Goal: Task Accomplishment & Management: Manage account settings

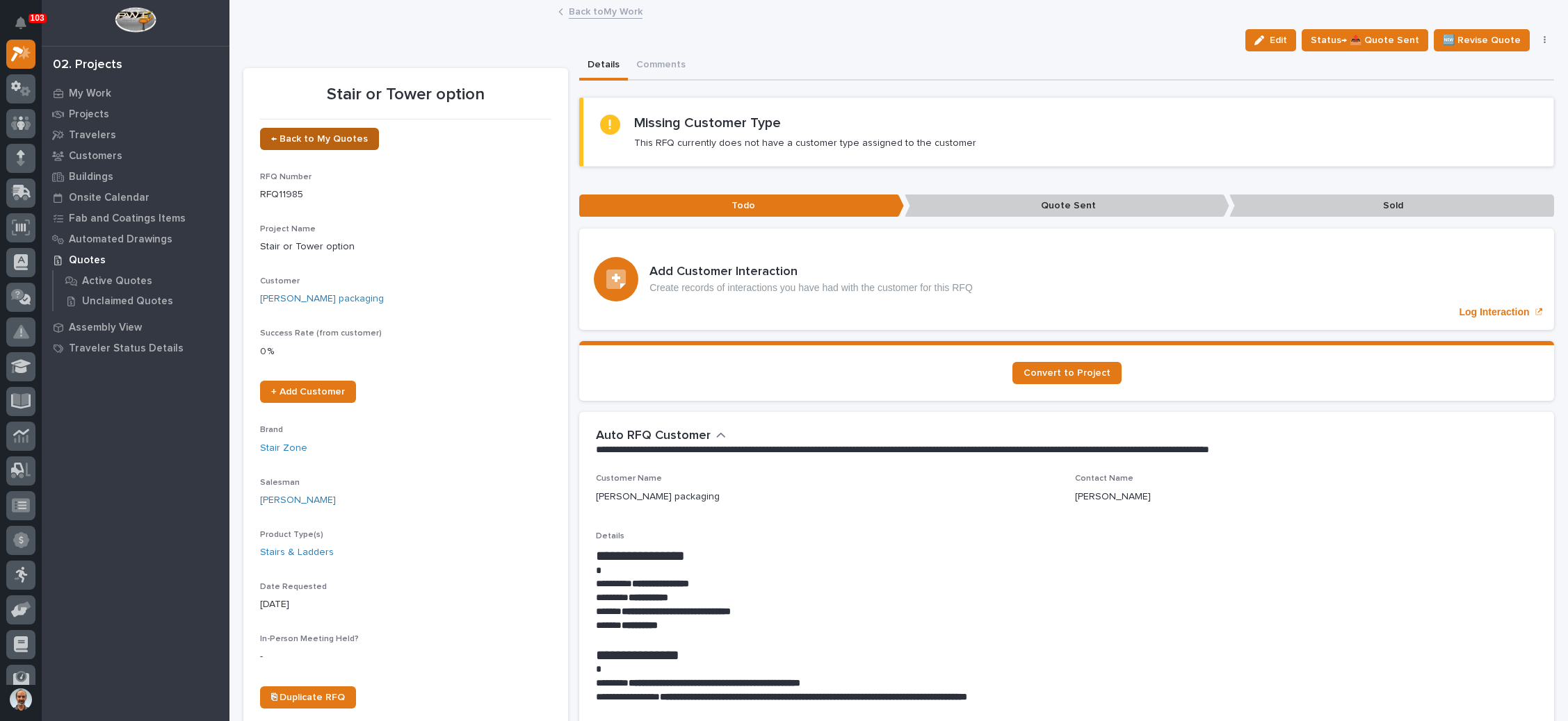
click at [328, 130] on link "← Back to My Quotes" at bounding box center [319, 139] width 119 height 22
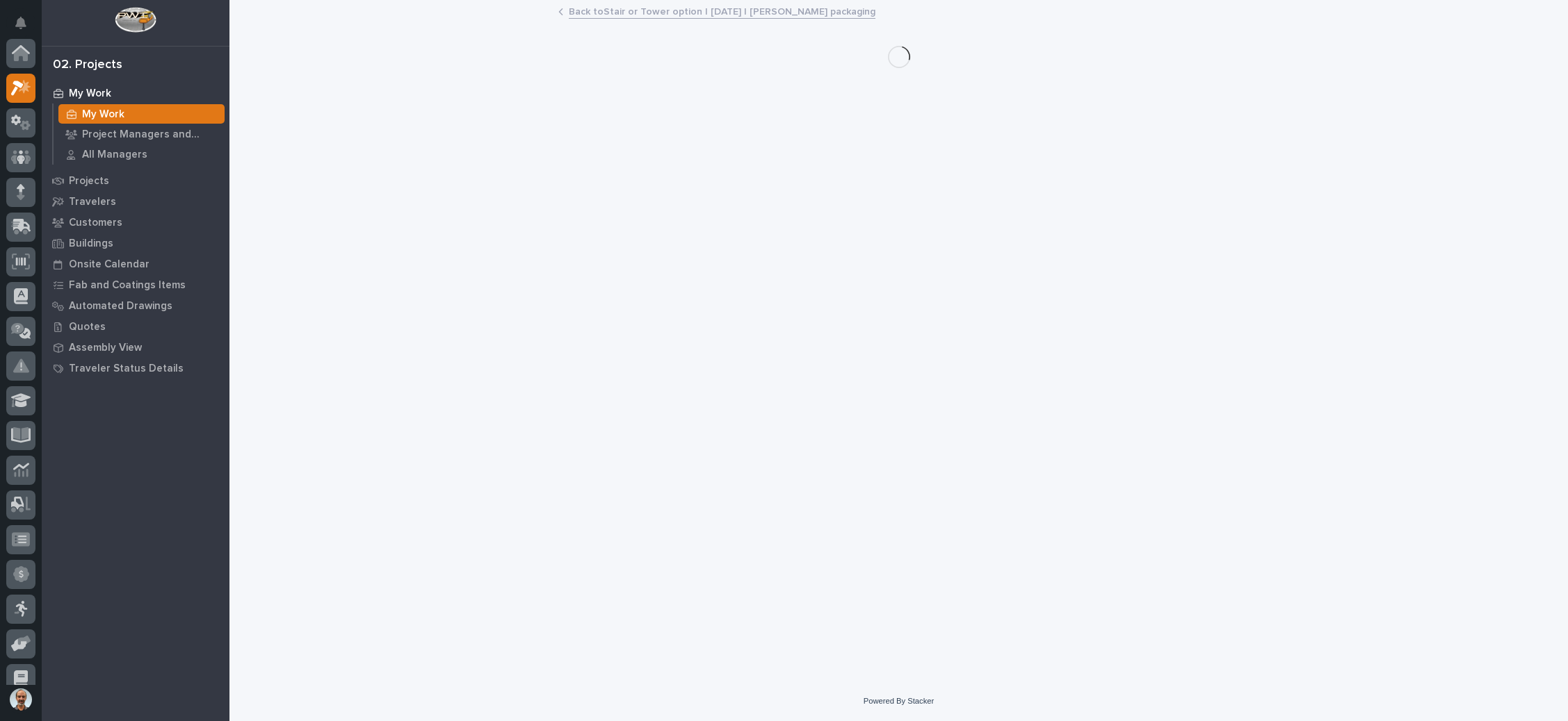
scroll to position [34, 0]
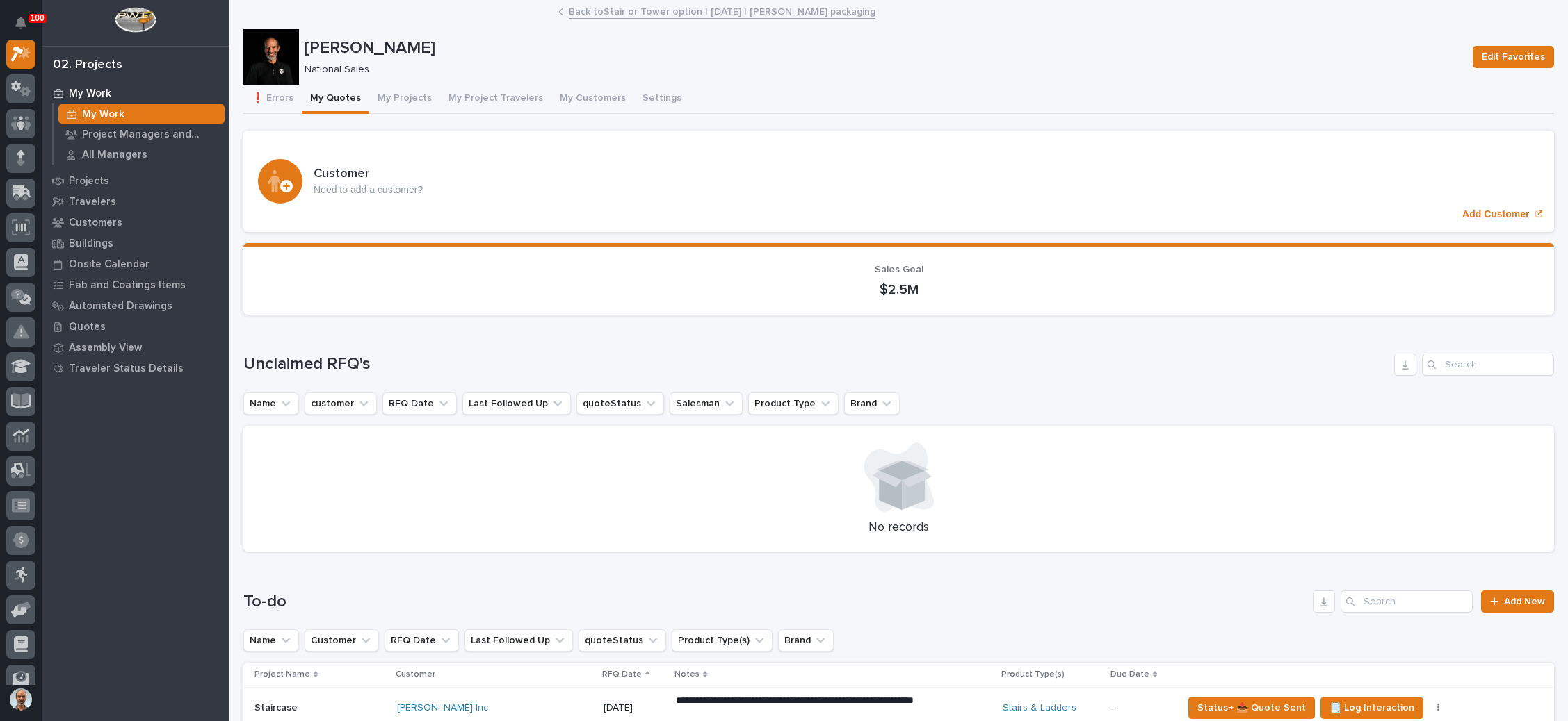
click at [274, 52] on div at bounding box center [271, 57] width 55 height 55
click at [267, 62] on div at bounding box center [271, 57] width 55 height 55
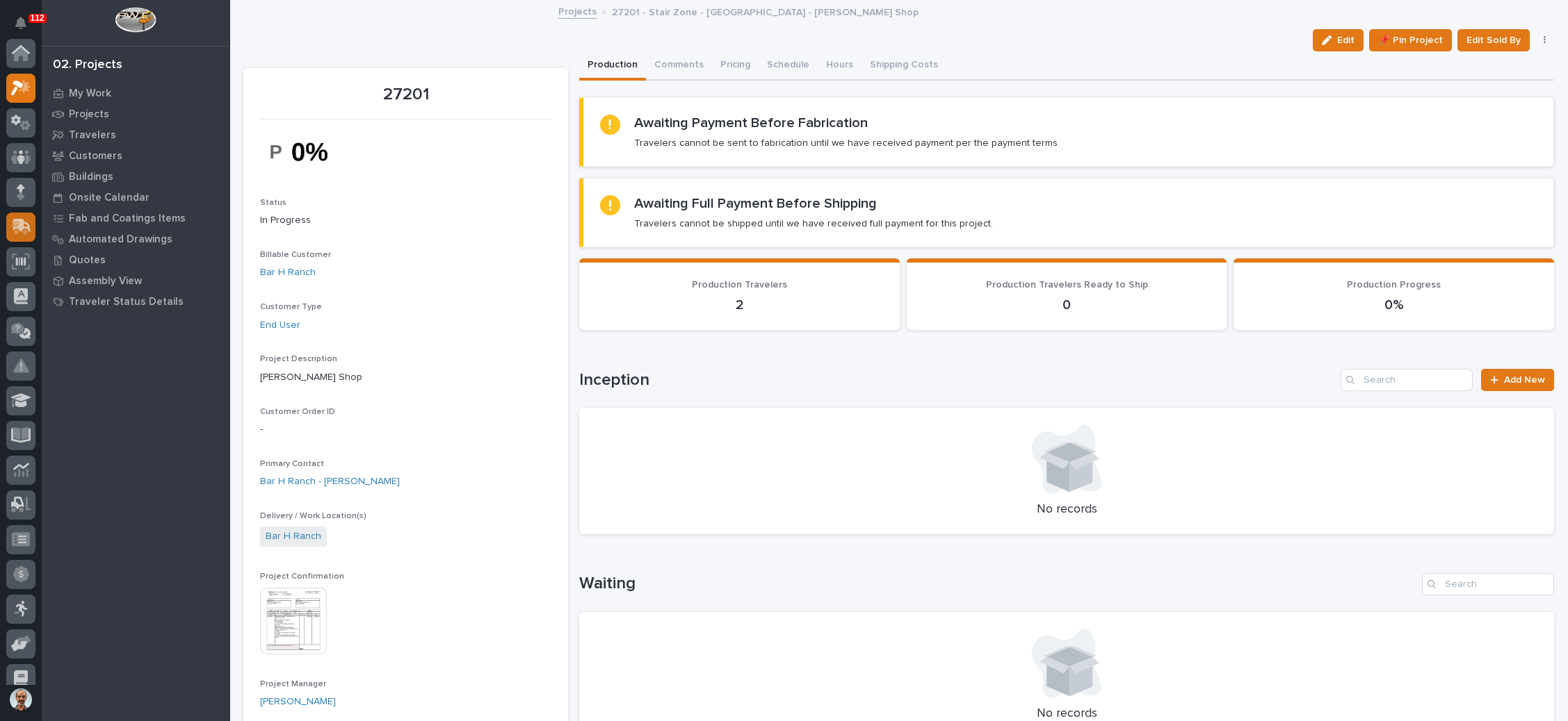
scroll to position [34, 0]
click at [14, 84] on icon at bounding box center [16, 86] width 10 height 10
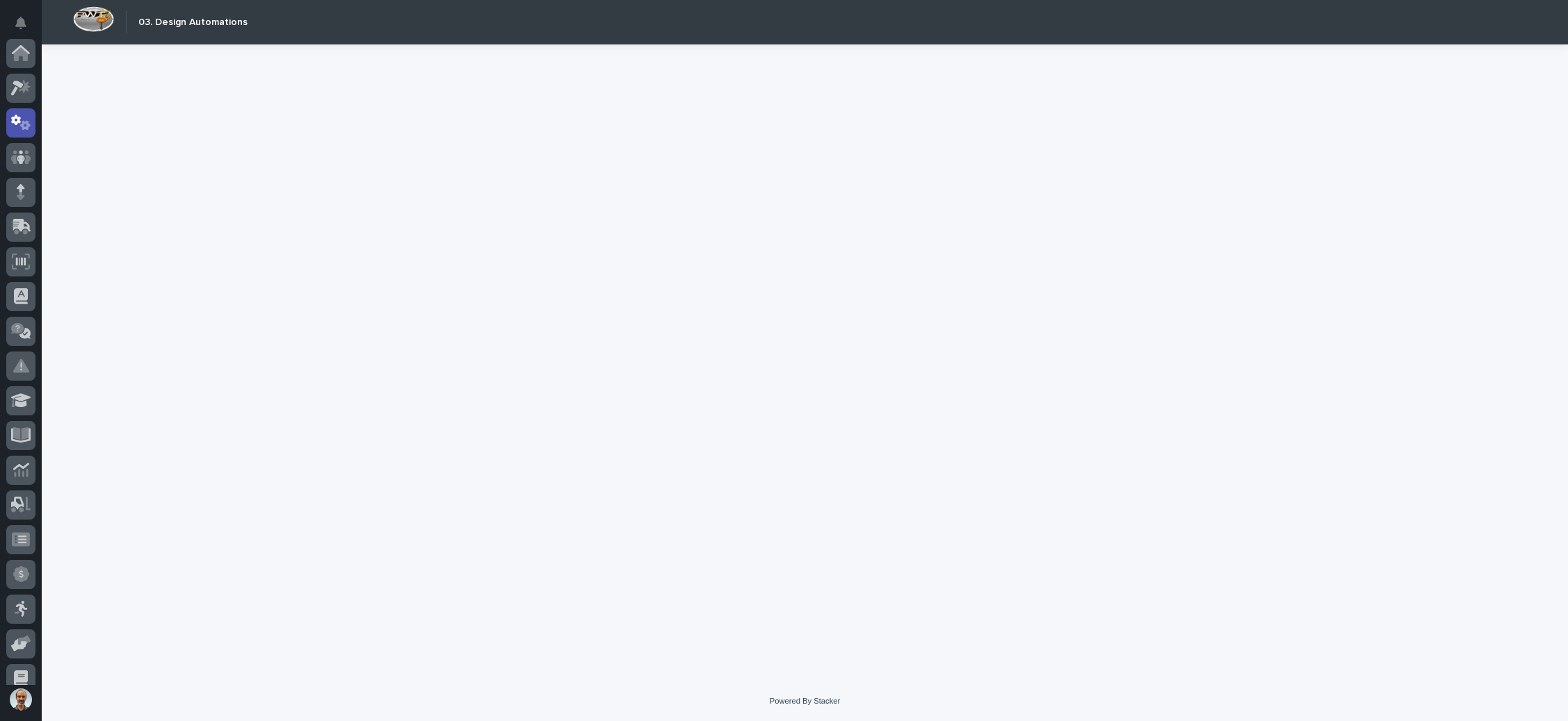
scroll to position [69, 0]
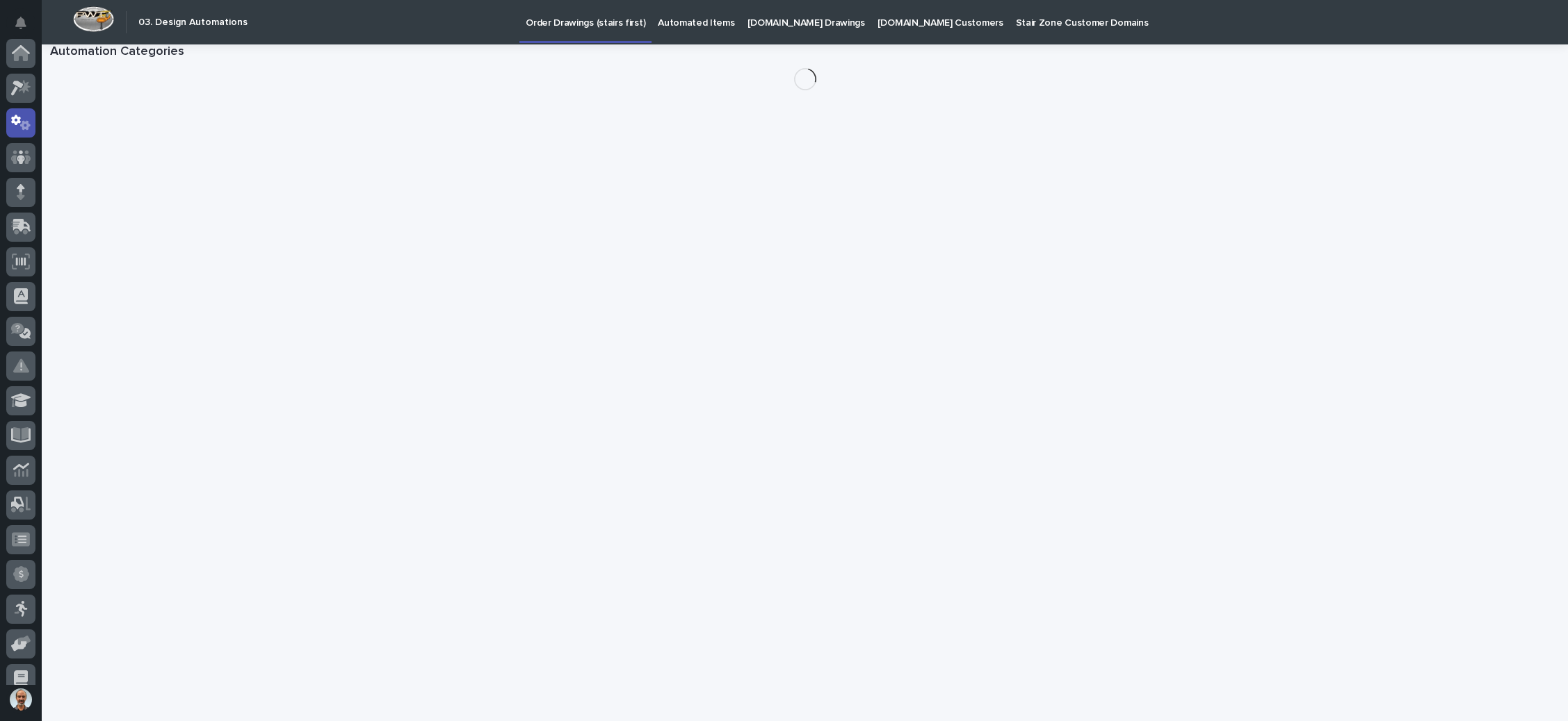
scroll to position [69, 0]
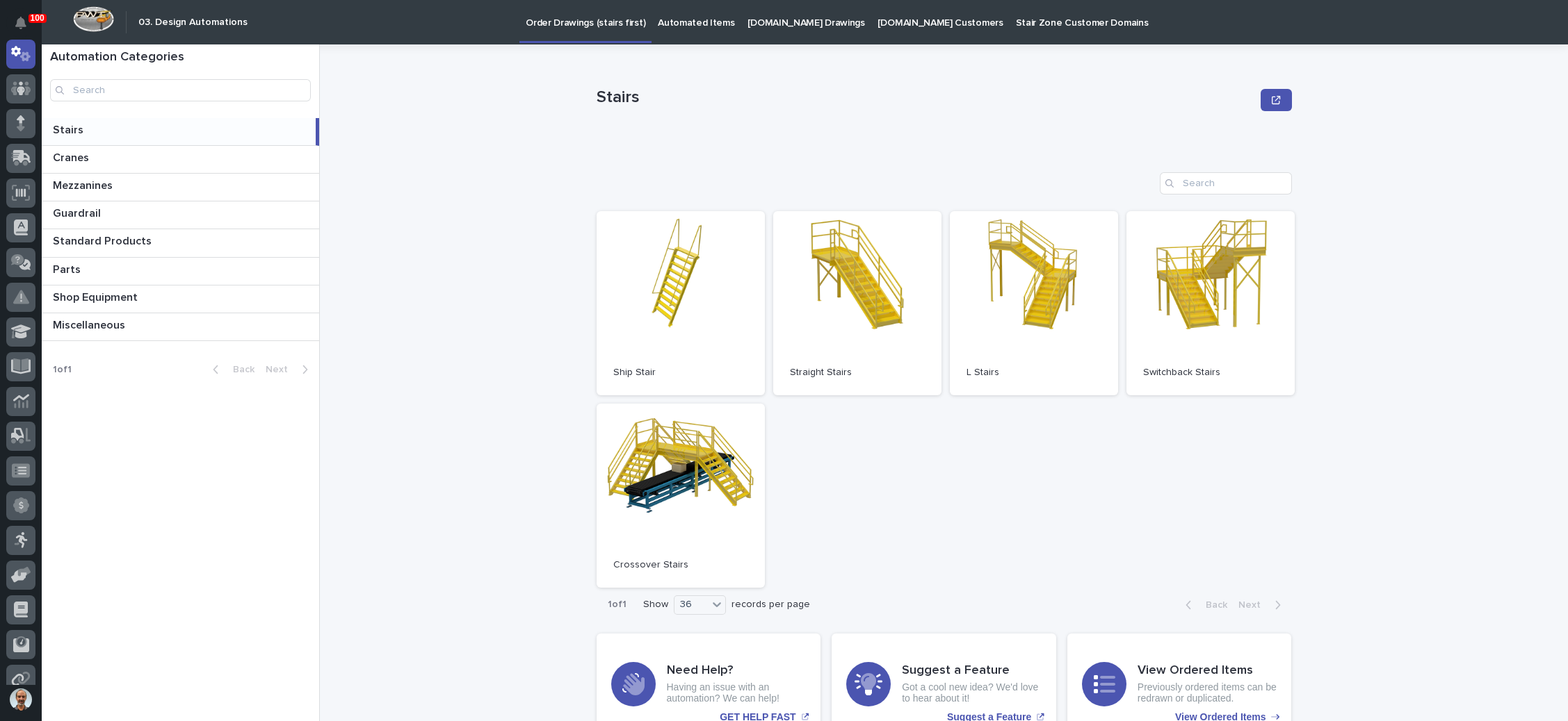
click at [796, 15] on p "StairZone.com Drawings" at bounding box center [806, 14] width 117 height 29
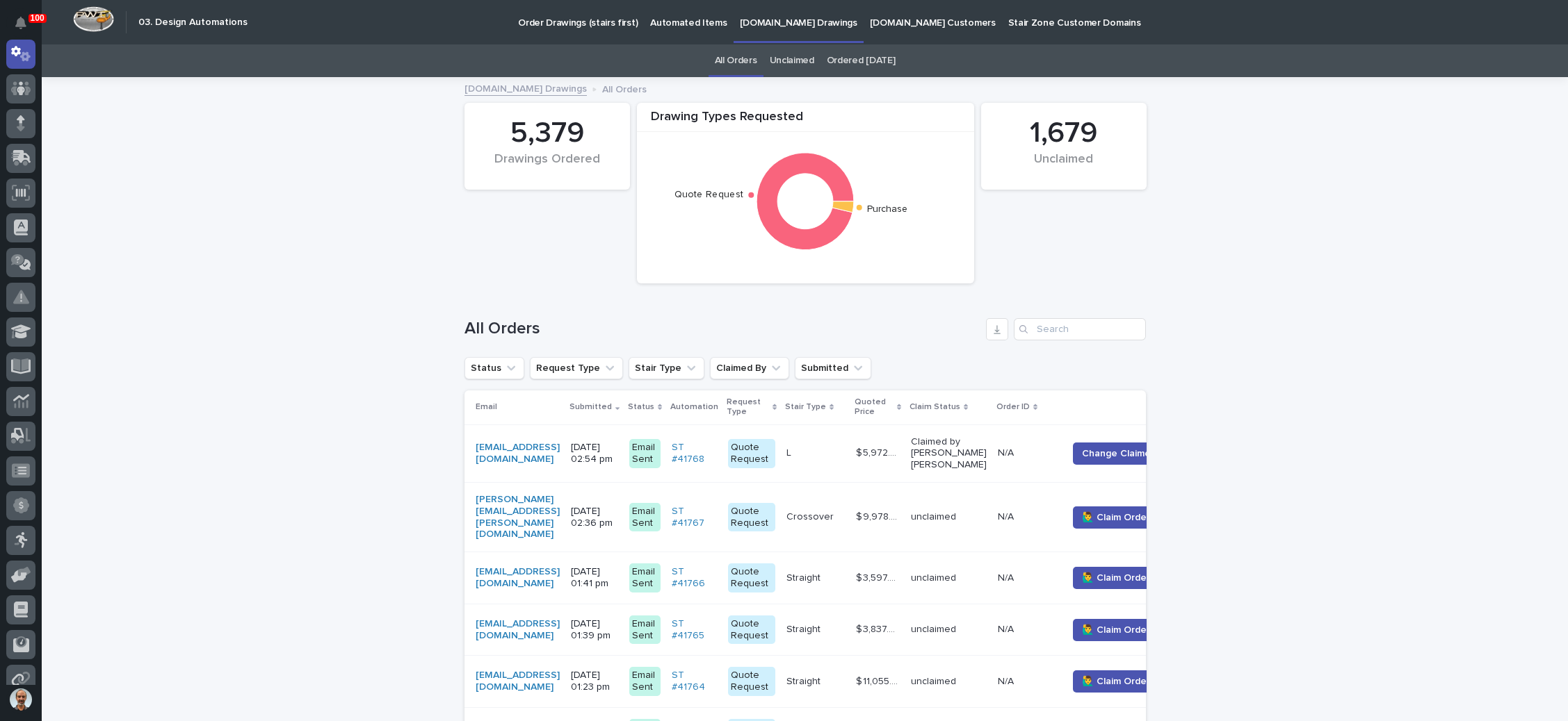
click at [789, 53] on link "Unclaimed" at bounding box center [792, 61] width 45 height 33
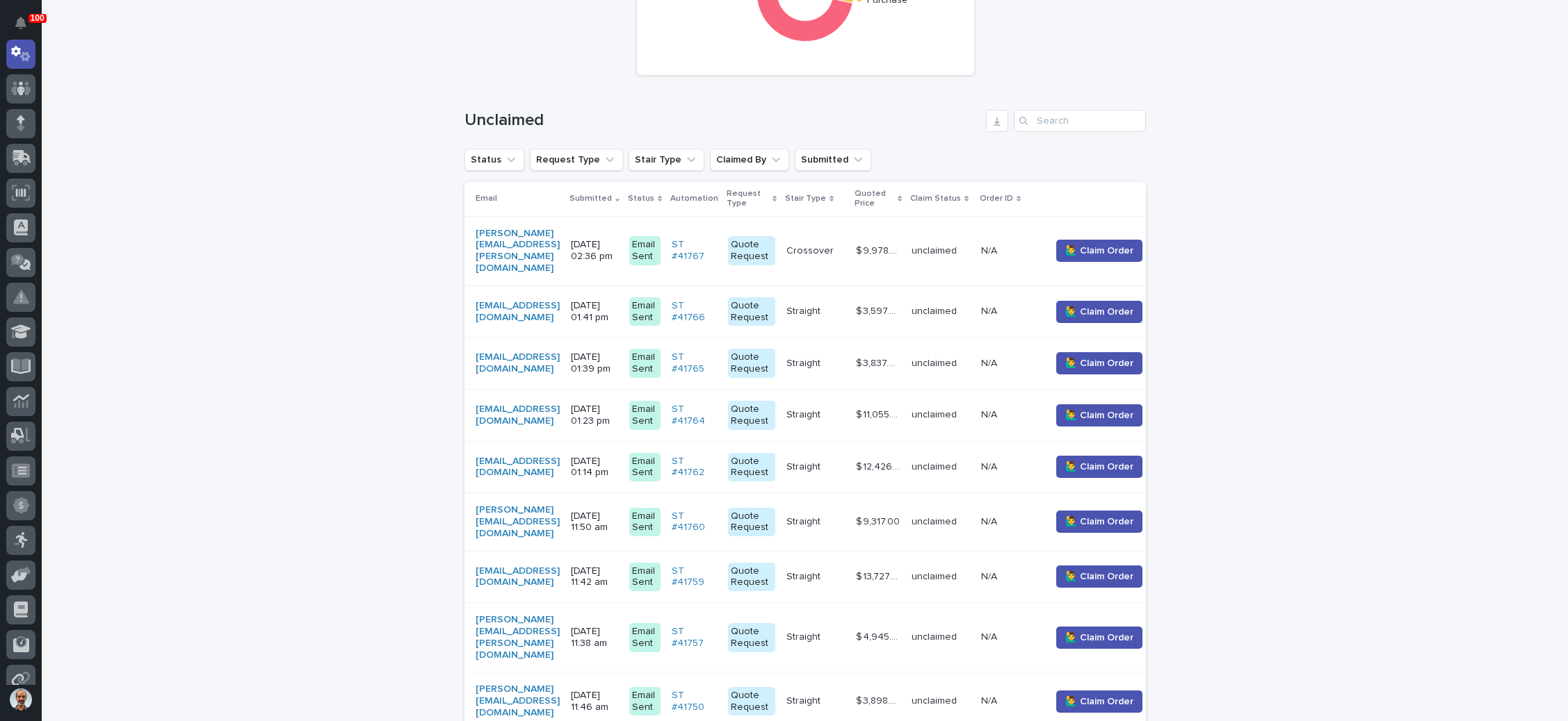
scroll to position [313, 0]
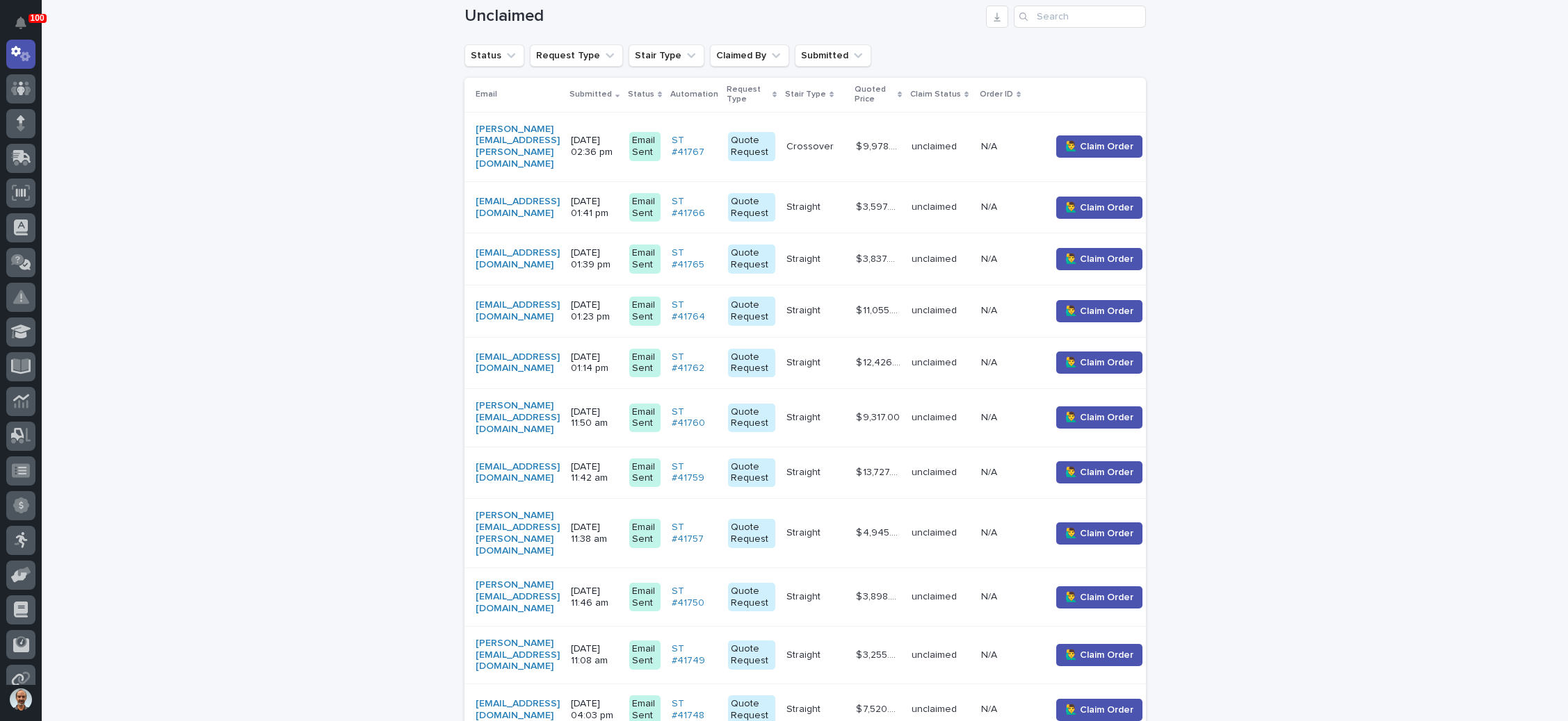
click at [618, 135] on p "09/15/2025 02:36 pm" at bounding box center [594, 147] width 47 height 24
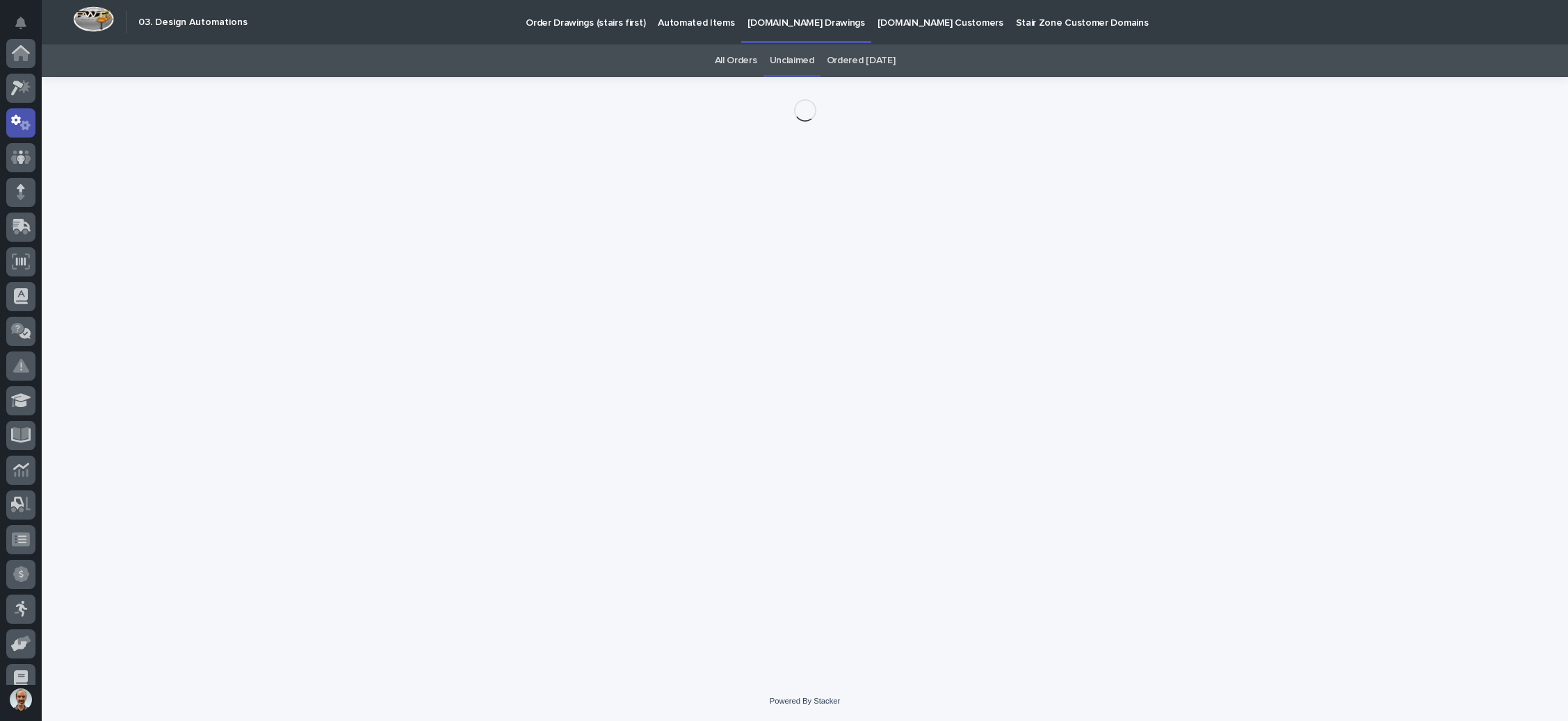
scroll to position [69, 0]
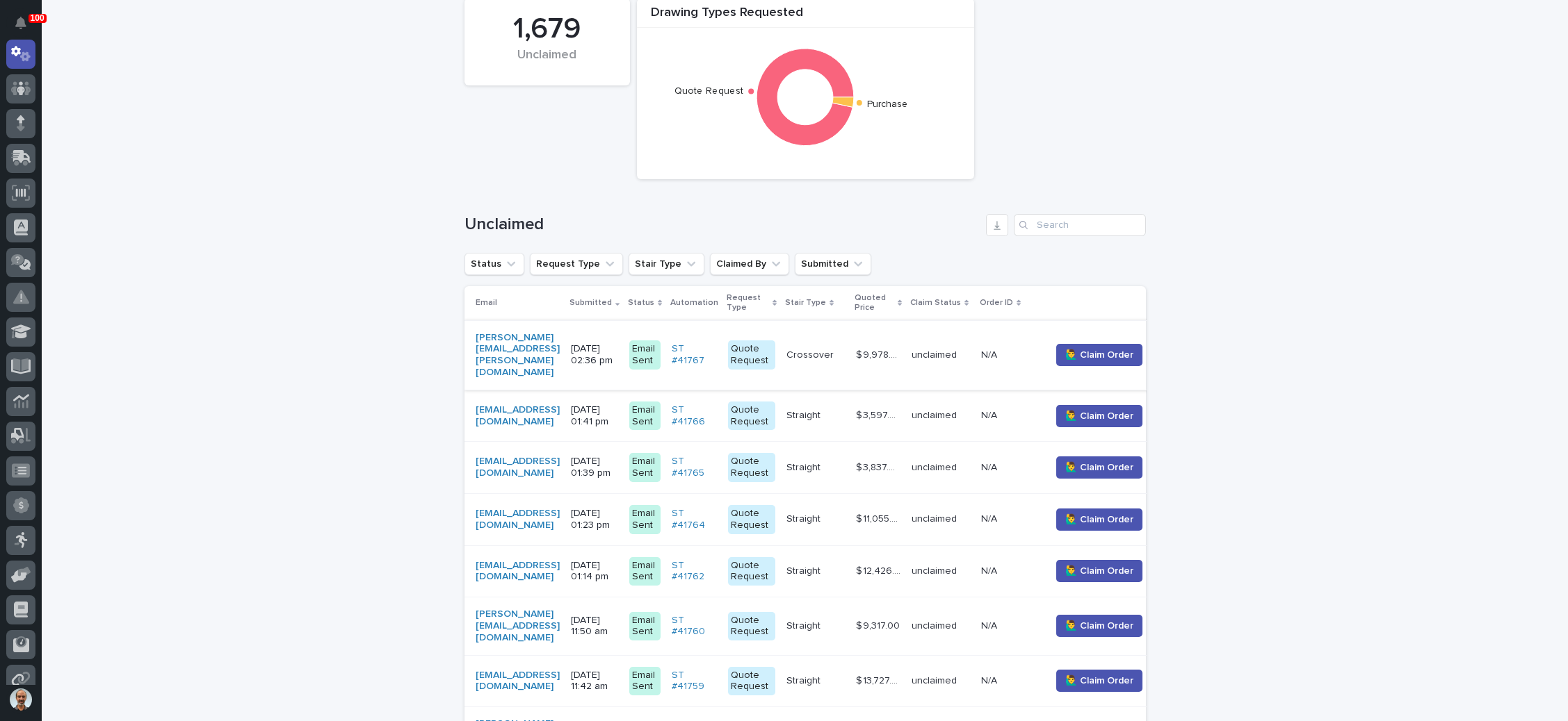
scroll to position [148, 0]
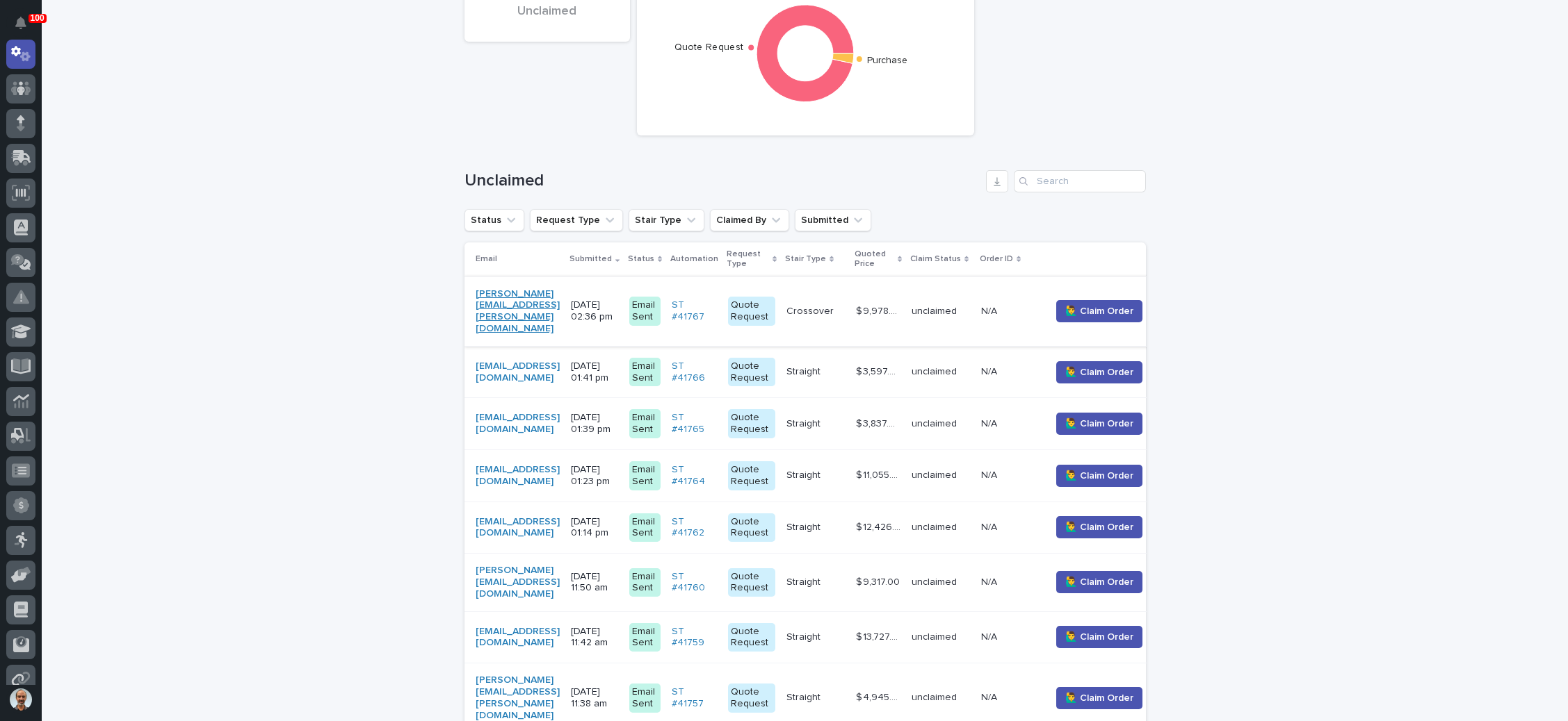
click at [542, 297] on link "tyler.pawlowski@callipm.com" at bounding box center [517, 311] width 84 height 46
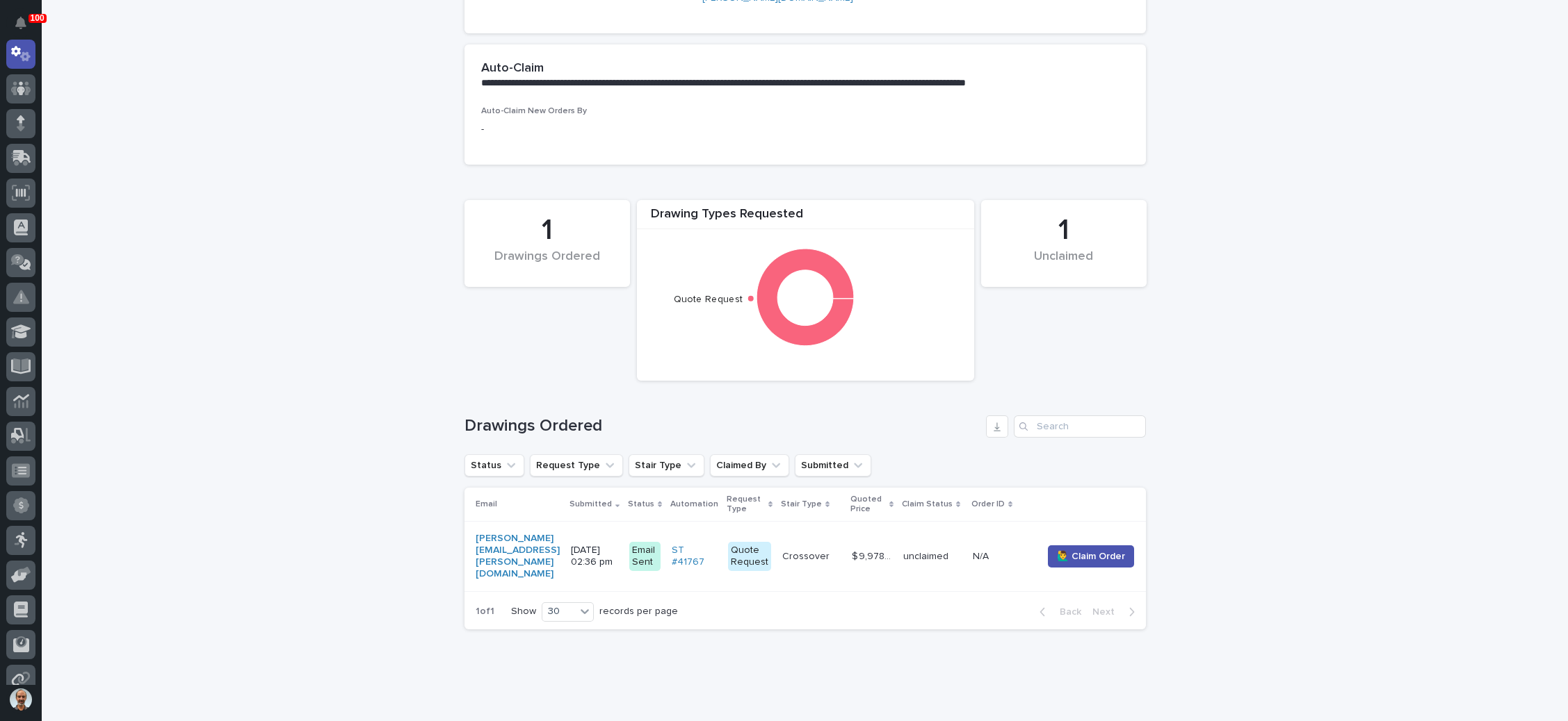
scroll to position [302, 0]
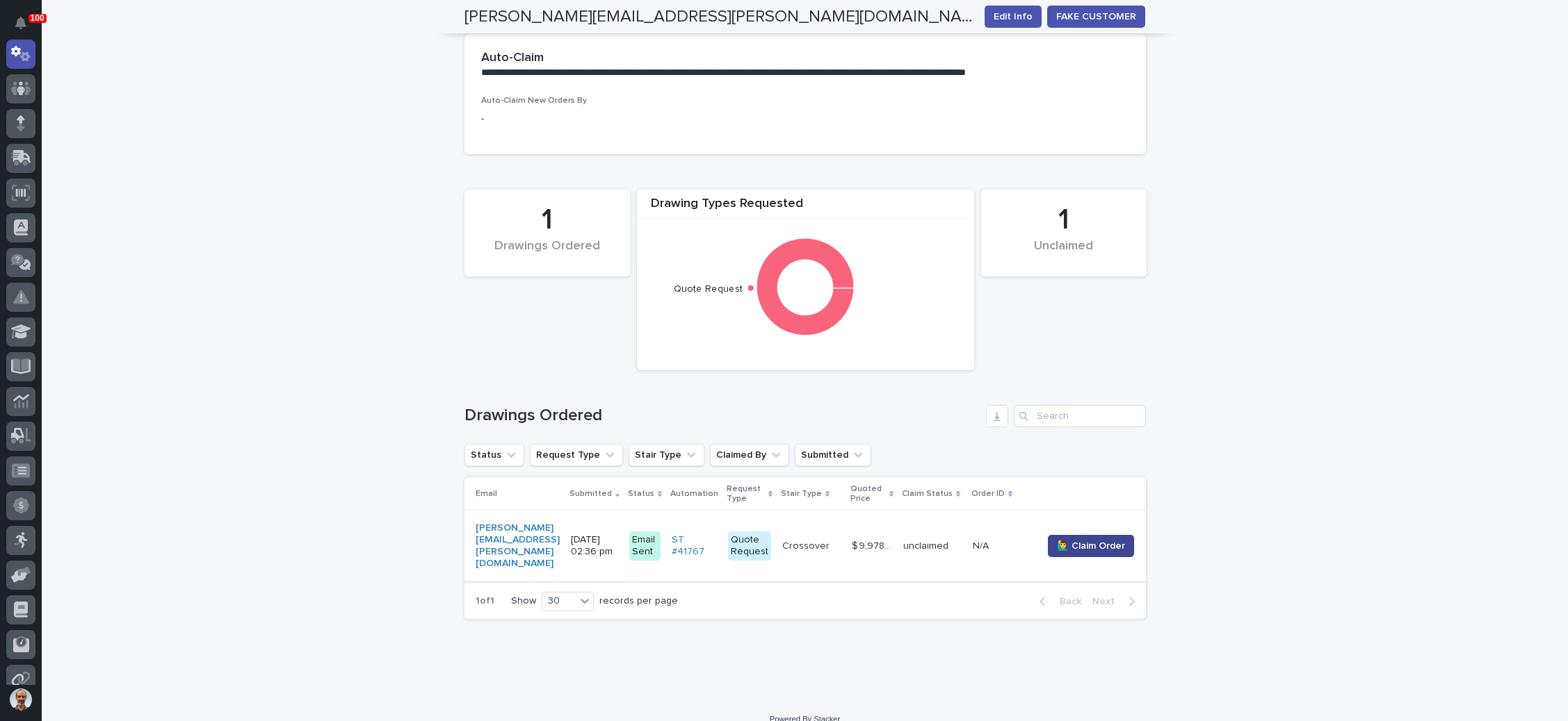
click at [1094, 539] on span "🙋‍♂️ Claim Order" at bounding box center [1090, 546] width 68 height 14
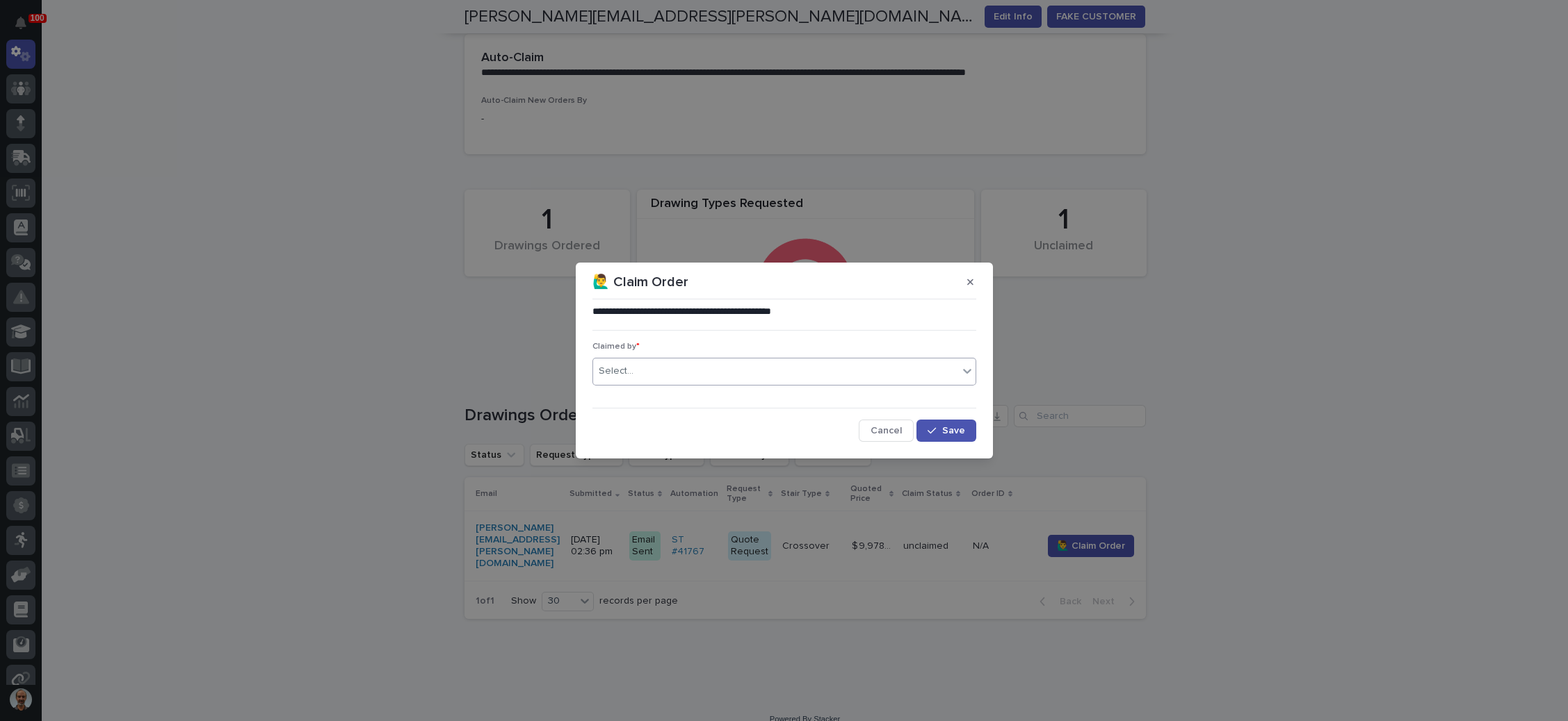
click at [788, 375] on div "Select..." at bounding box center [775, 371] width 365 height 23
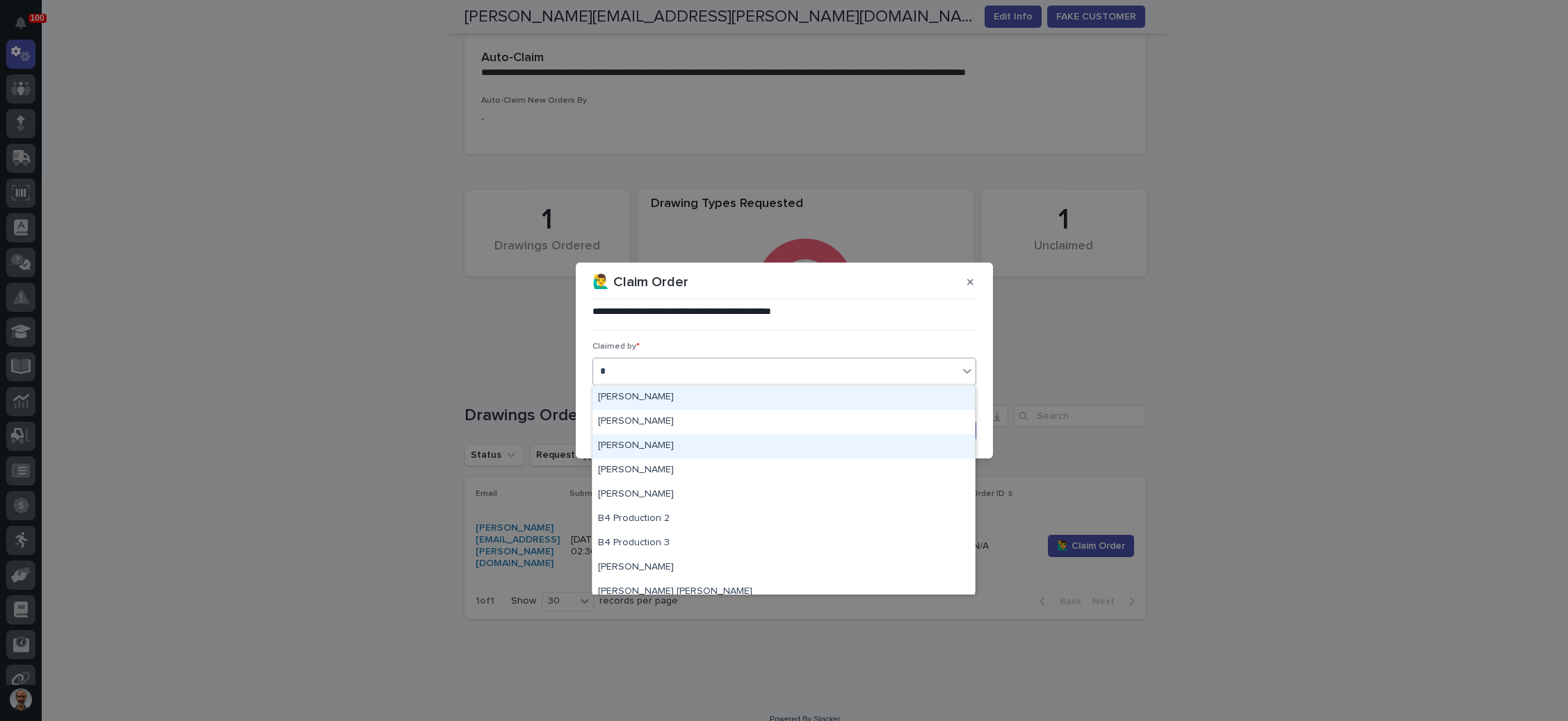
type input "**"
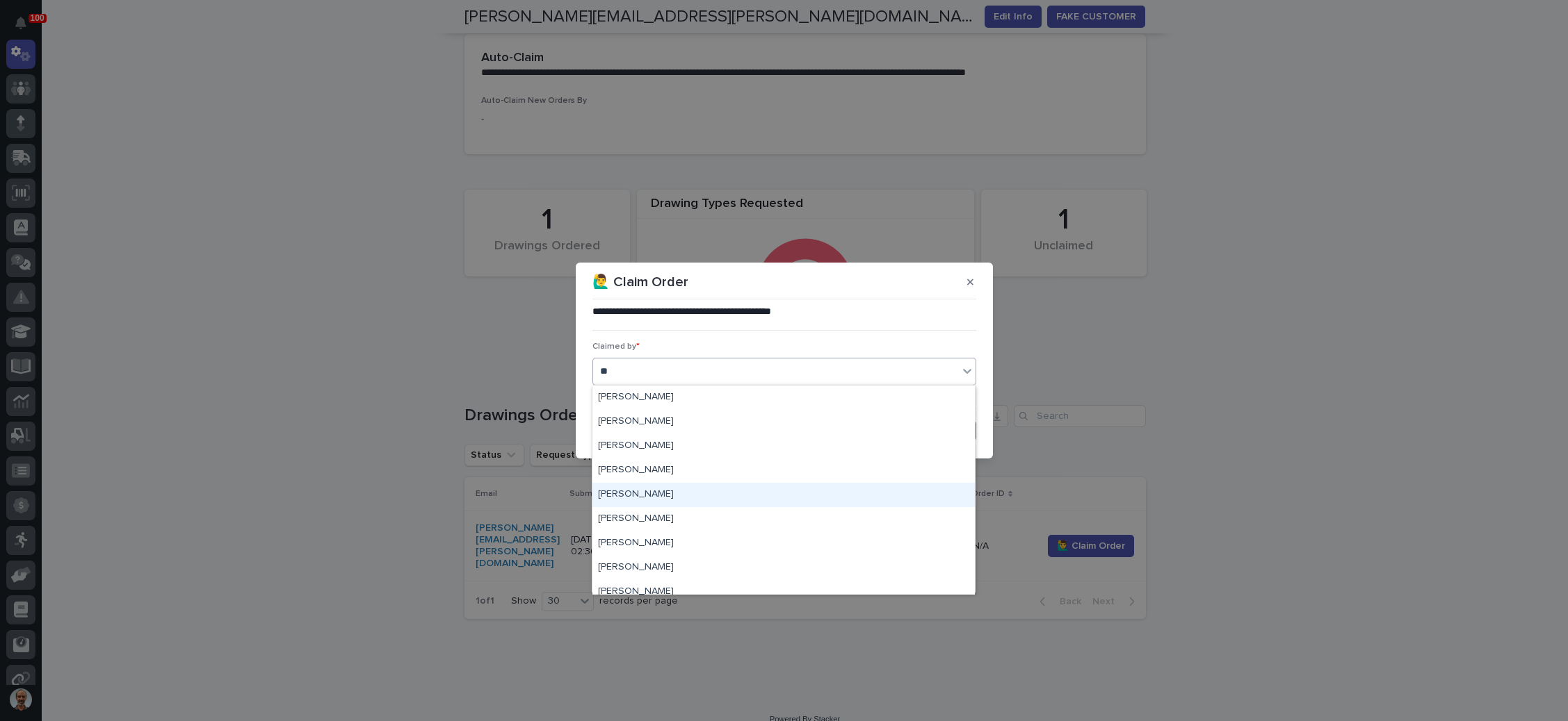
click at [668, 485] on div "[PERSON_NAME]" at bounding box center [783, 495] width 382 height 25
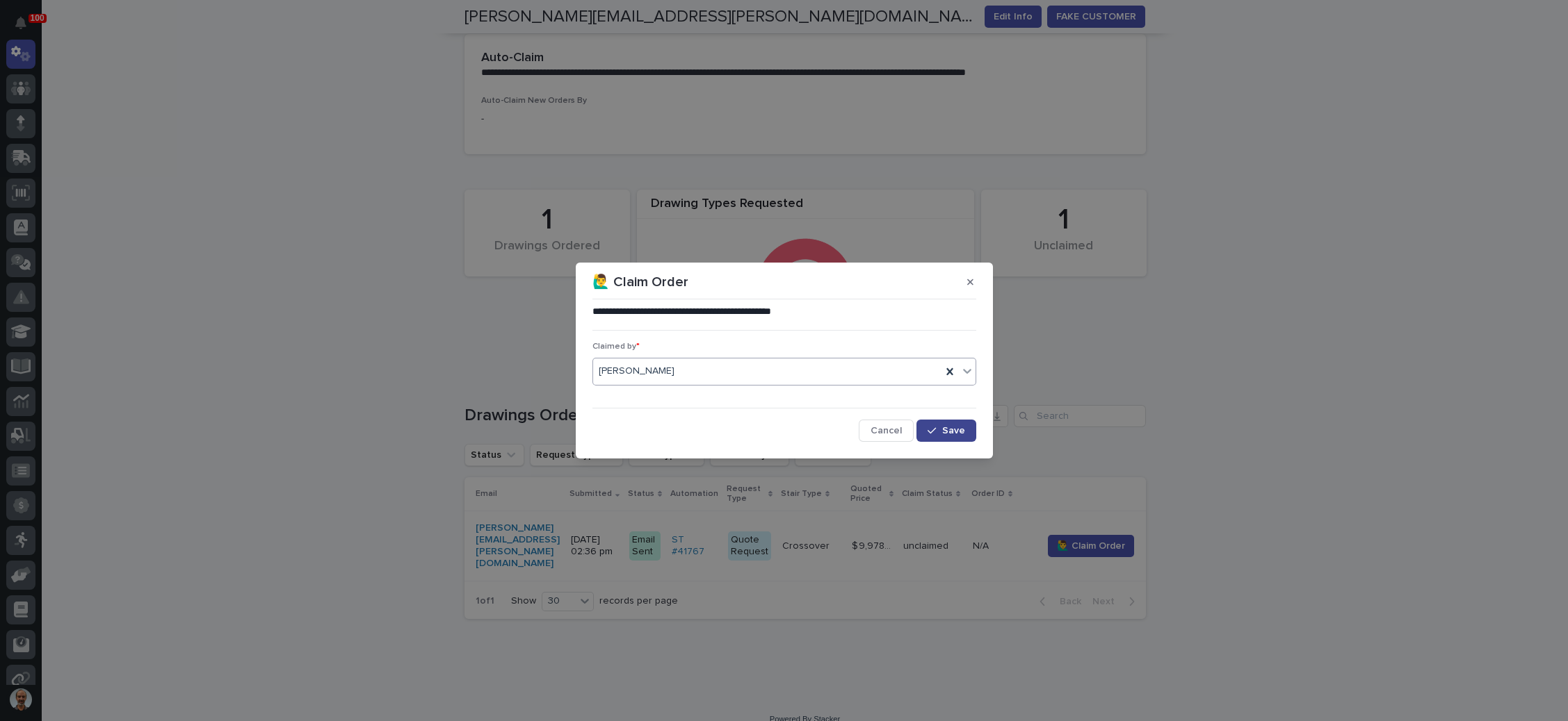
click at [940, 426] on div "button" at bounding box center [934, 431] width 14 height 10
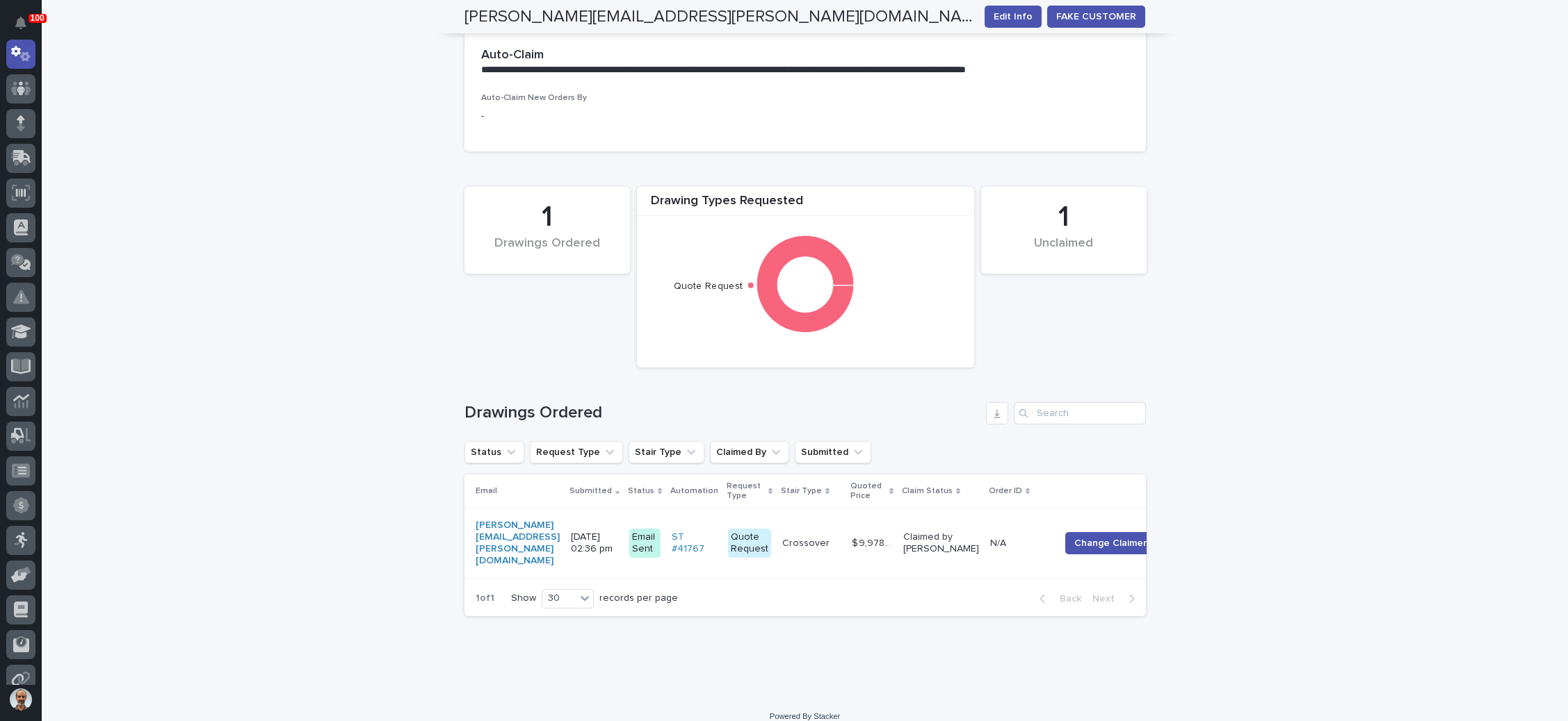
click at [841, 532] on div "Crossover Crossover" at bounding box center [811, 543] width 58 height 23
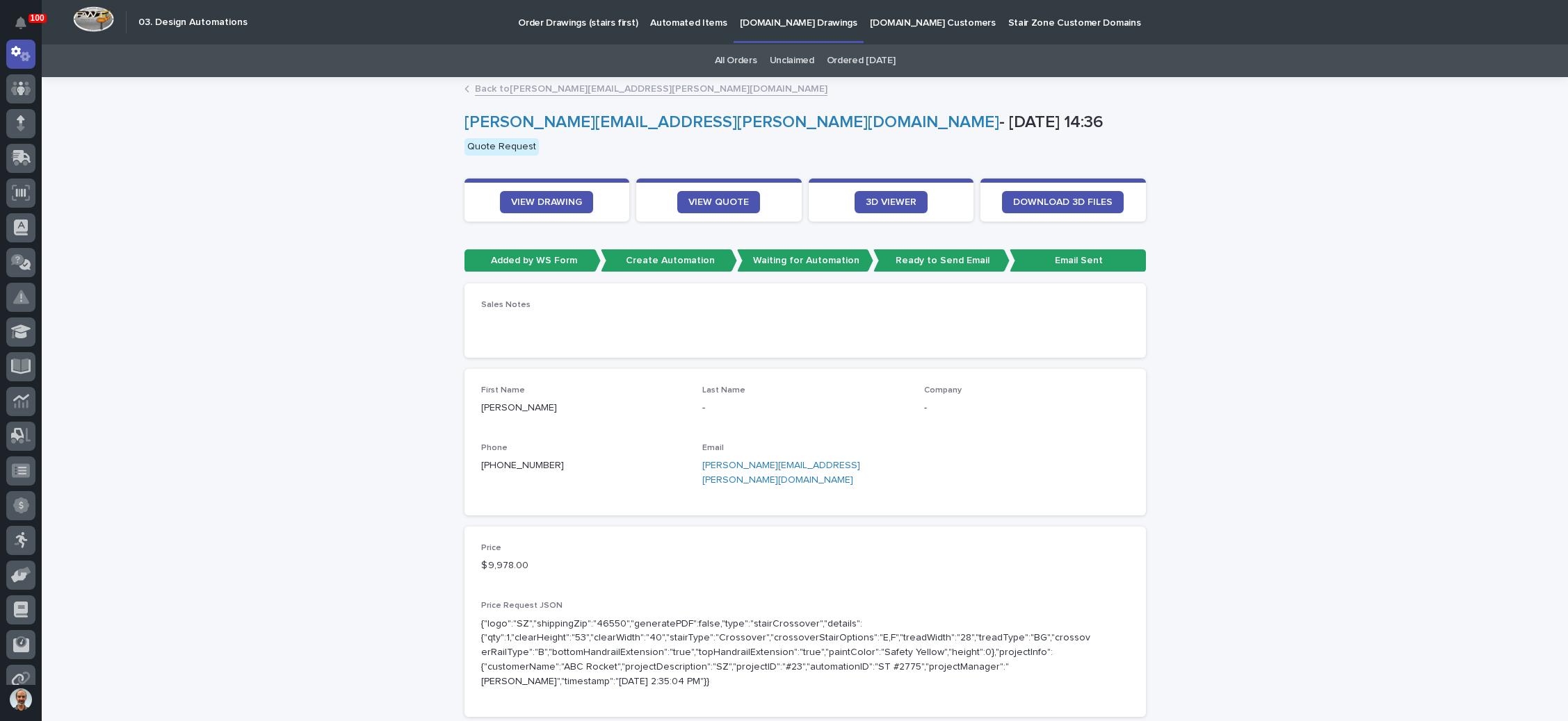
click at [777, 466] on link "tyler.pawlowski@callipm.com" at bounding box center [780, 472] width 158 height 25
click at [559, 202] on span "VIEW DRAWING" at bounding box center [546, 202] width 71 height 10
click at [786, 57] on link "Unclaimed" at bounding box center [792, 61] width 45 height 33
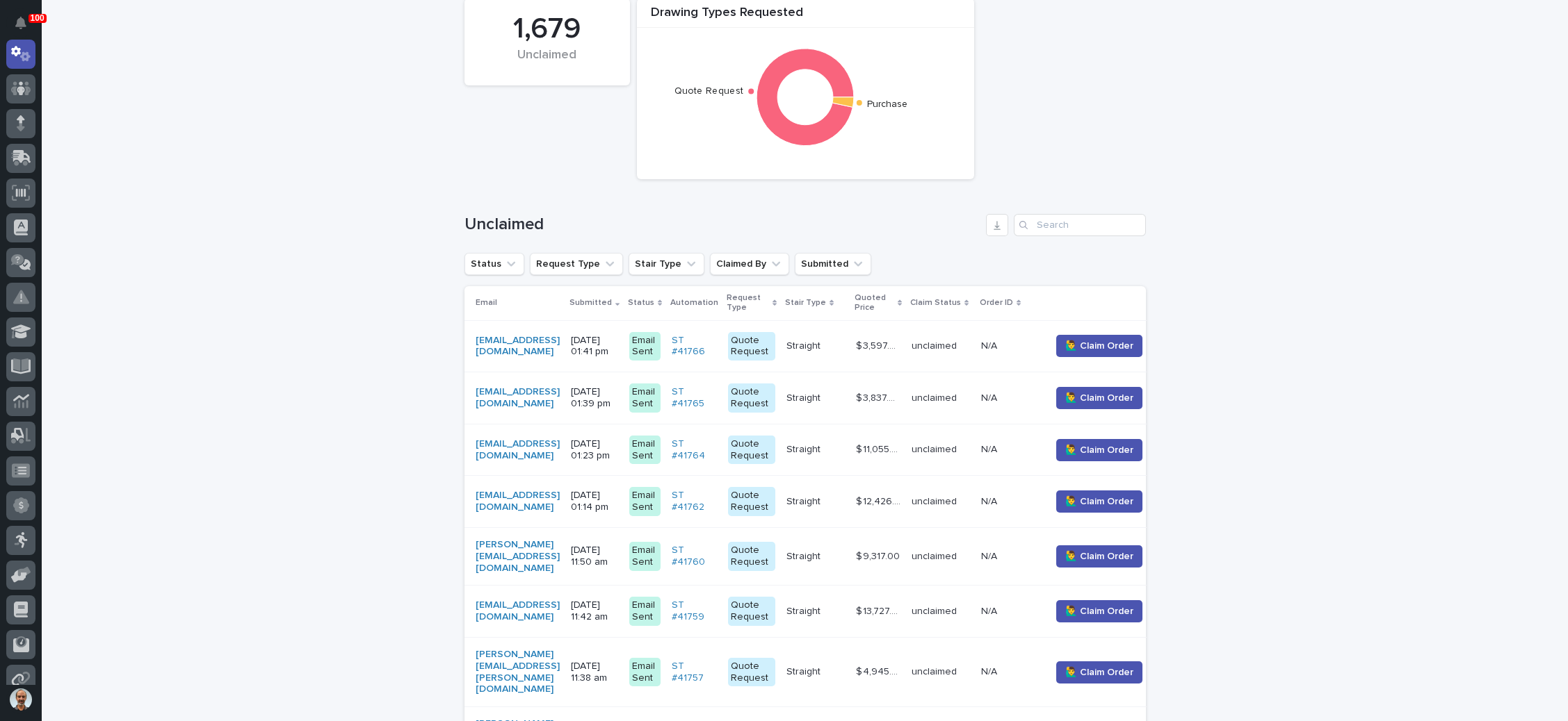
scroll to position [208, 0]
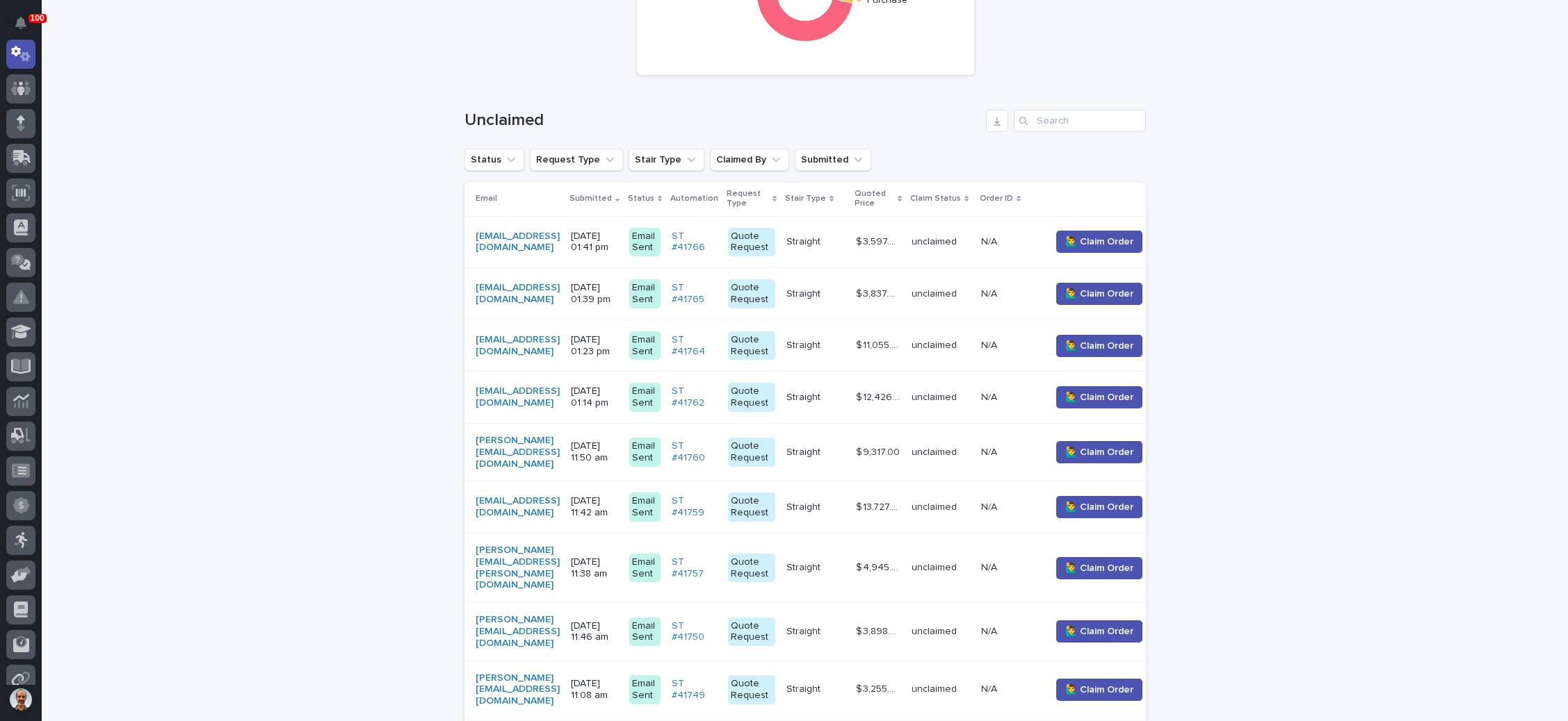
click at [618, 339] on p "09/15/2025 01:23 pm" at bounding box center [594, 346] width 47 height 24
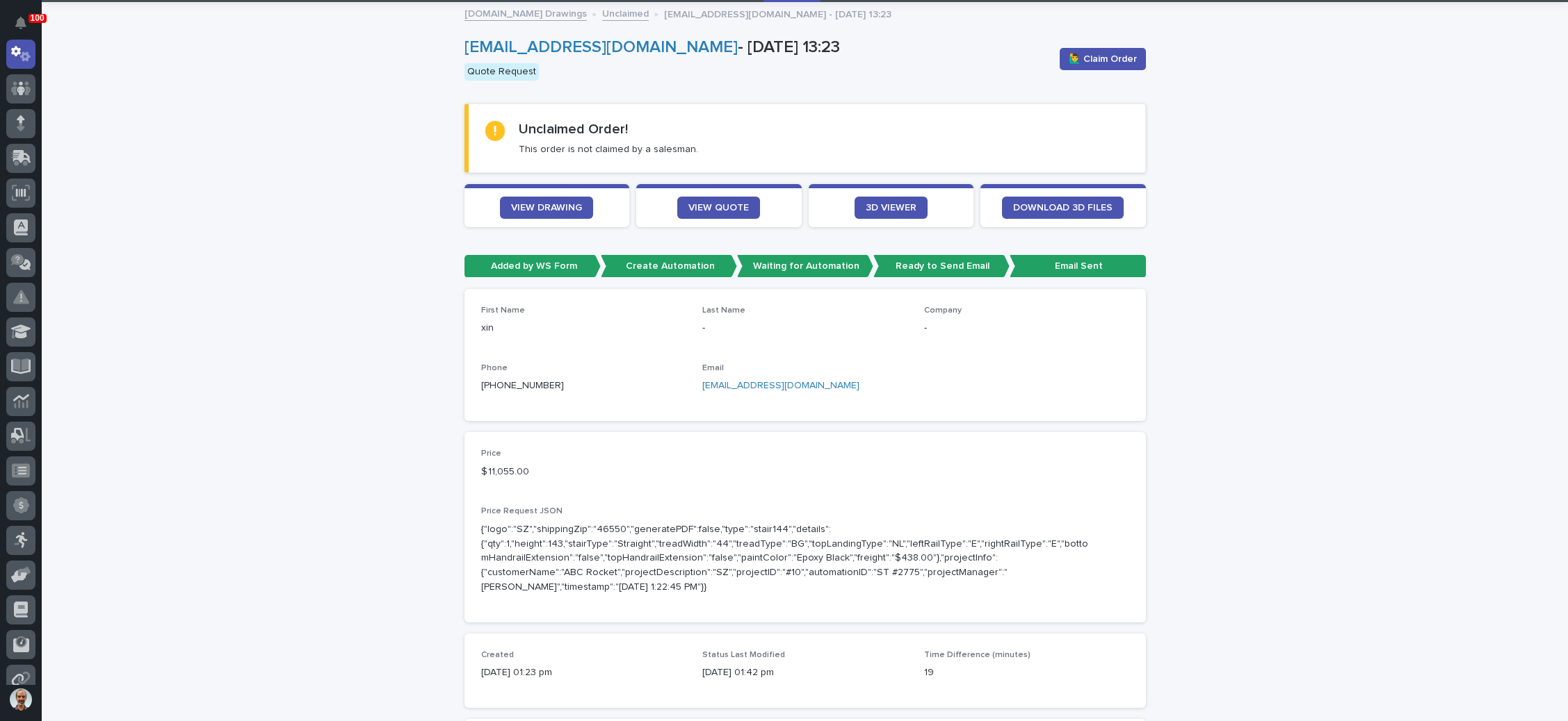
scroll to position [104, 0]
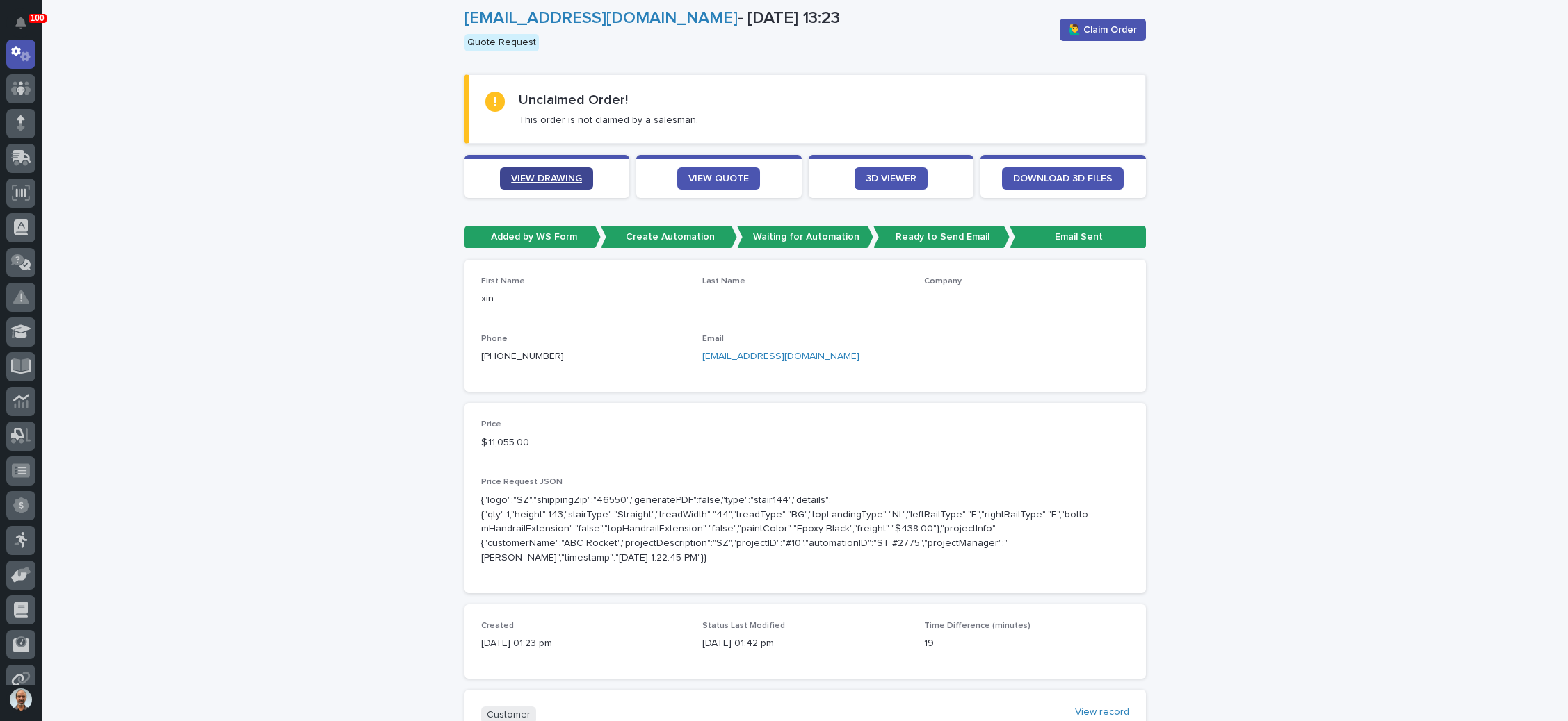
click at [559, 169] on link "VIEW DRAWING" at bounding box center [546, 178] width 93 height 22
click at [713, 170] on link "VIEW QUOTE" at bounding box center [718, 178] width 83 height 22
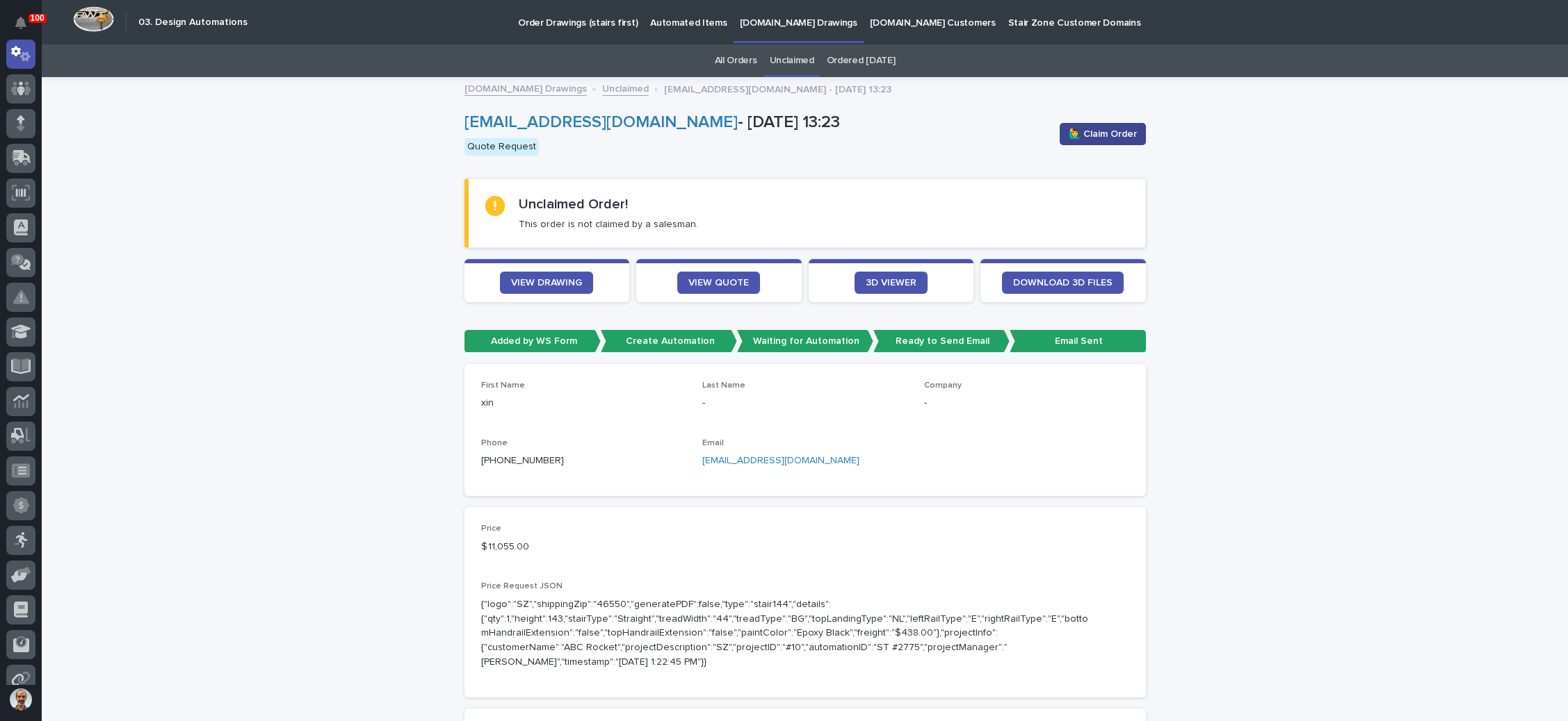
click at [1094, 127] on span "🙋‍♂️ Claim Order" at bounding box center [1102, 134] width 68 height 14
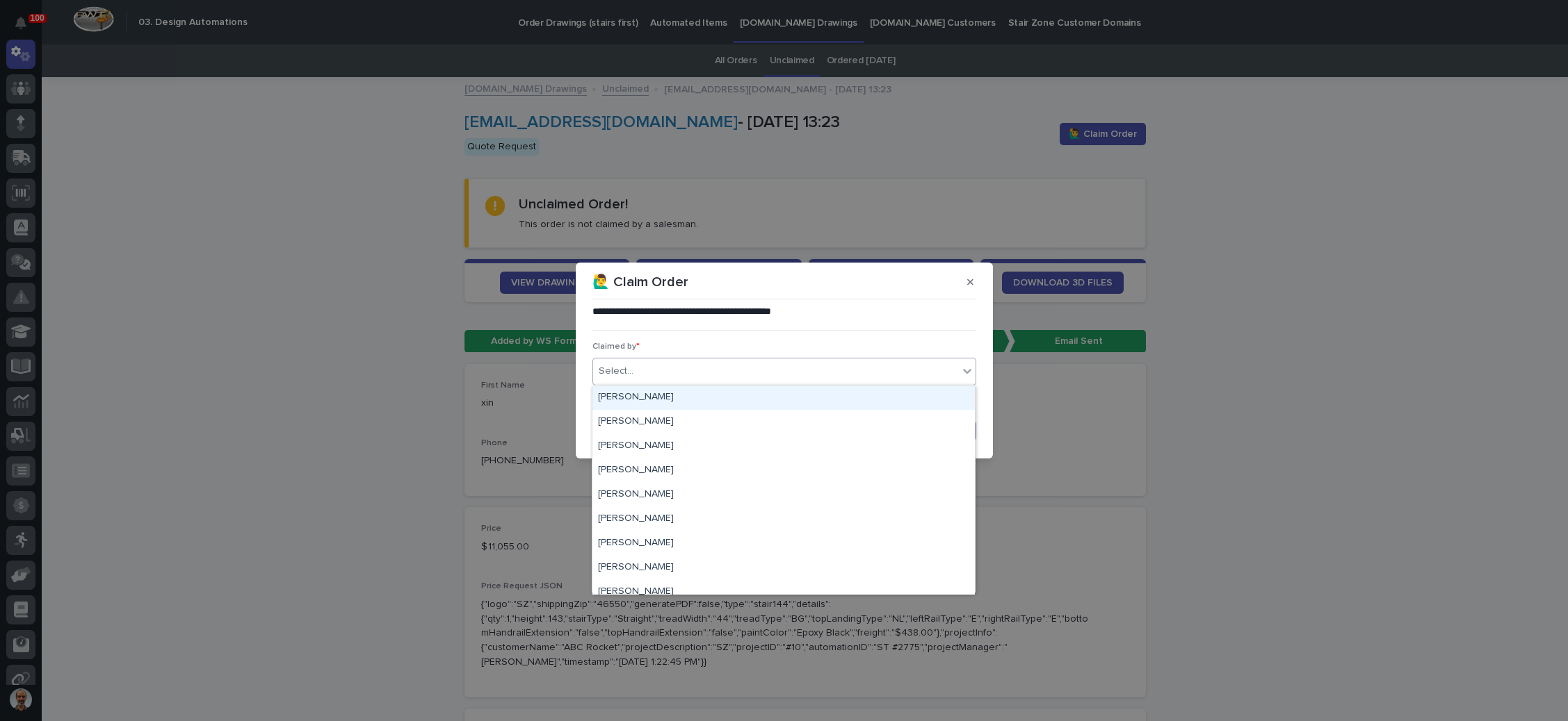
click at [690, 371] on div "Select..." at bounding box center [775, 371] width 365 height 23
type input "**"
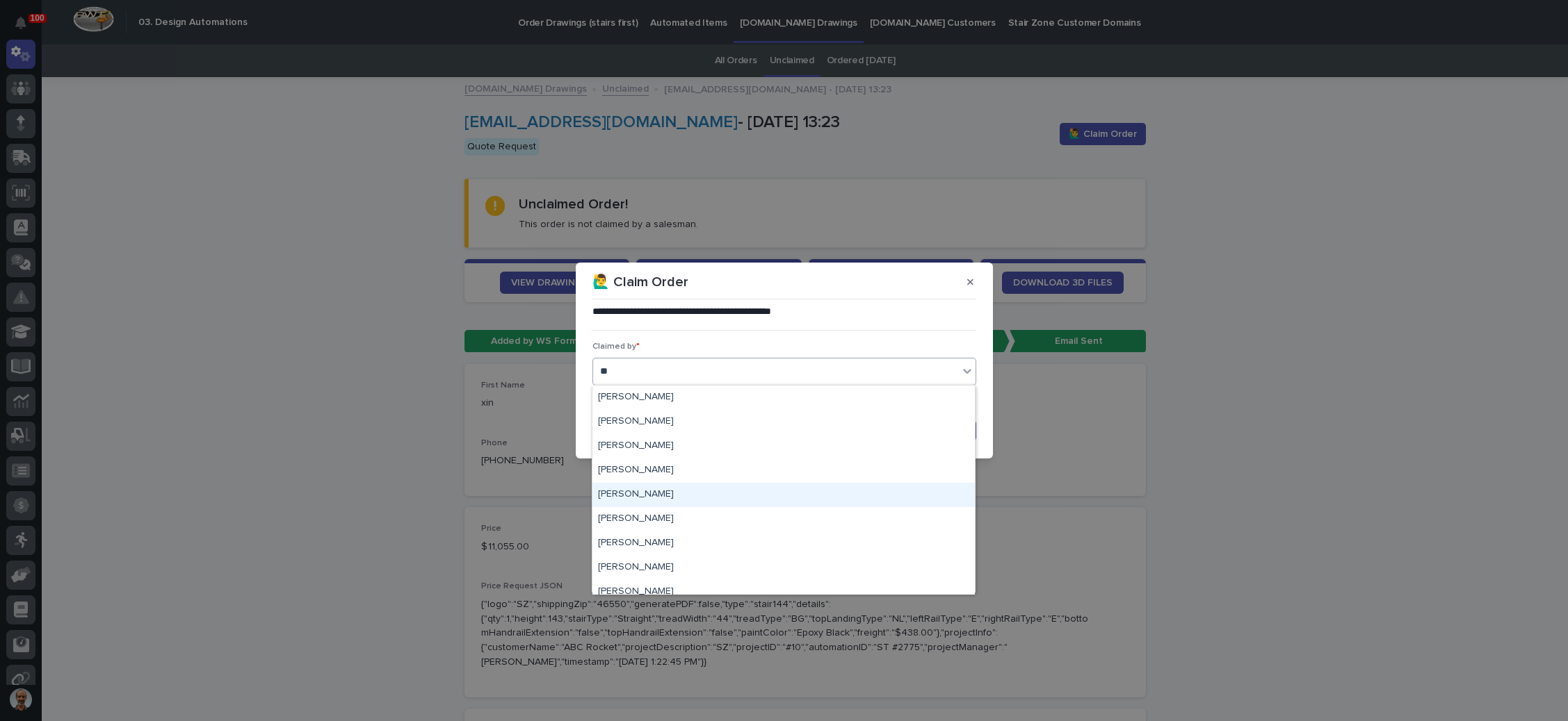
click at [652, 494] on div "[PERSON_NAME]" at bounding box center [783, 495] width 382 height 25
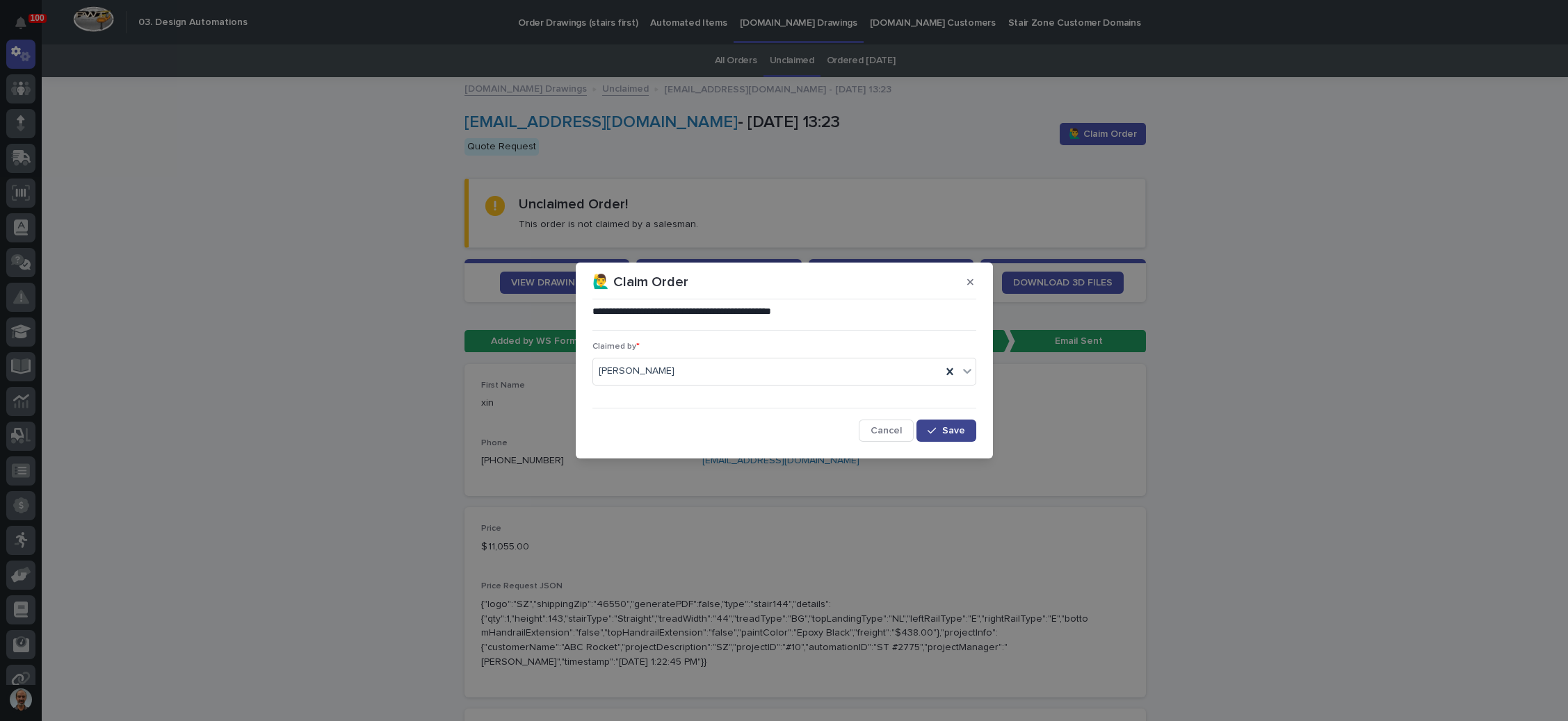
click at [935, 428] on icon "button" at bounding box center [931, 431] width 8 height 10
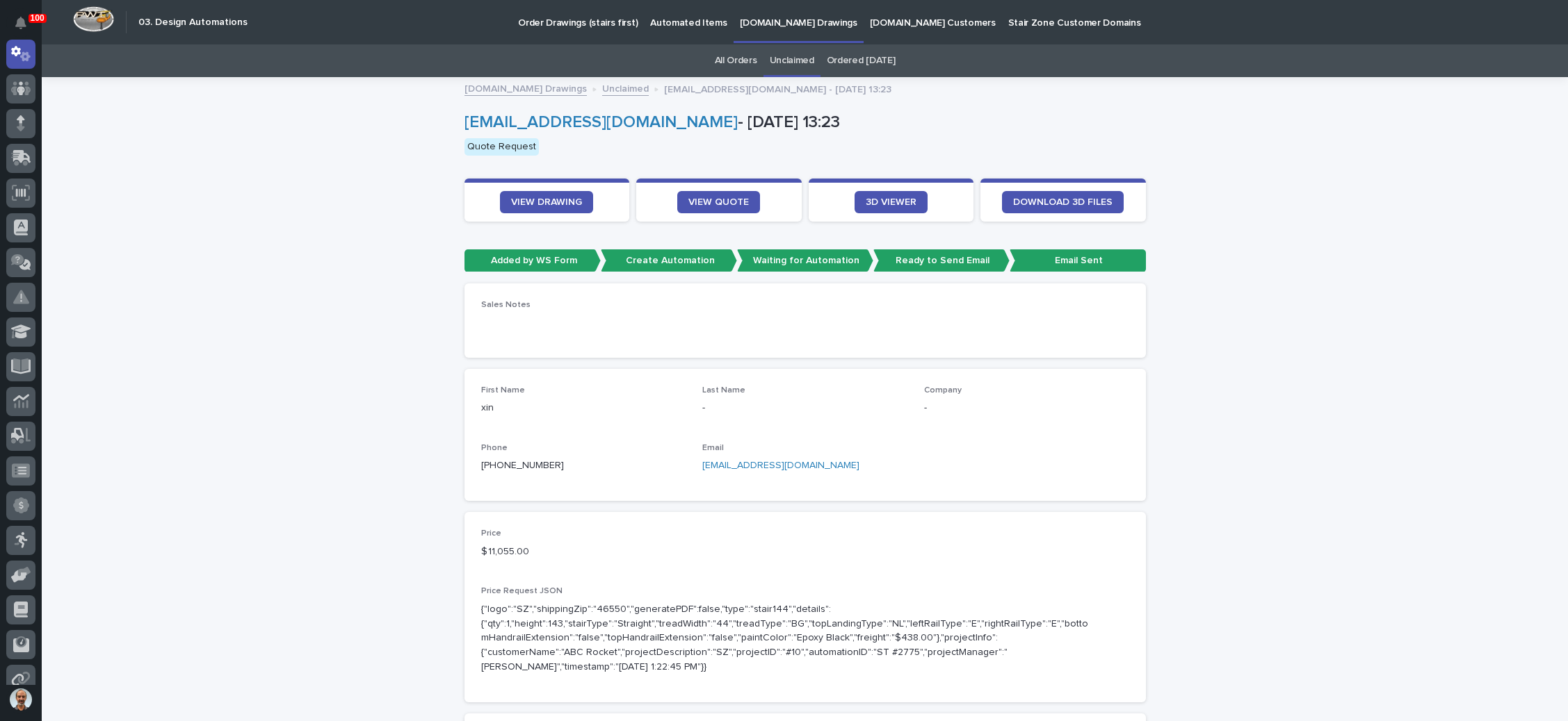
scroll to position [104, 0]
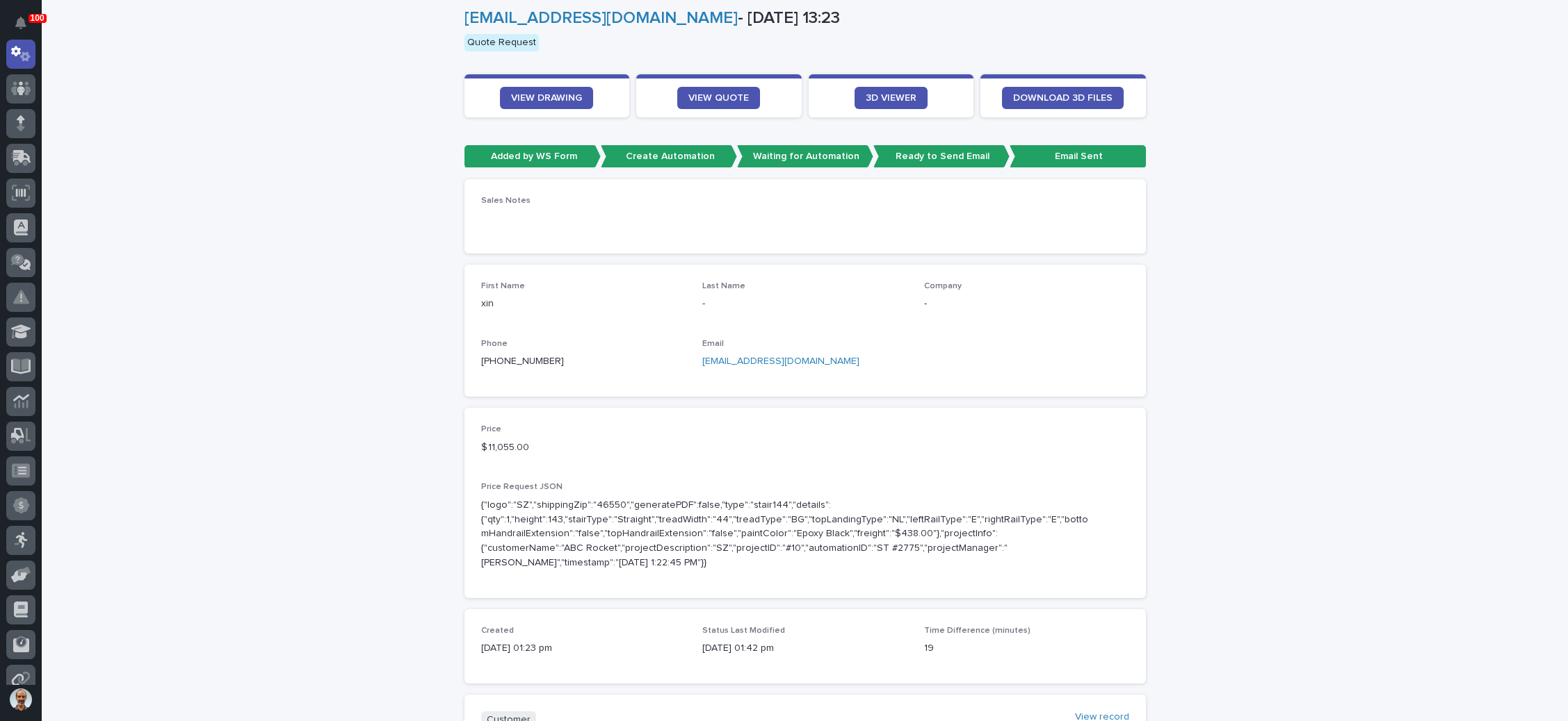
click at [735, 360] on link "misiliuxin@gmail.com" at bounding box center [780, 361] width 157 height 10
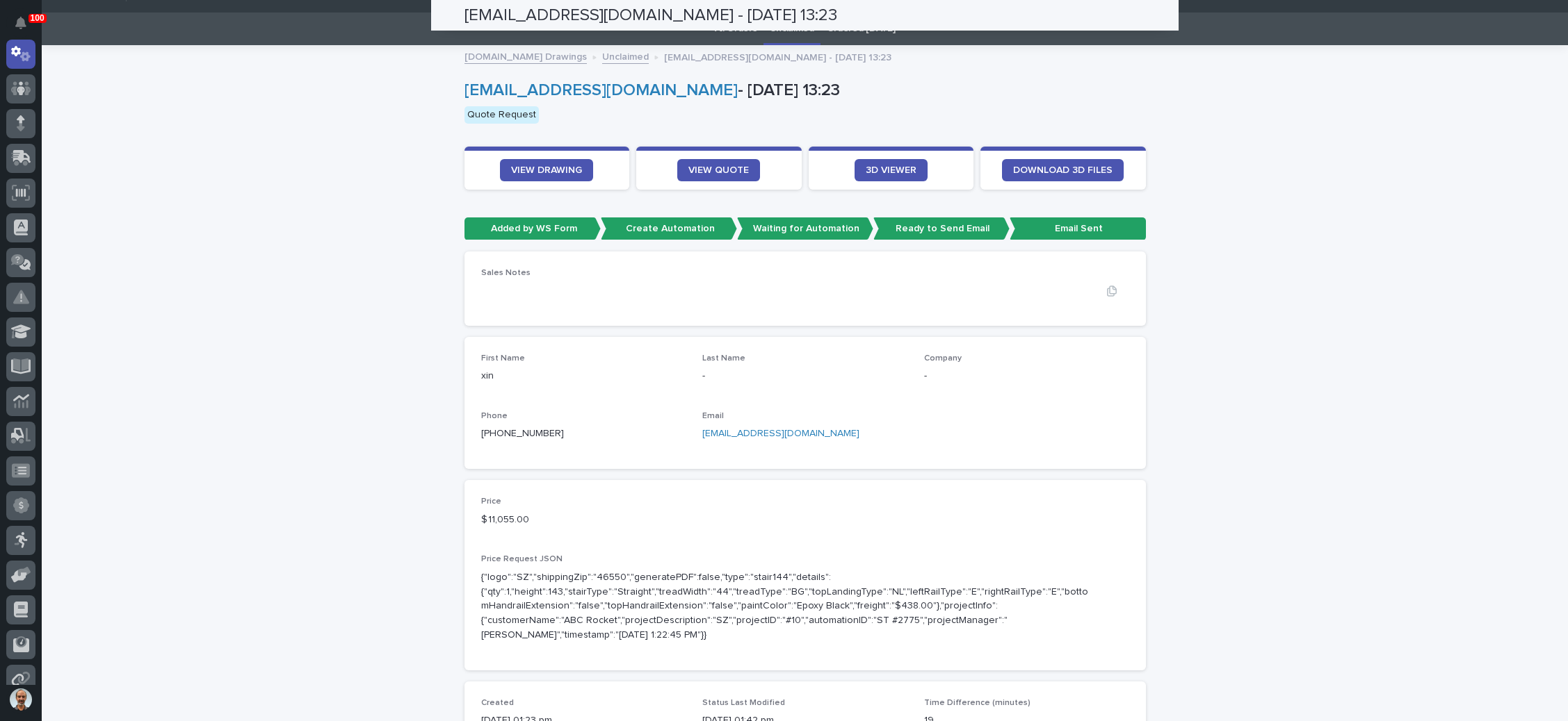
scroll to position [0, 0]
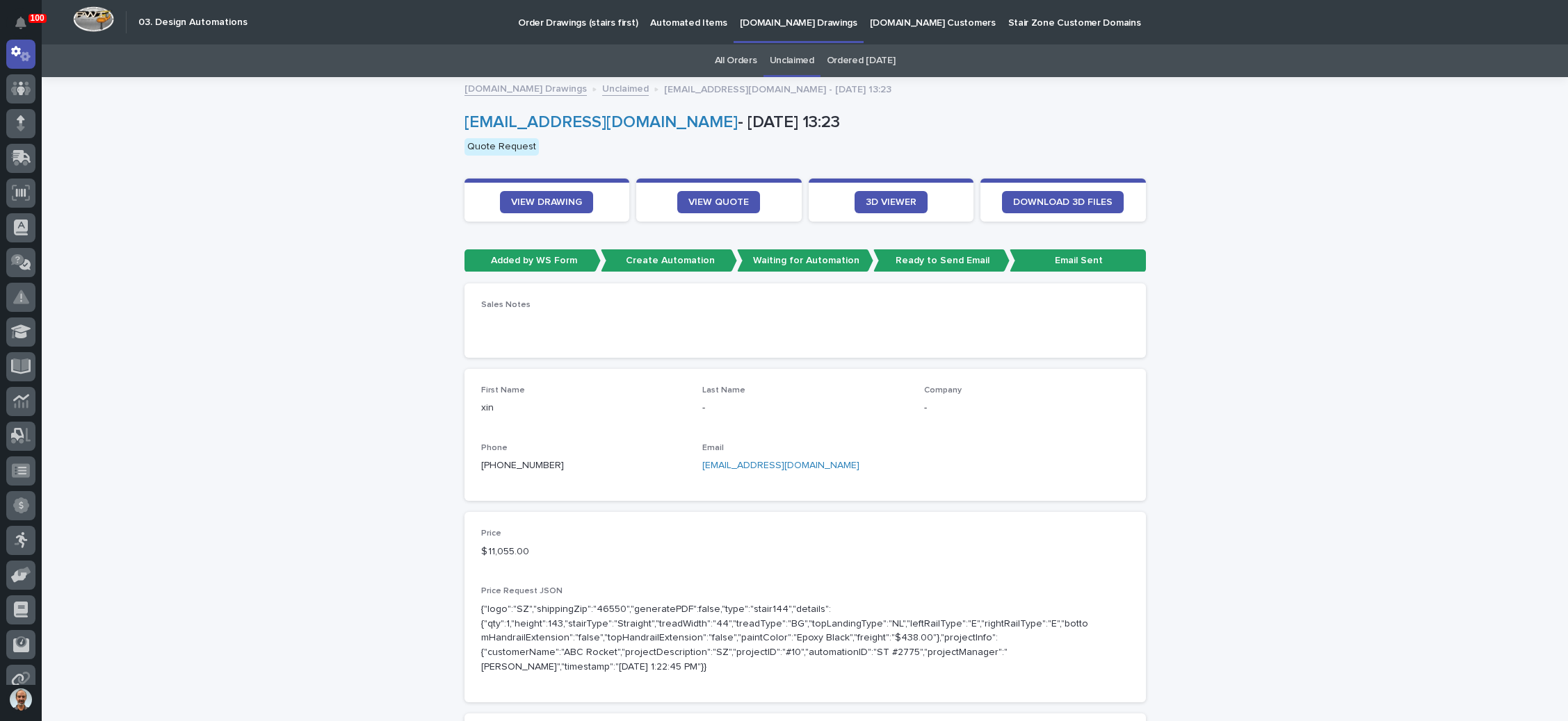
click at [781, 55] on link "Unclaimed" at bounding box center [792, 61] width 45 height 33
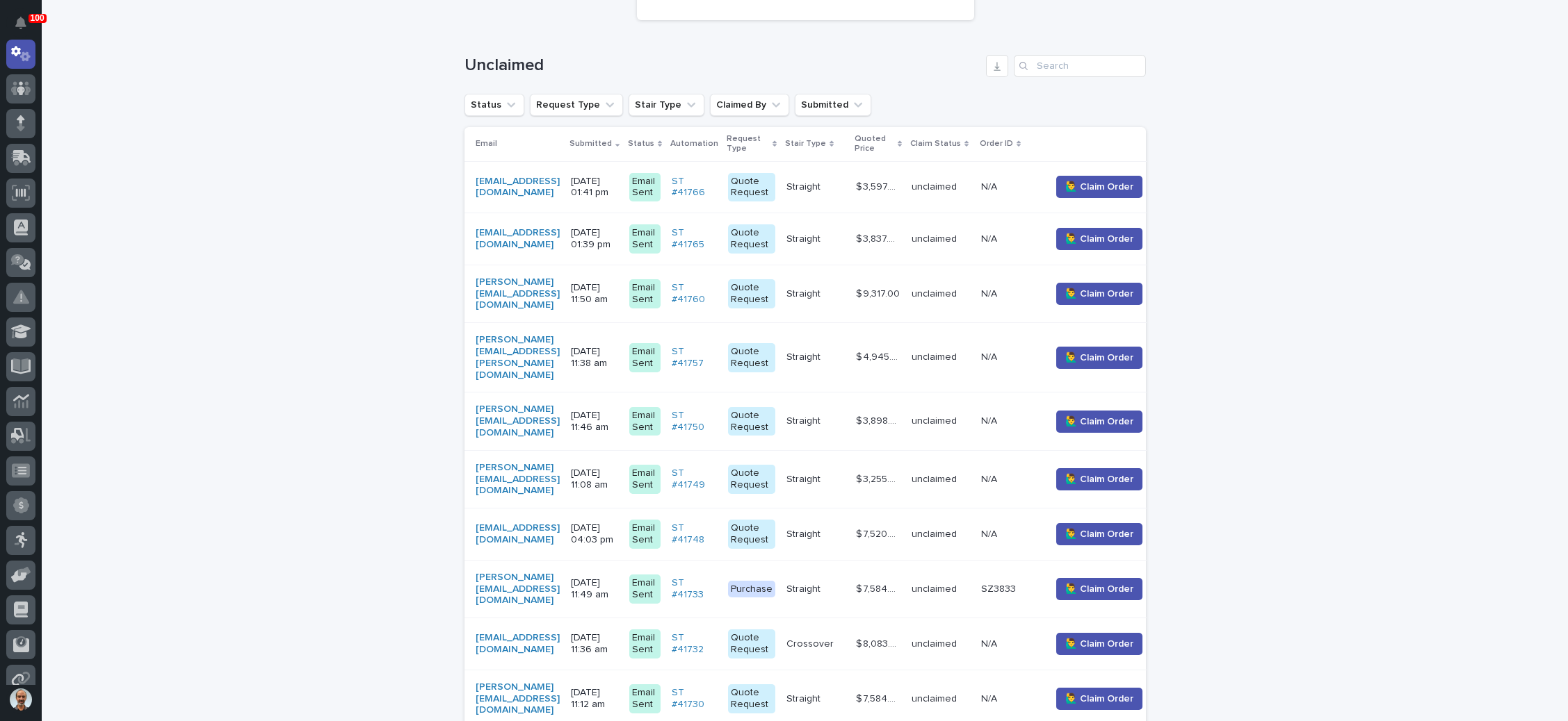
scroll to position [313, 0]
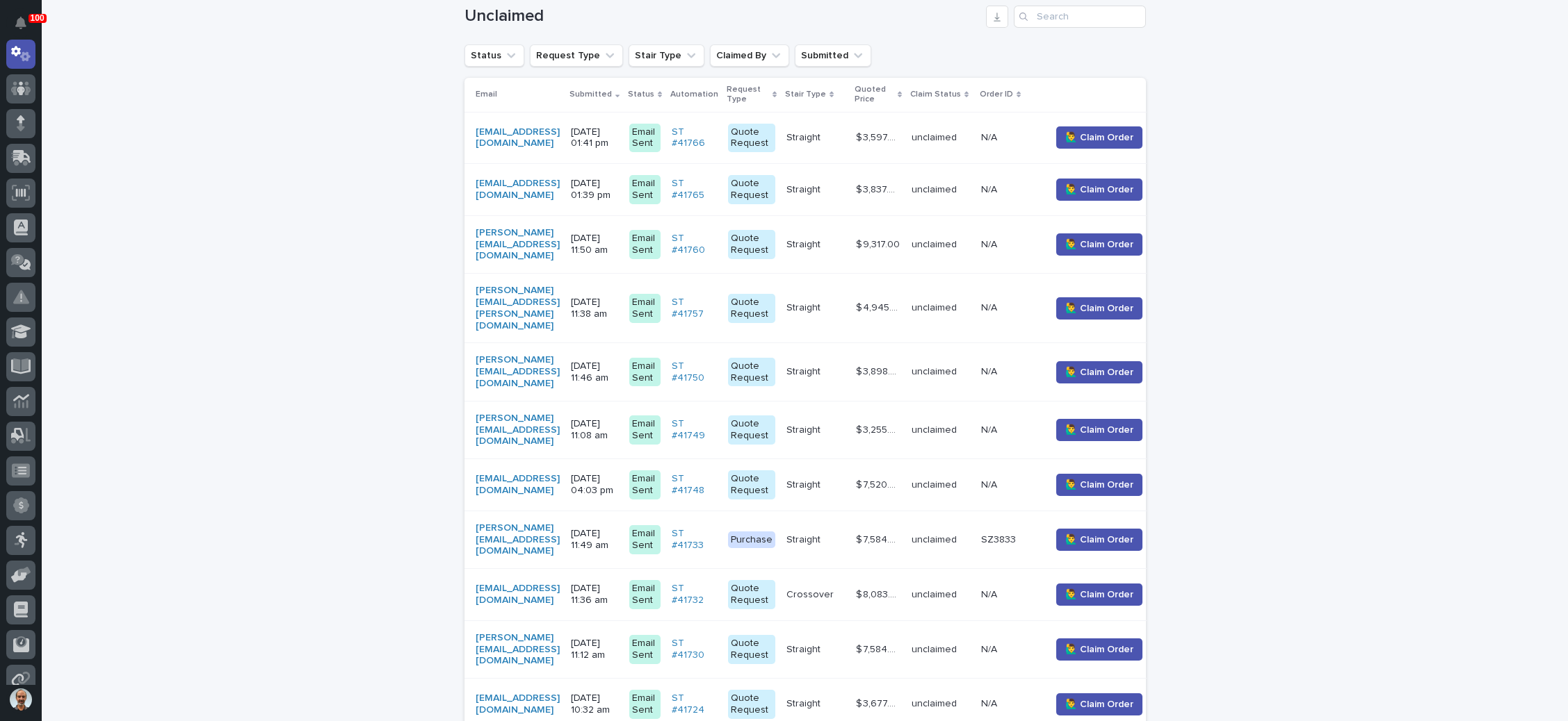
click at [823, 239] on p "Straight" at bounding box center [804, 244] width 37 height 15
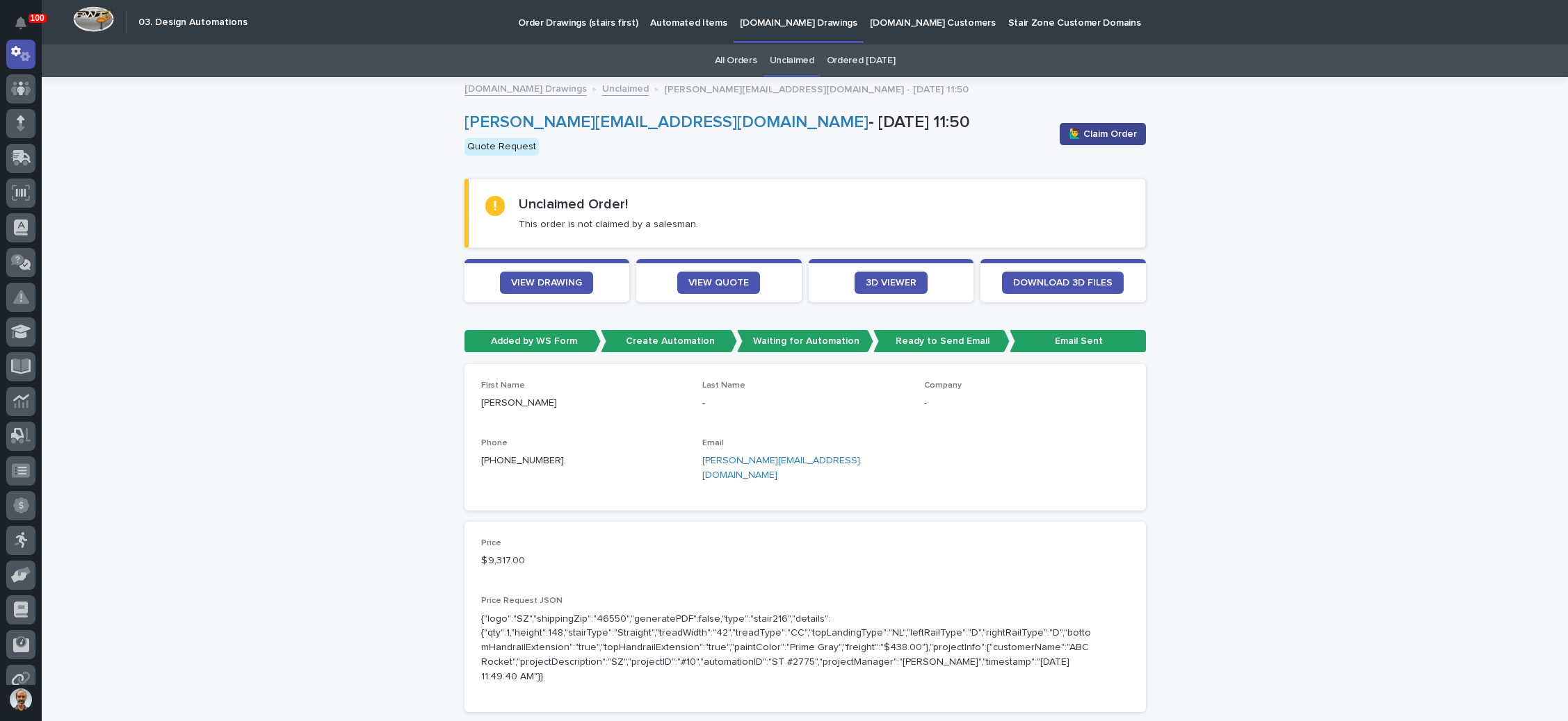
click at [1104, 127] on span "🙋‍♂️ Claim Order" at bounding box center [1102, 134] width 68 height 14
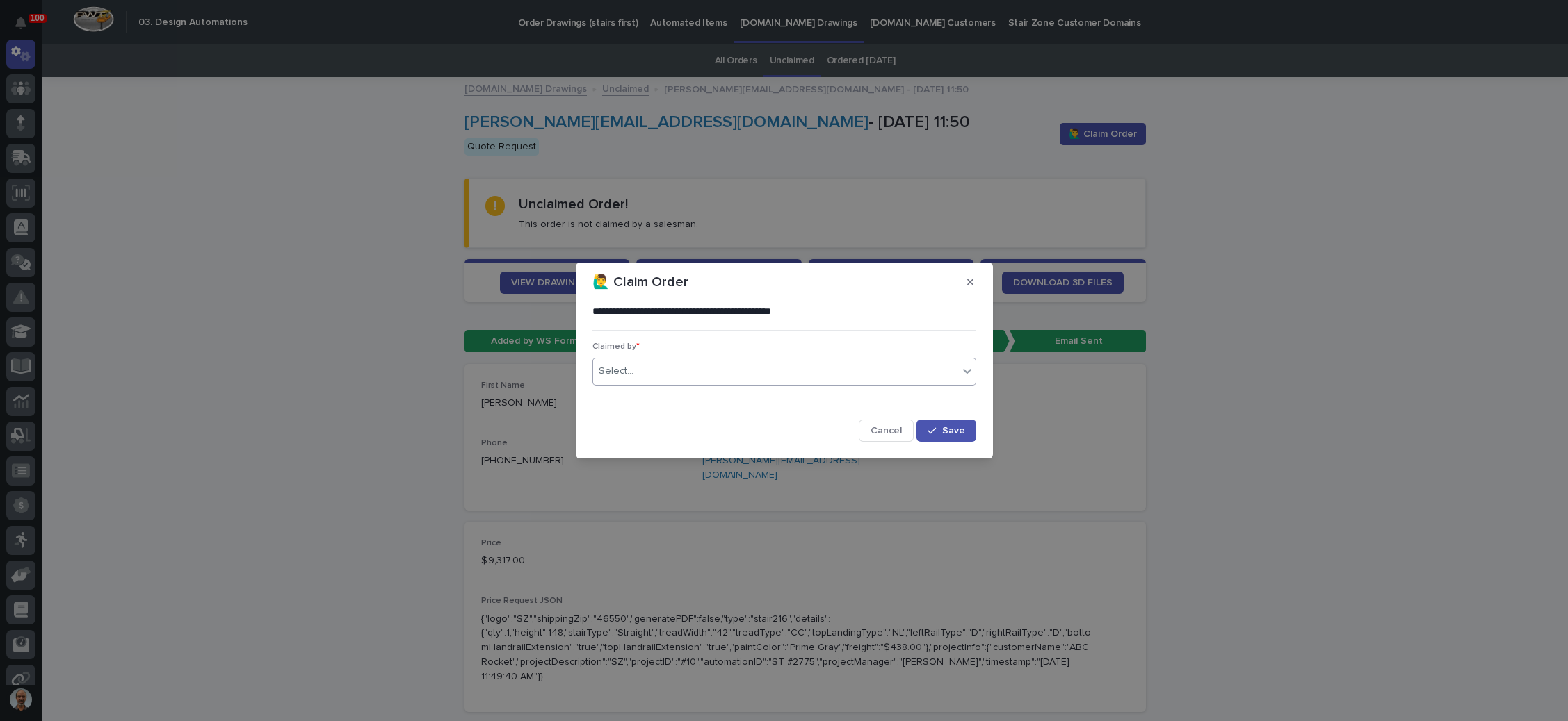
click at [662, 367] on div "Select..." at bounding box center [775, 371] width 365 height 23
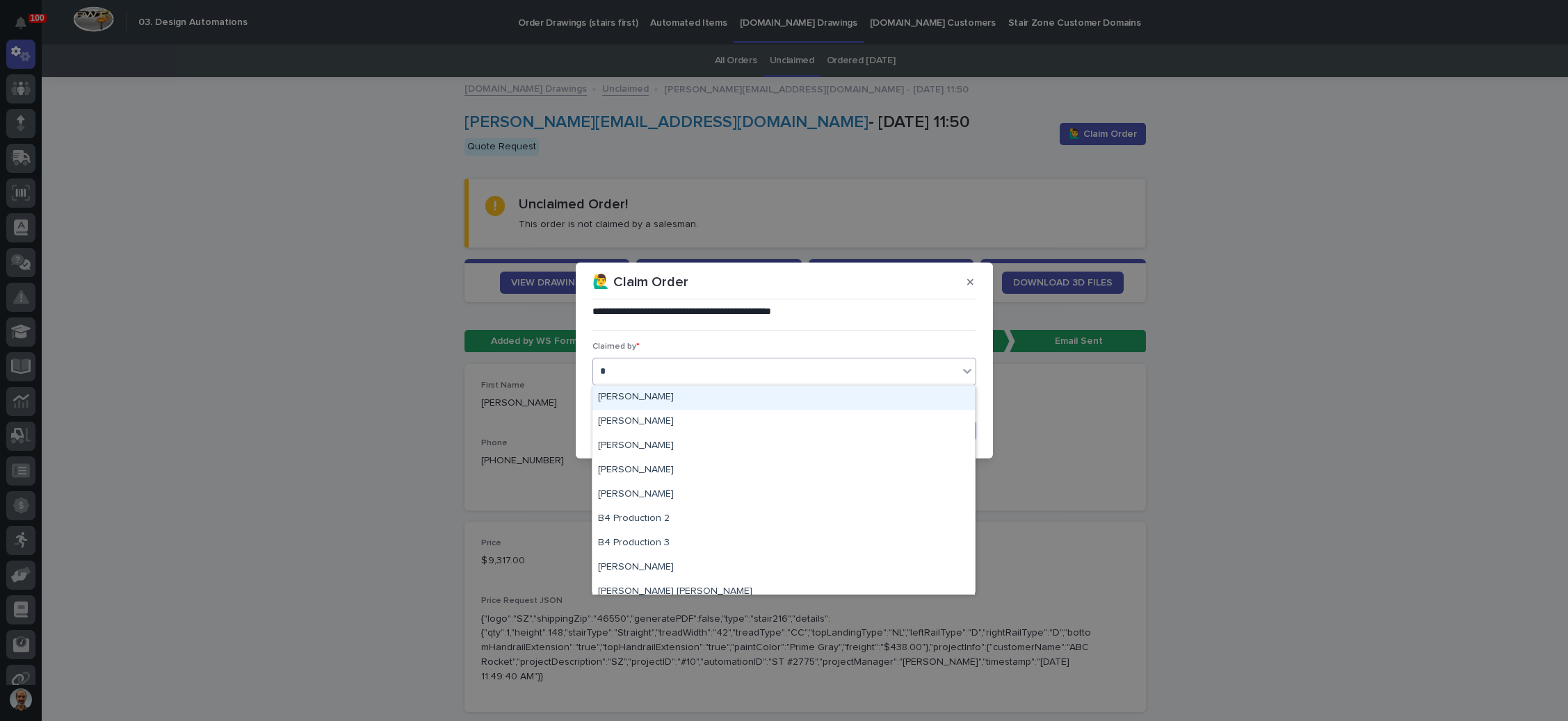
type input "**"
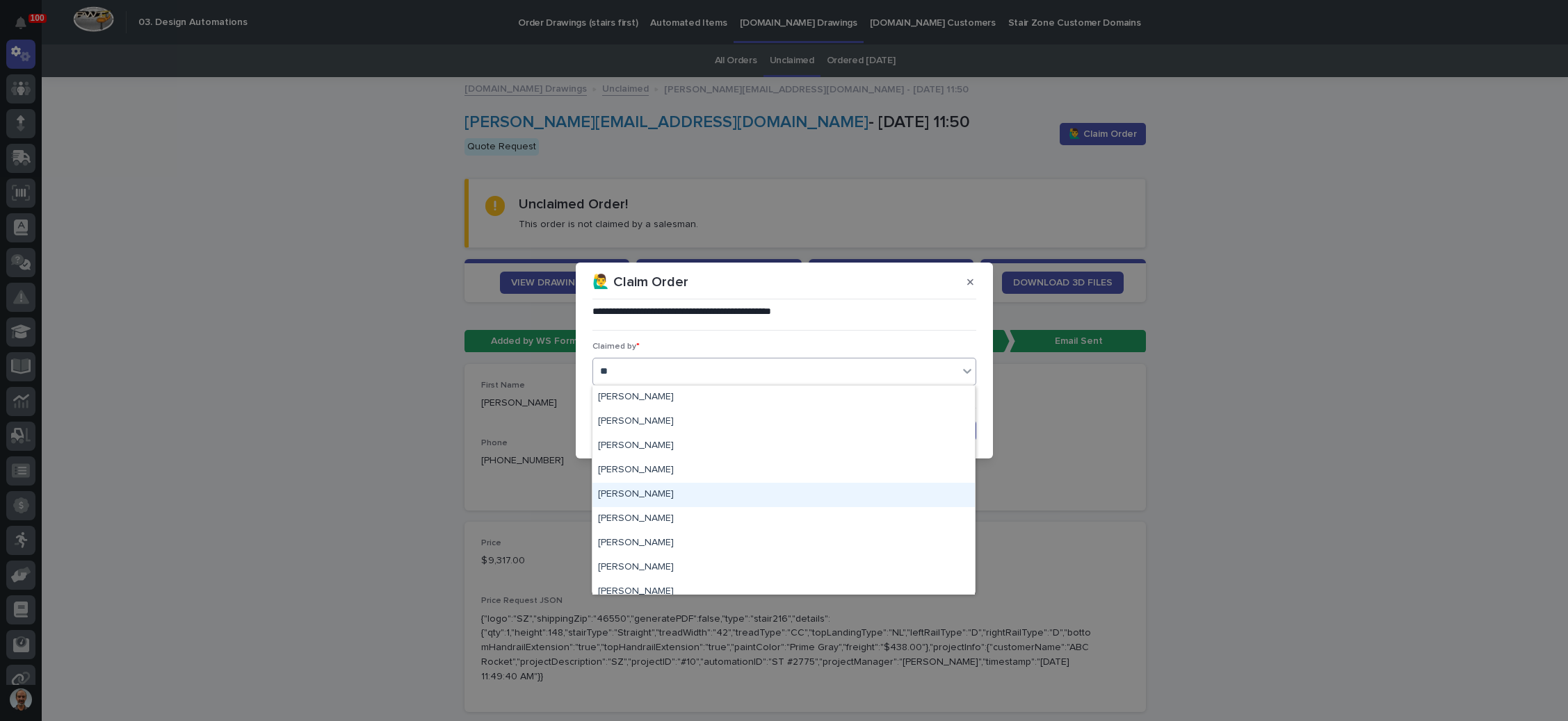
click at [656, 483] on div "[PERSON_NAME]" at bounding box center [783, 495] width 382 height 25
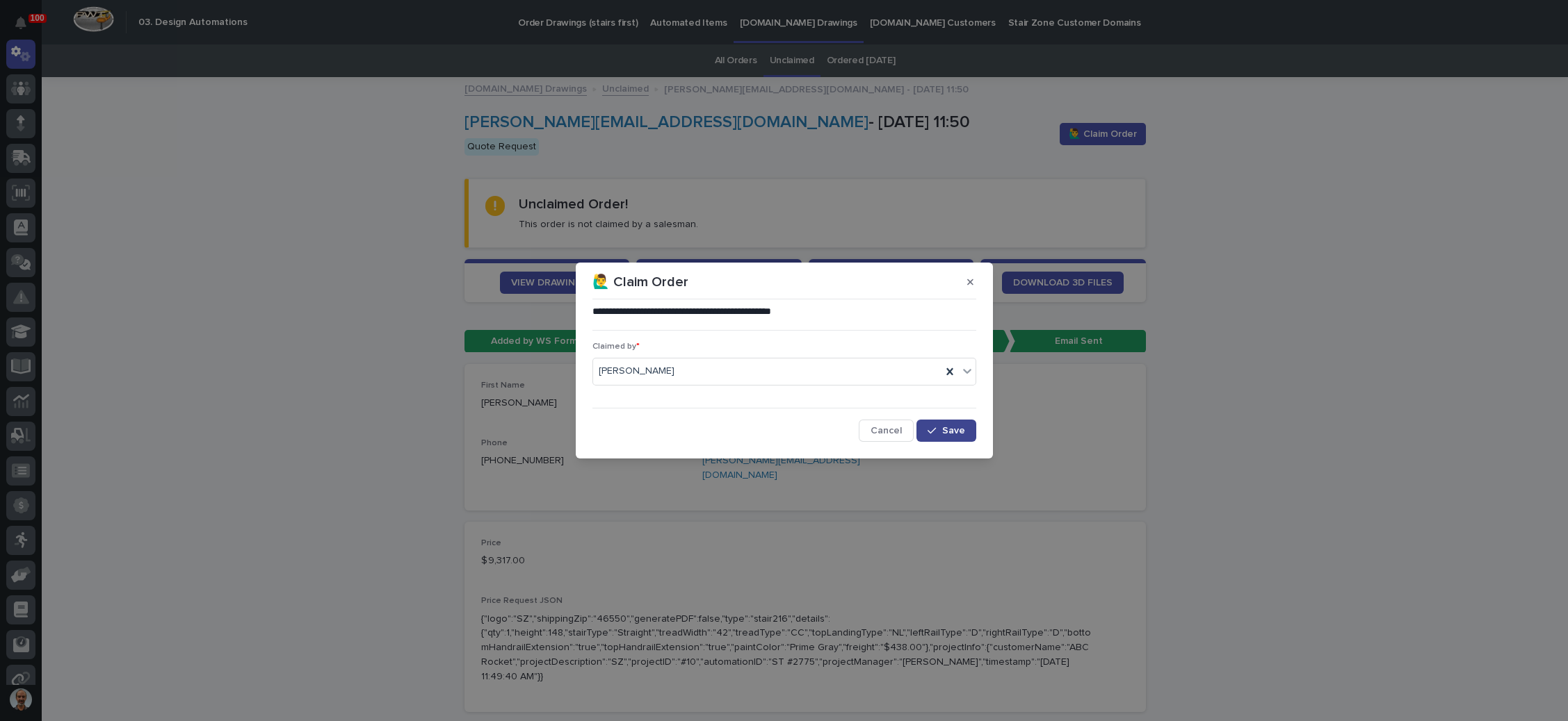
click at [934, 422] on button "Save" at bounding box center [945, 431] width 59 height 22
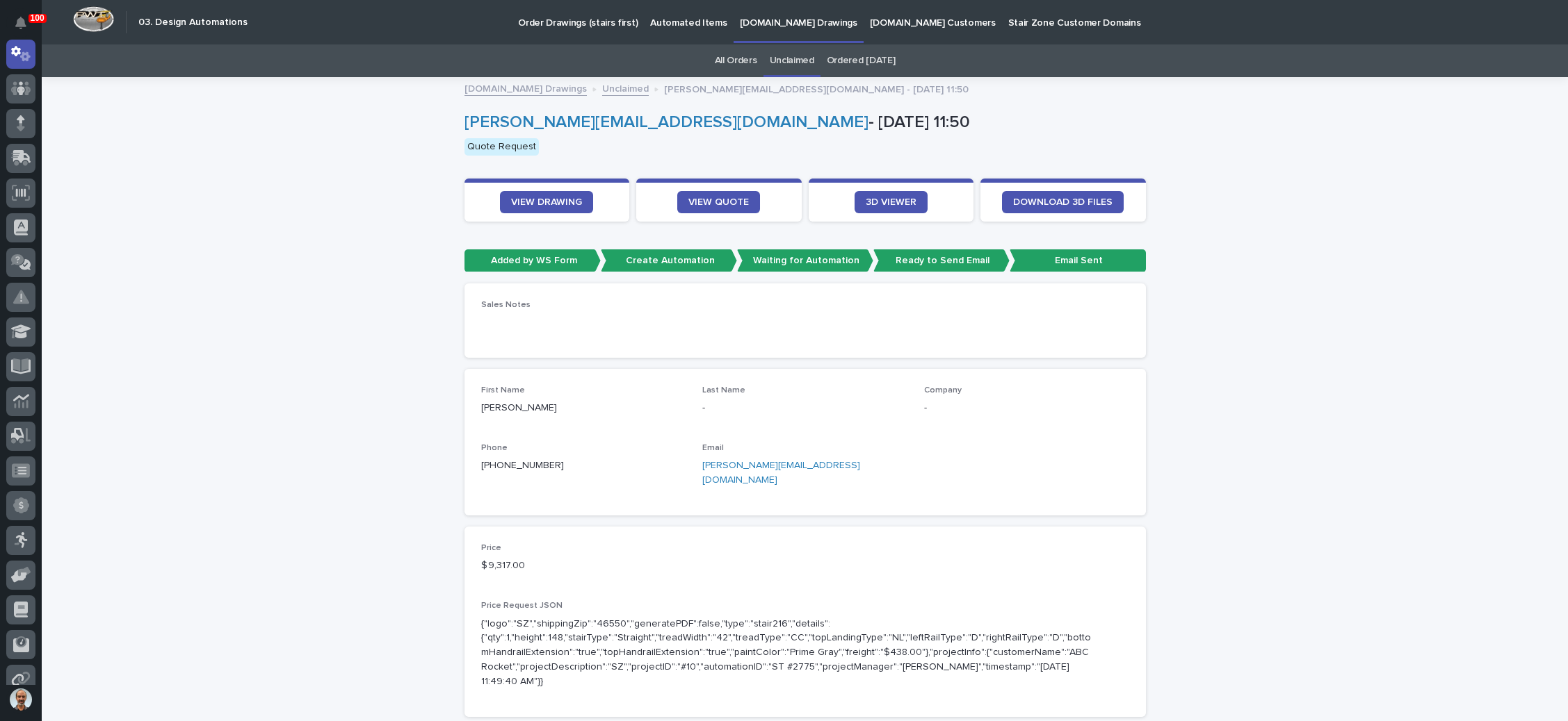
click at [752, 462] on link "lee@elevatedsteel.com" at bounding box center [780, 472] width 158 height 25
click at [698, 194] on link "VIEW QUOTE" at bounding box center [718, 202] width 83 height 22
click at [793, 54] on link "Unclaimed" at bounding box center [792, 61] width 45 height 33
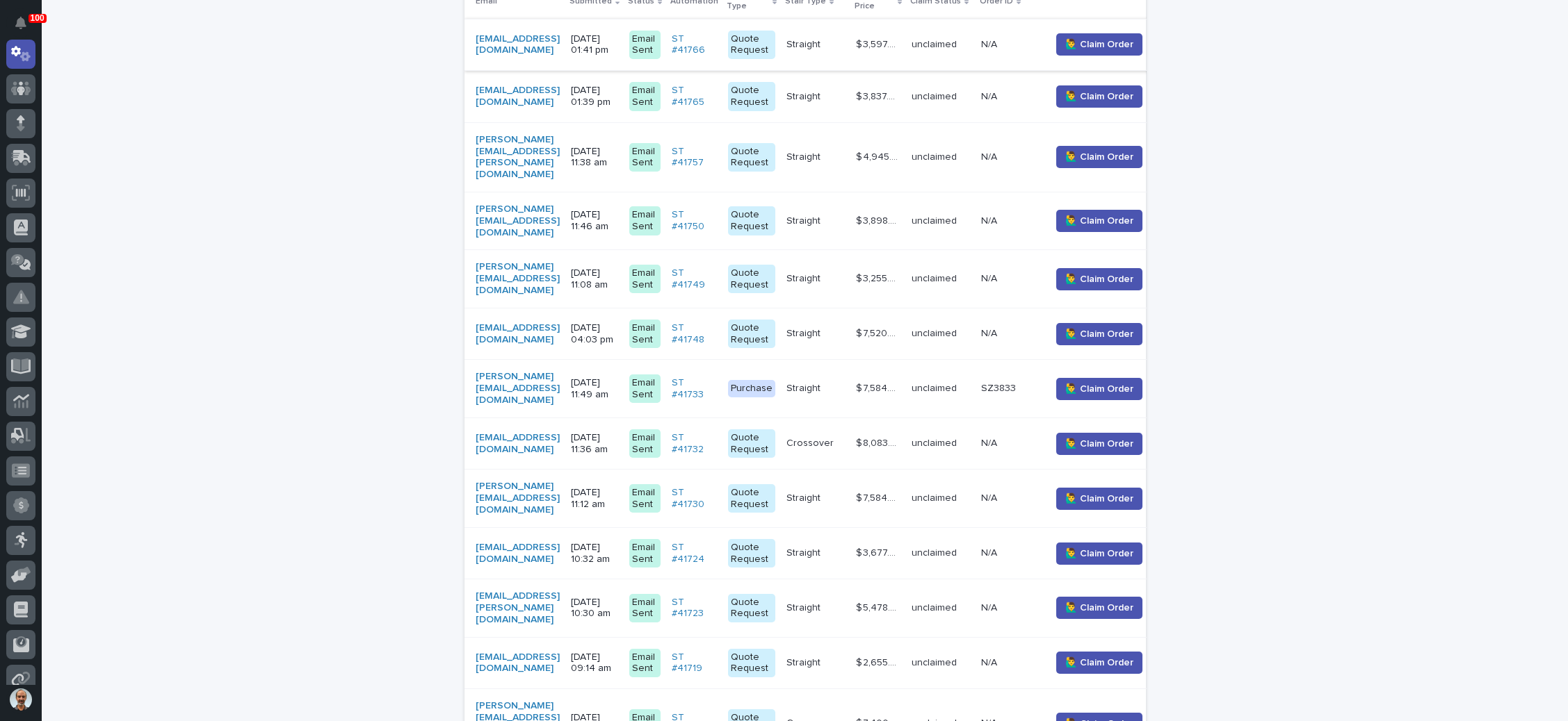
scroll to position [417, 0]
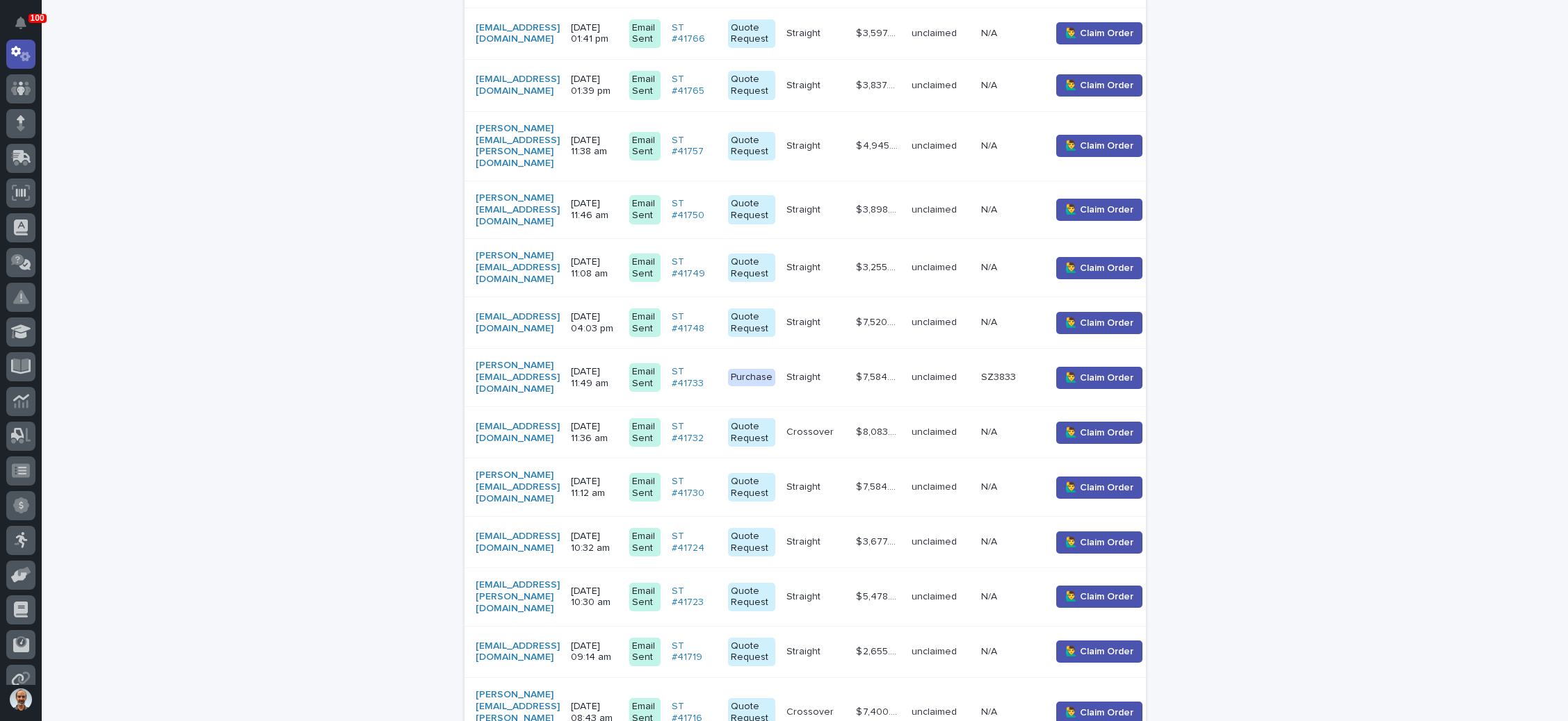
click at [618, 421] on p "09/12/2025 11:36 am" at bounding box center [594, 433] width 47 height 24
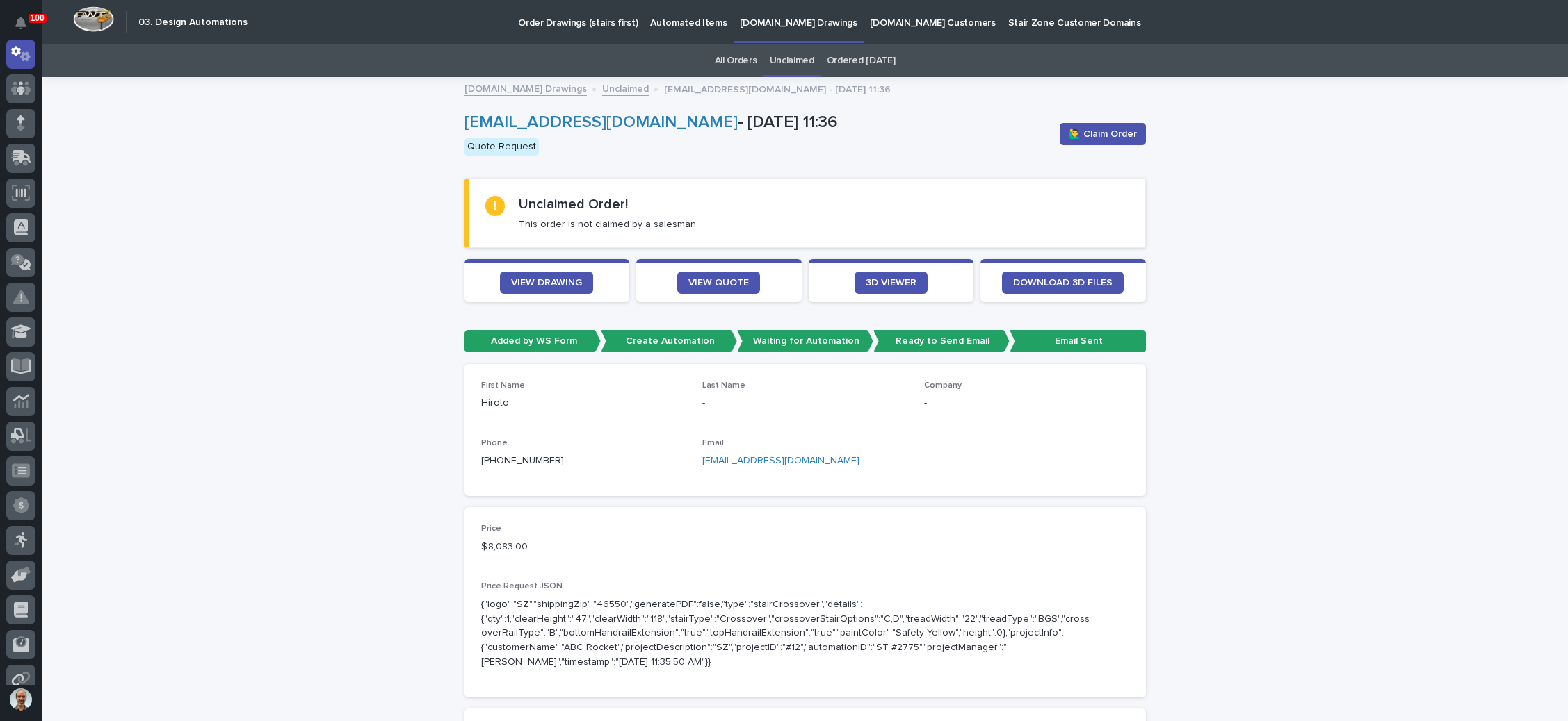
scroll to position [104, 0]
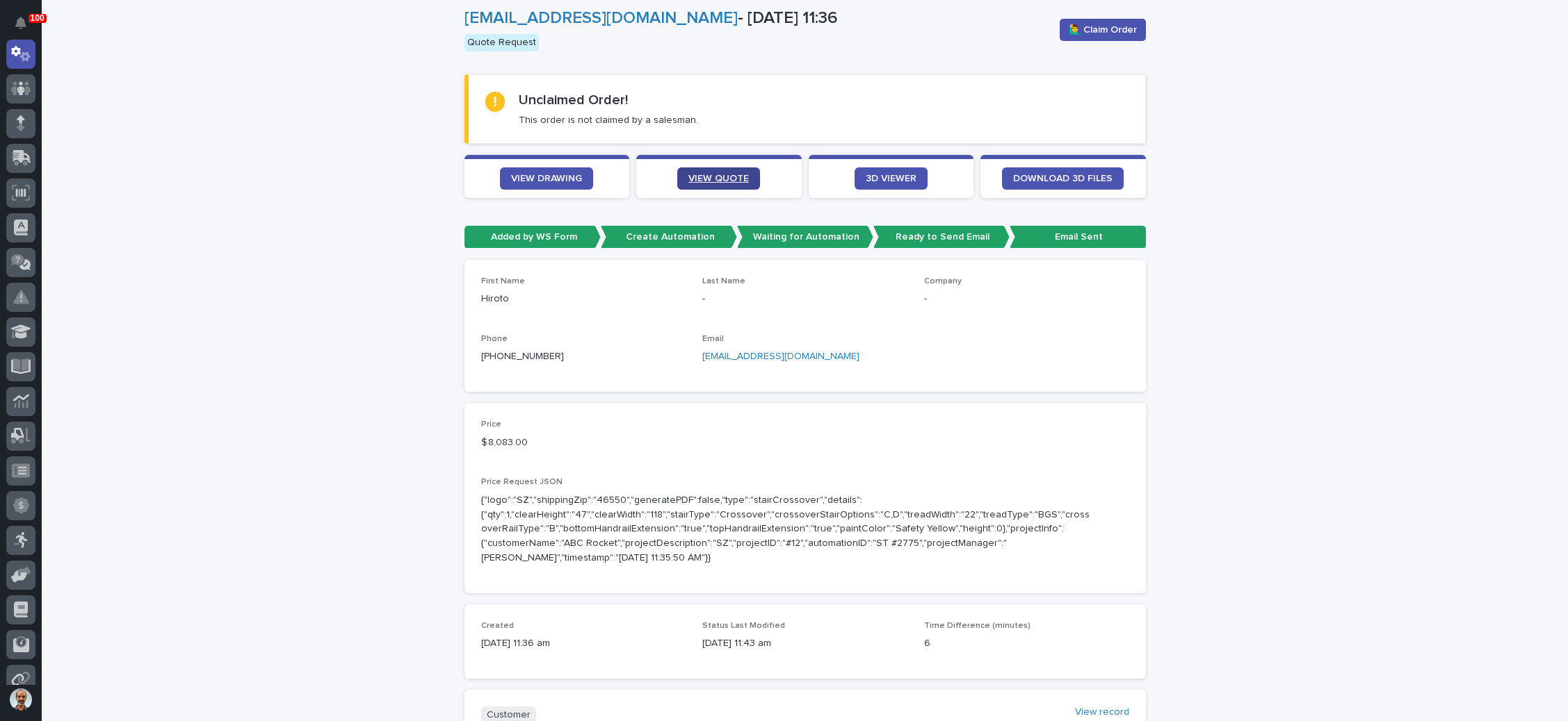
click at [723, 174] on span "VIEW QUOTE" at bounding box center [718, 178] width 60 height 10
click at [748, 354] on link "hasano@itslex.com" at bounding box center [780, 356] width 157 height 10
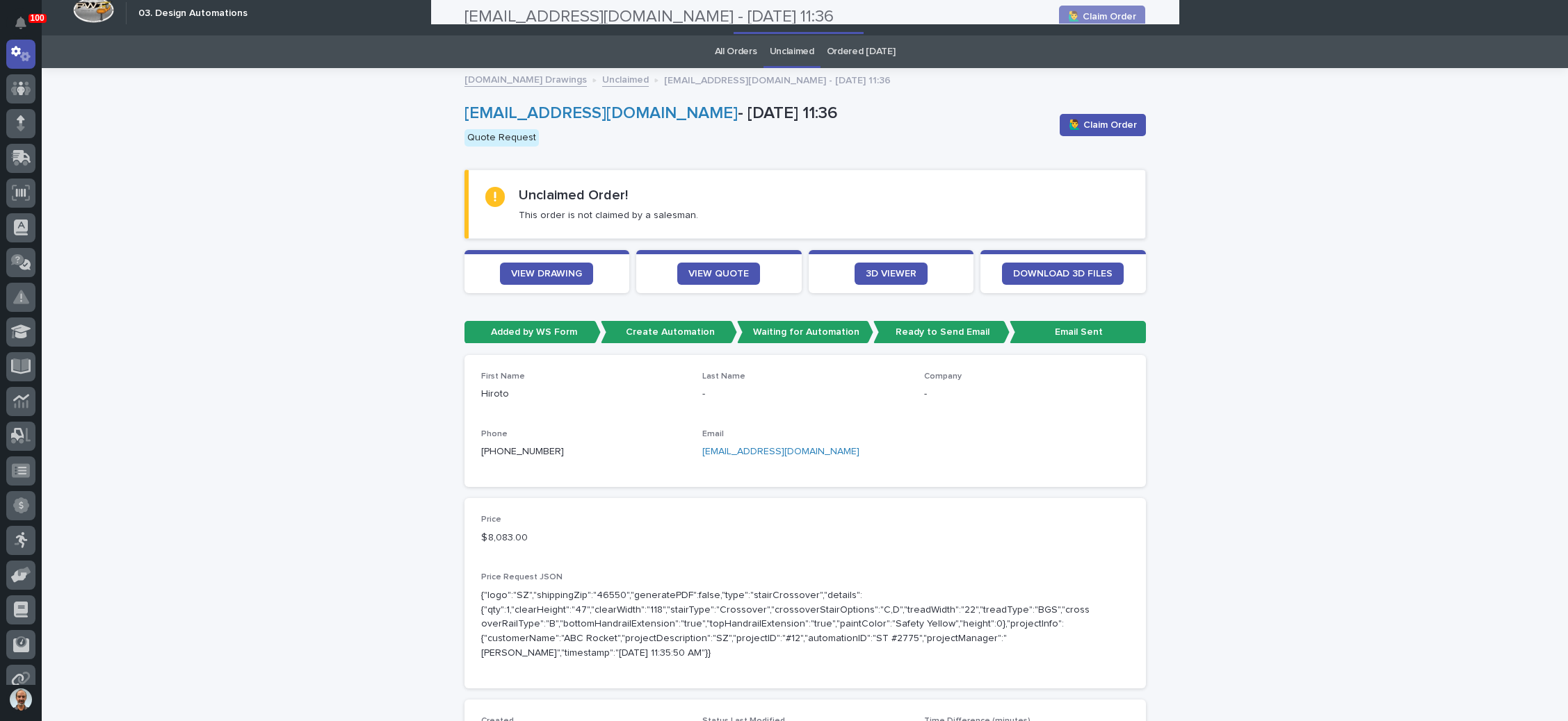
scroll to position [0, 0]
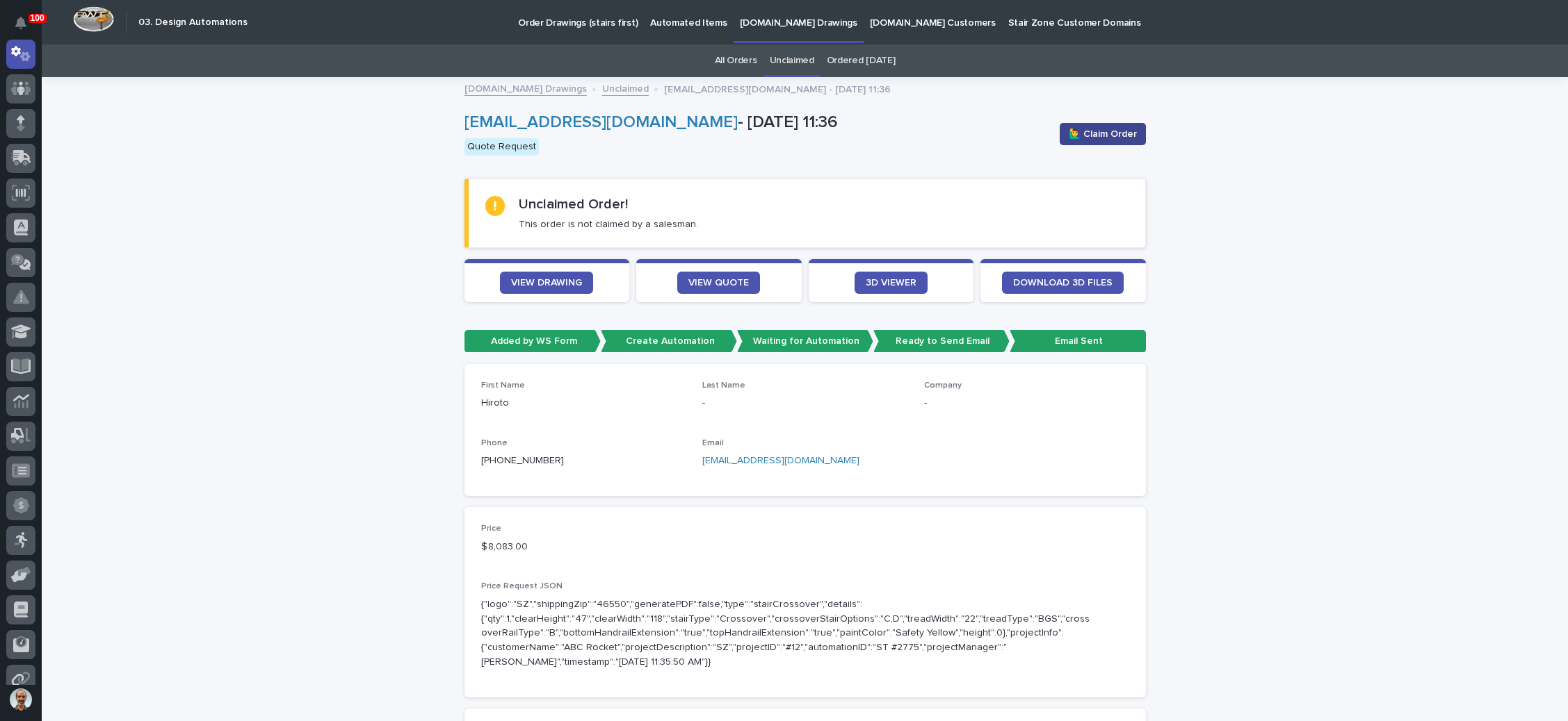
click at [1074, 125] on button "🙋‍♂️ Claim Order" at bounding box center [1102, 134] width 86 height 22
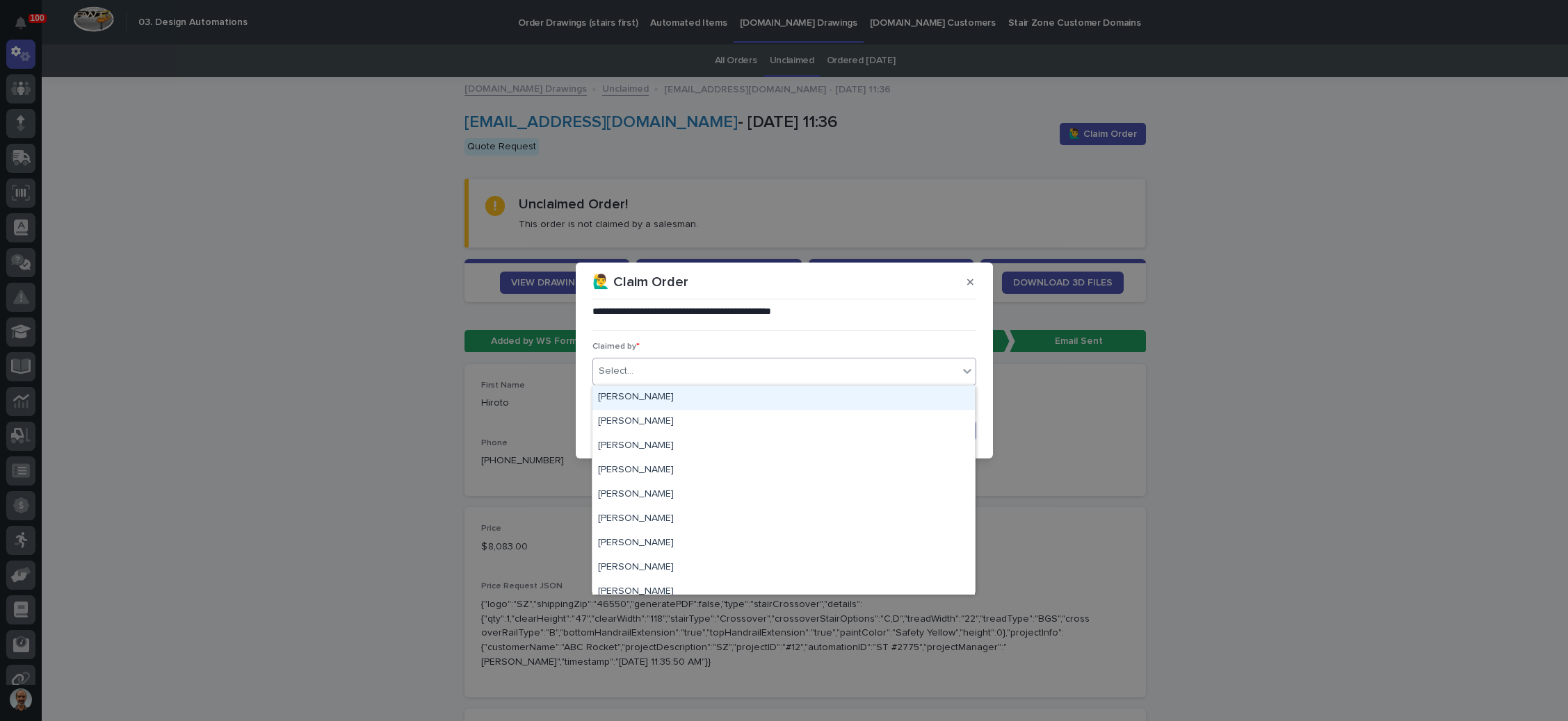
click at [701, 362] on div "Select..." at bounding box center [775, 371] width 365 height 23
type input "**"
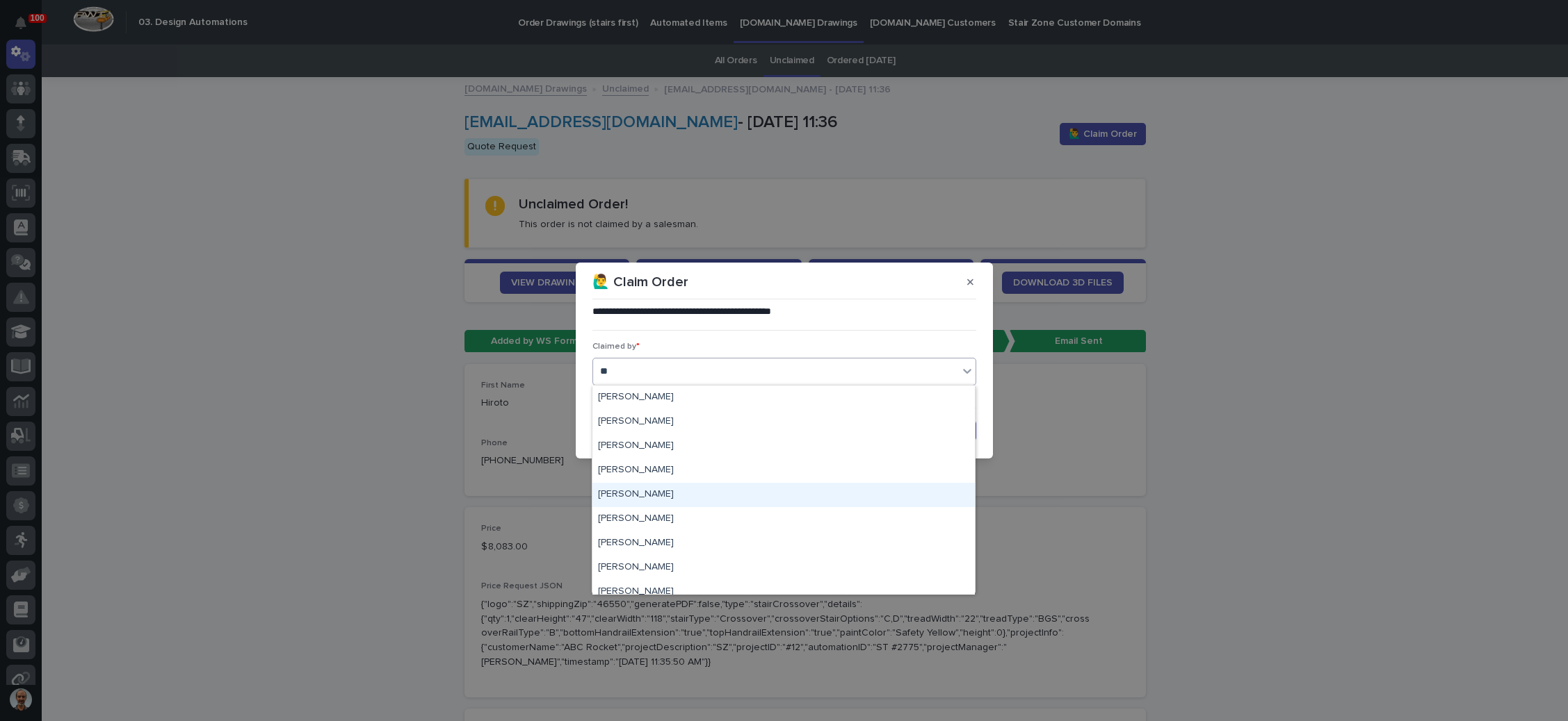
click at [646, 492] on div "[PERSON_NAME]" at bounding box center [783, 495] width 382 height 25
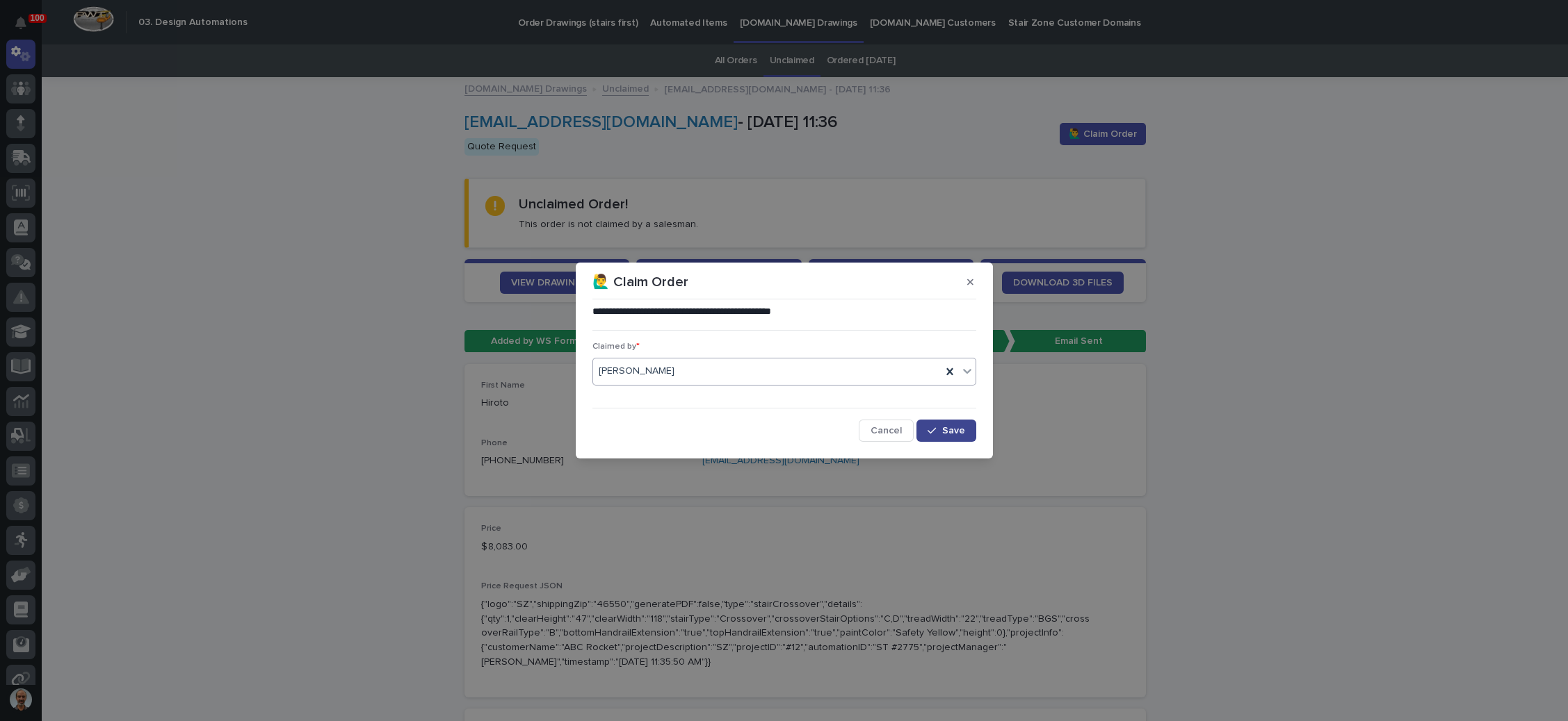
click at [930, 426] on icon "button" at bounding box center [931, 431] width 8 height 10
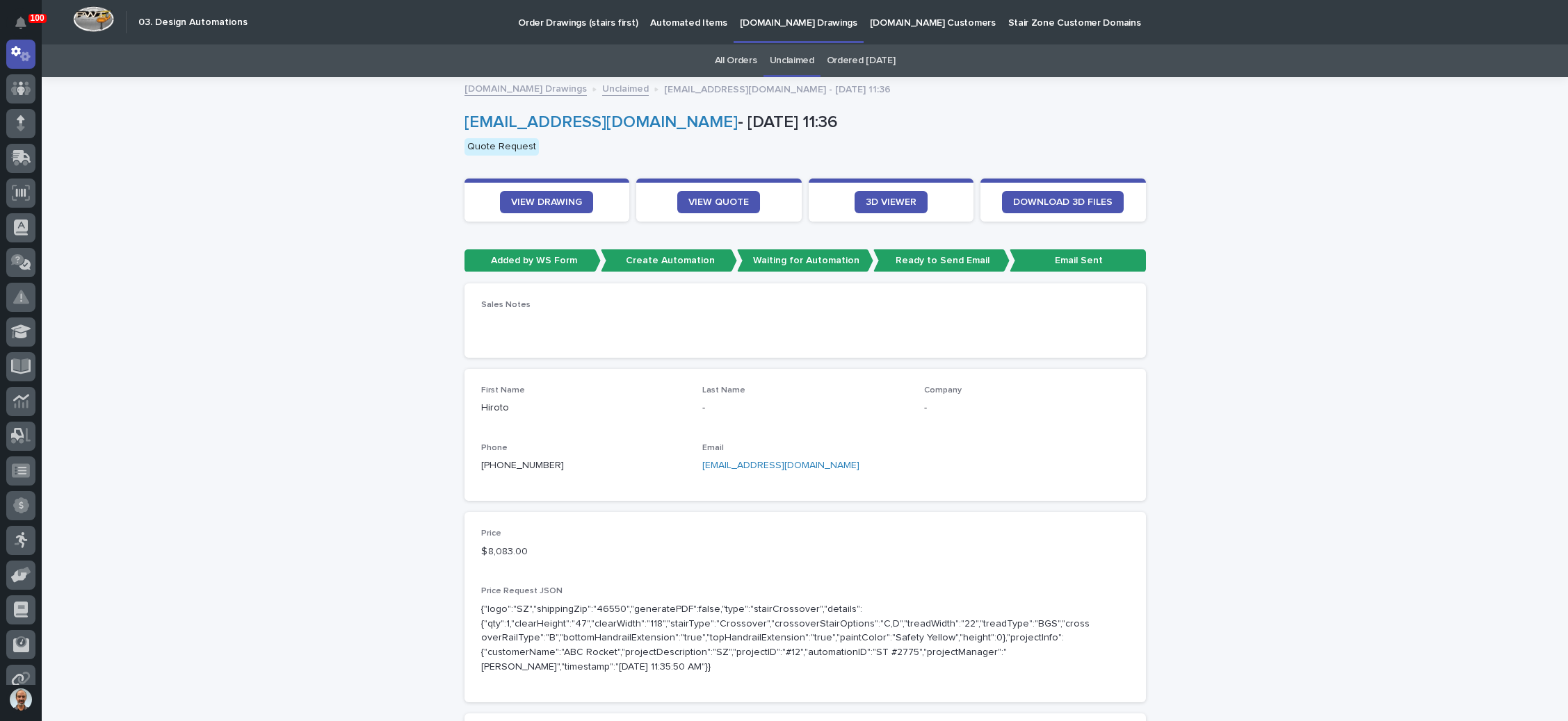
click at [788, 59] on link "Unclaimed" at bounding box center [792, 61] width 45 height 33
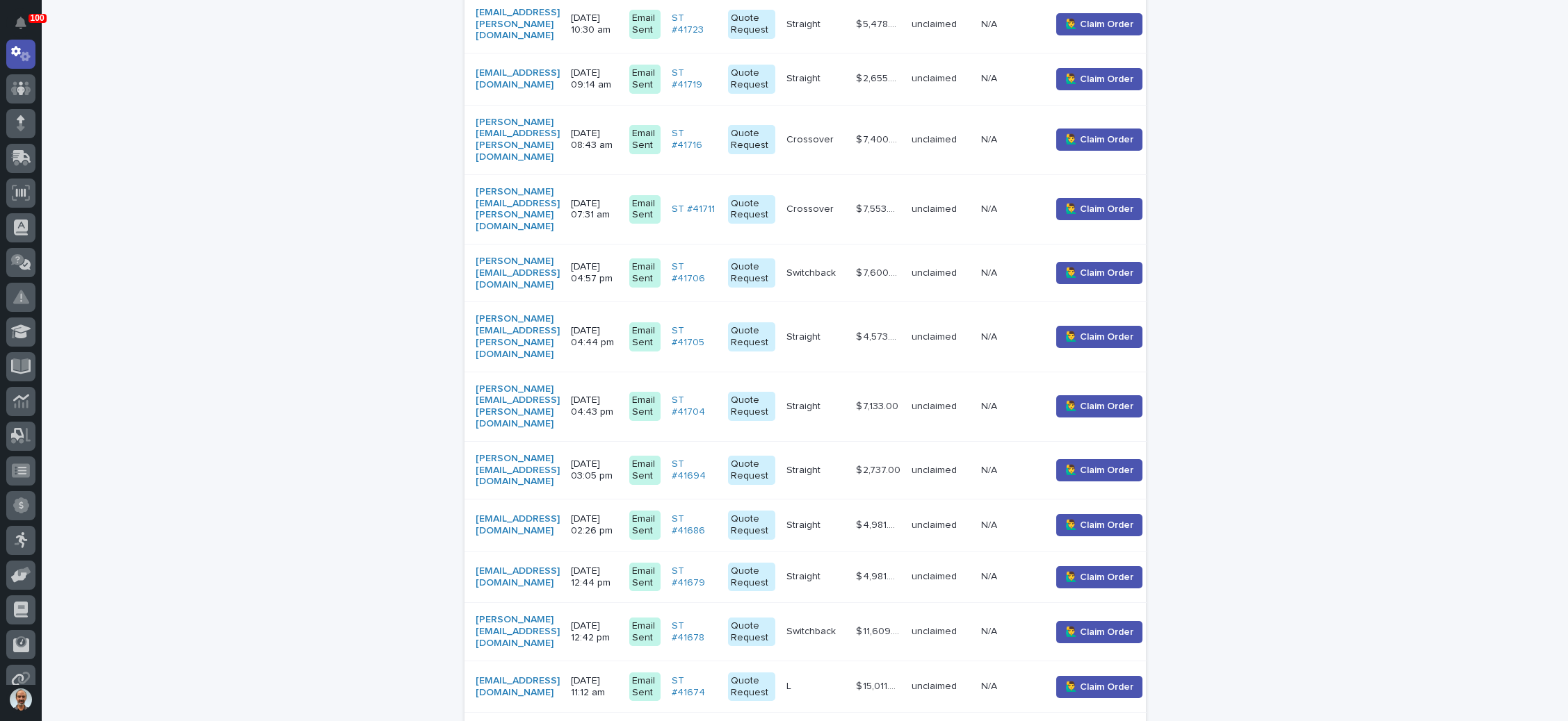
scroll to position [1043, 0]
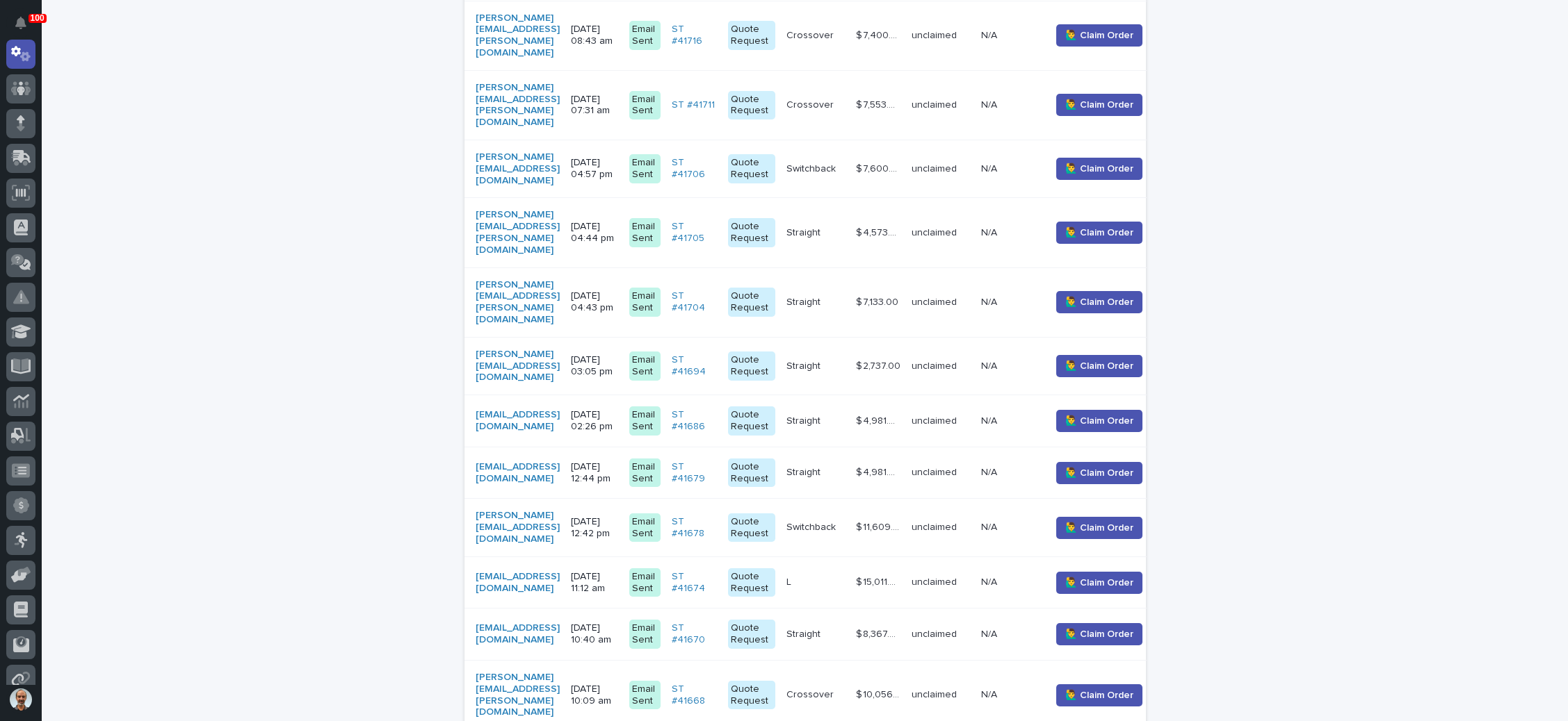
click at [618, 516] on p "09/11/2025 12:42 pm" at bounding box center [594, 528] width 47 height 24
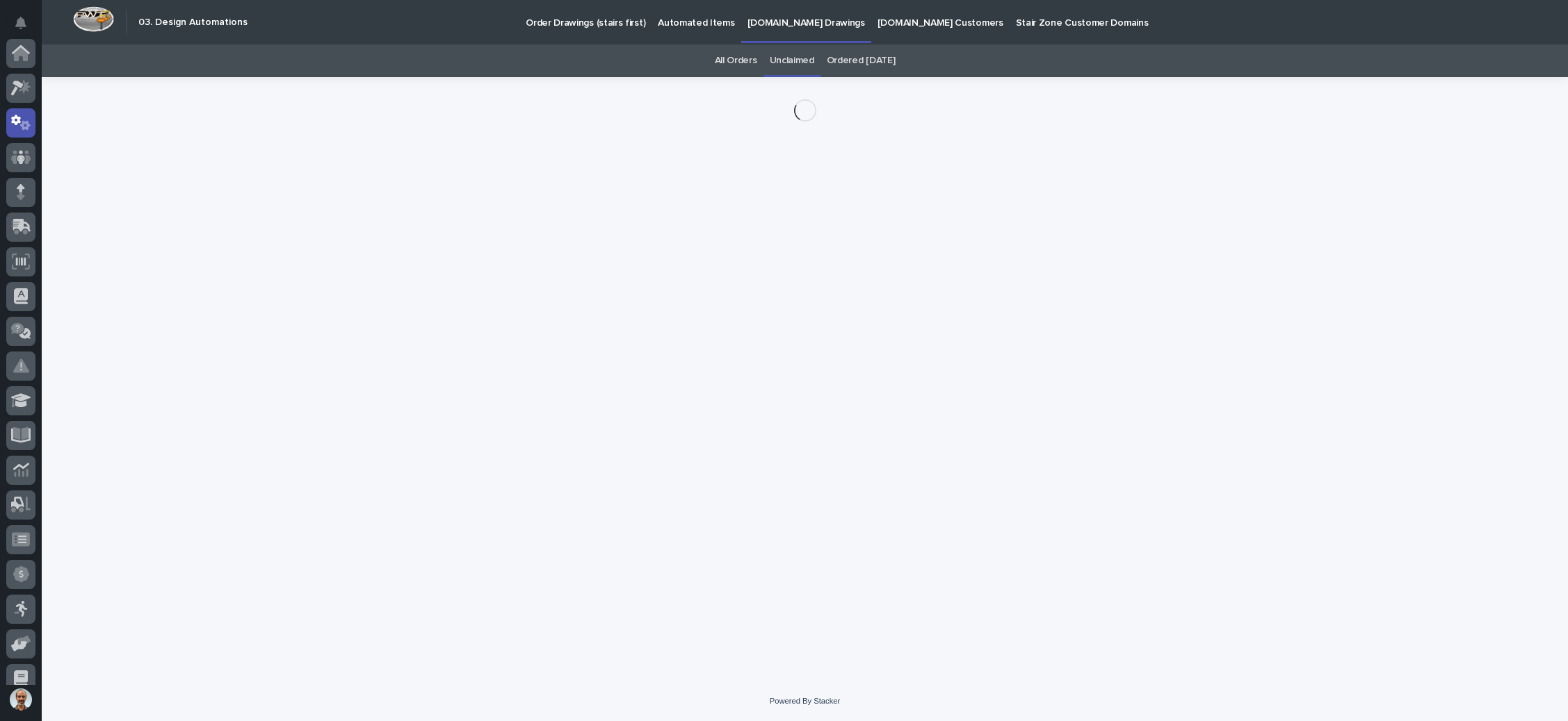
scroll to position [69, 0]
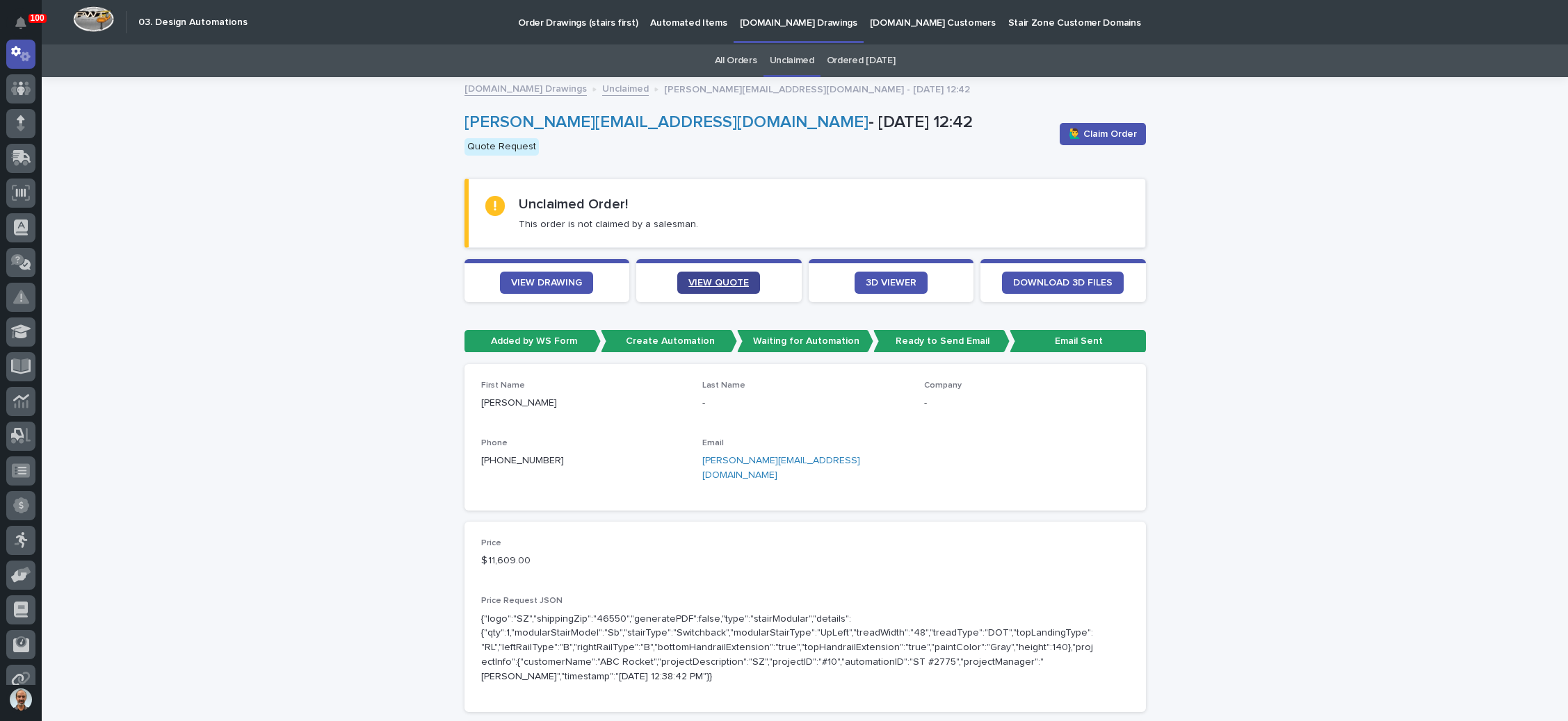
click at [712, 276] on link "VIEW QUOTE" at bounding box center [718, 283] width 83 height 22
click at [535, 278] on span "VIEW DRAWING" at bounding box center [546, 282] width 71 height 10
drag, startPoint x: 550, startPoint y: 458, endPoint x: 483, endPoint y: 461, distance: 67.1
click at [483, 461] on p "+1 (910) 944-3007" at bounding box center [583, 461] width 205 height 15
copy link "(910) 944-3007"
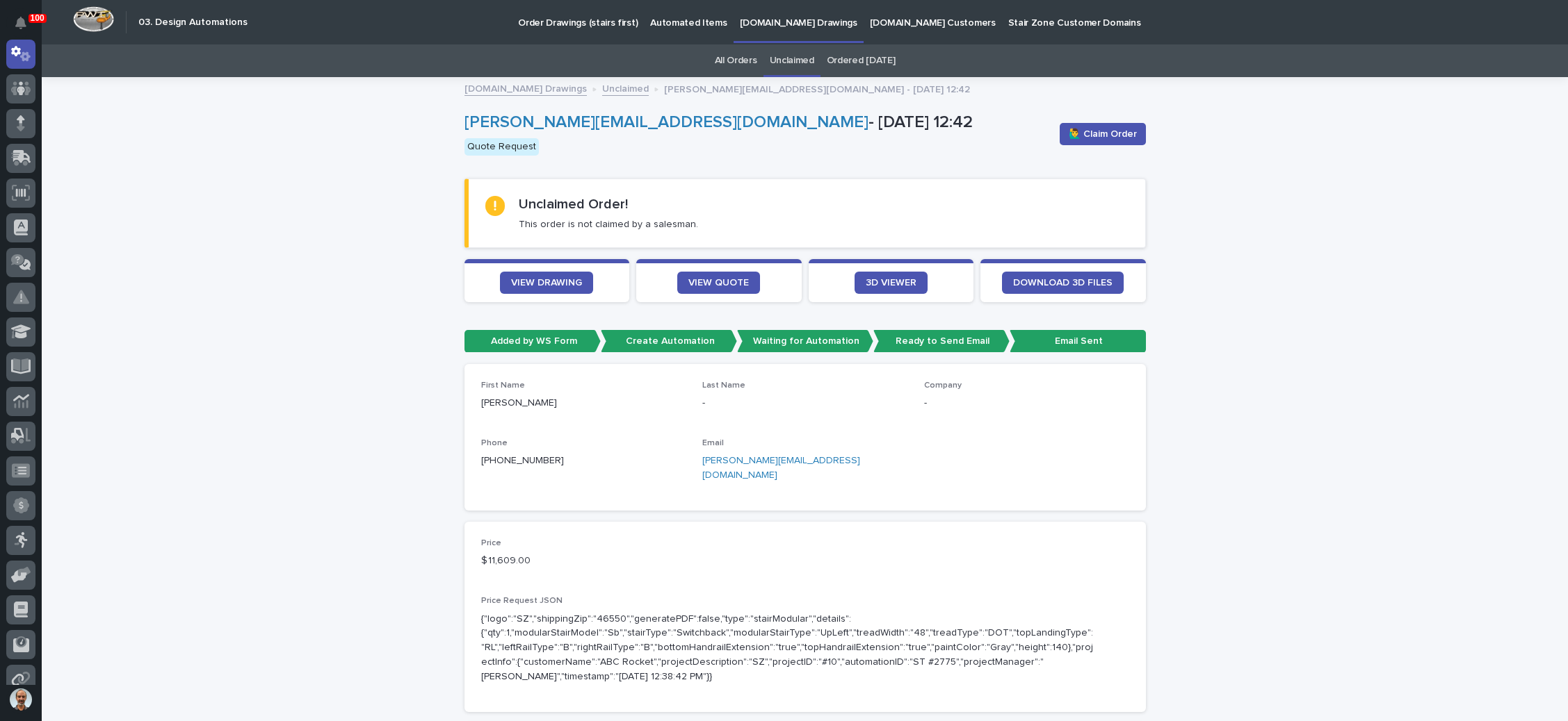
click at [948, 414] on div "Company -" at bounding box center [1026, 401] width 205 height 41
click at [1103, 128] on span "🙋‍♂️ Claim Order" at bounding box center [1102, 134] width 68 height 14
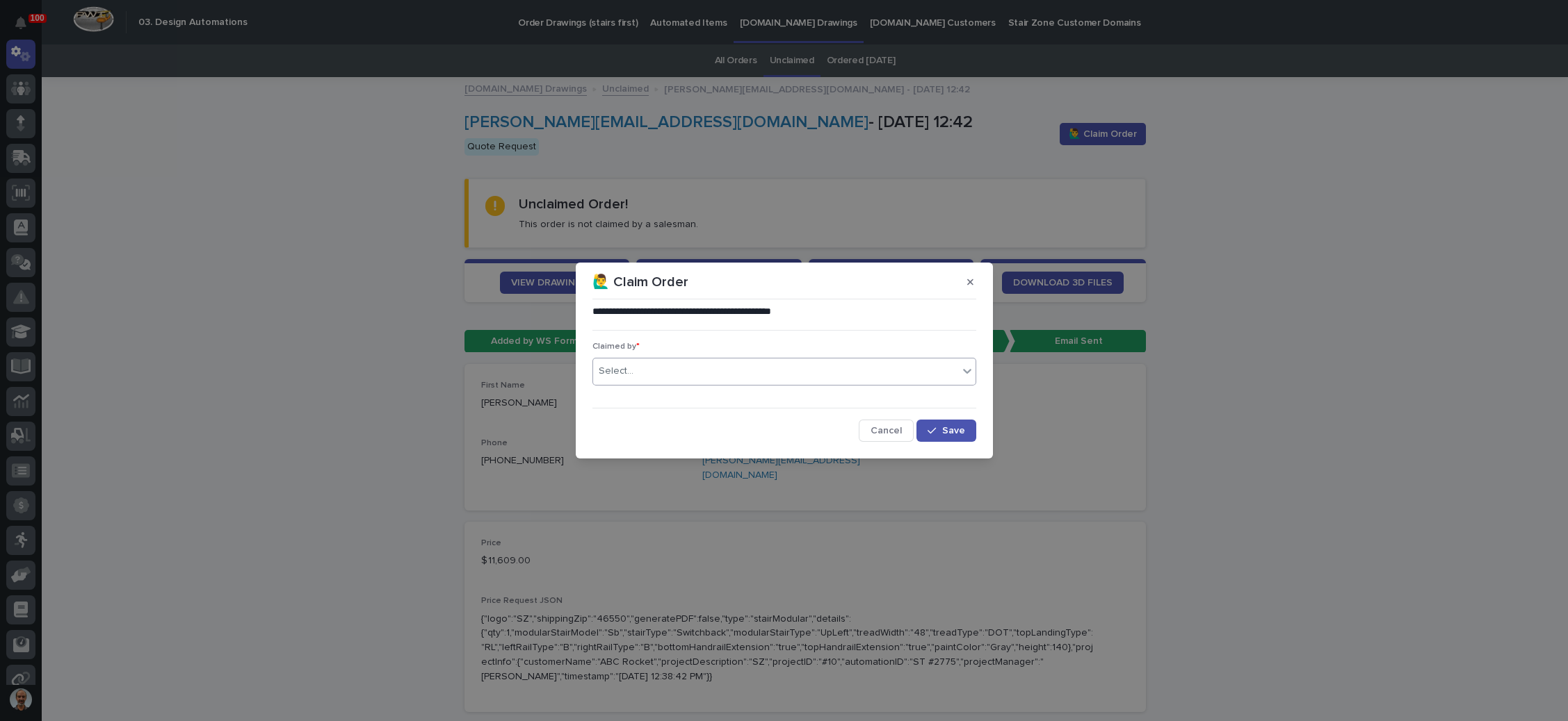
click at [721, 375] on div "Select..." at bounding box center [775, 371] width 365 height 23
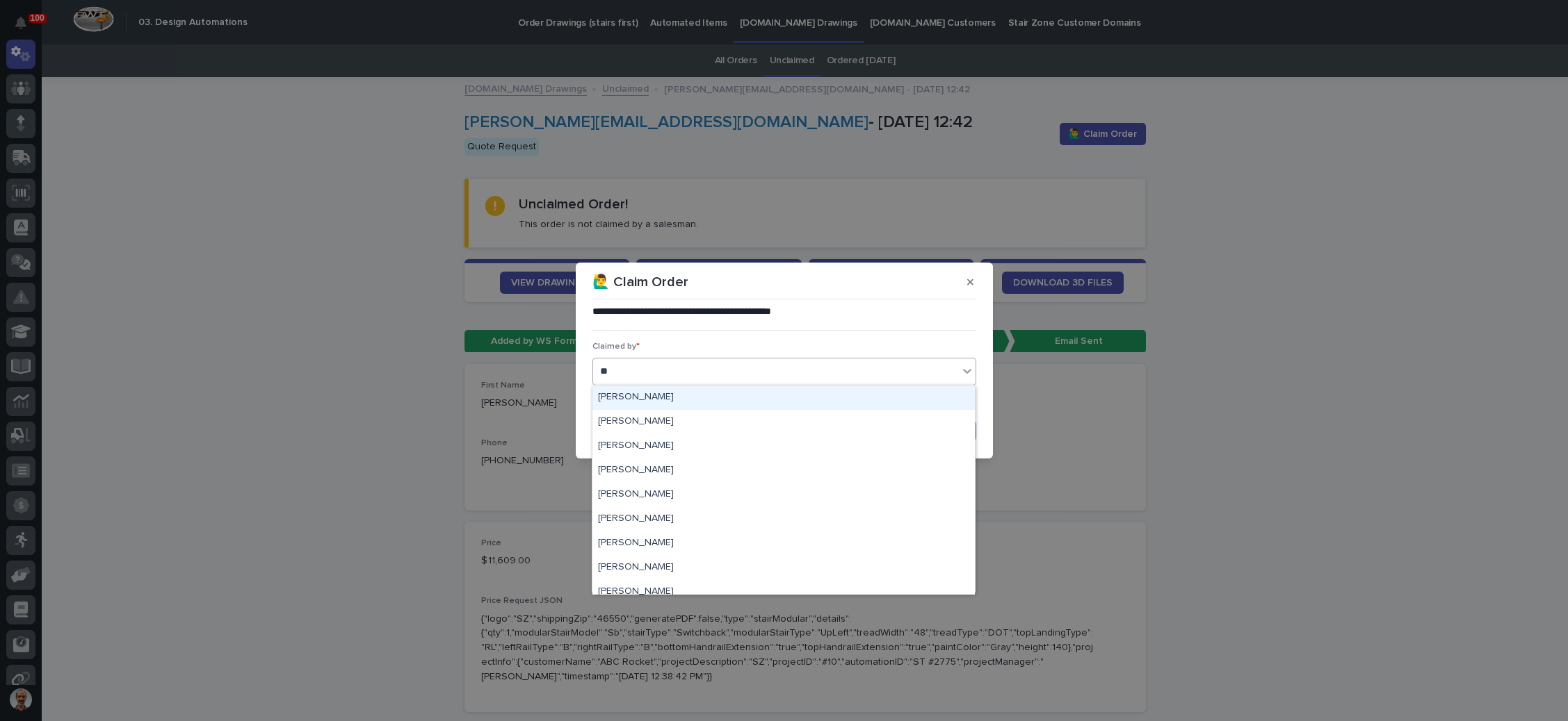
type input "***"
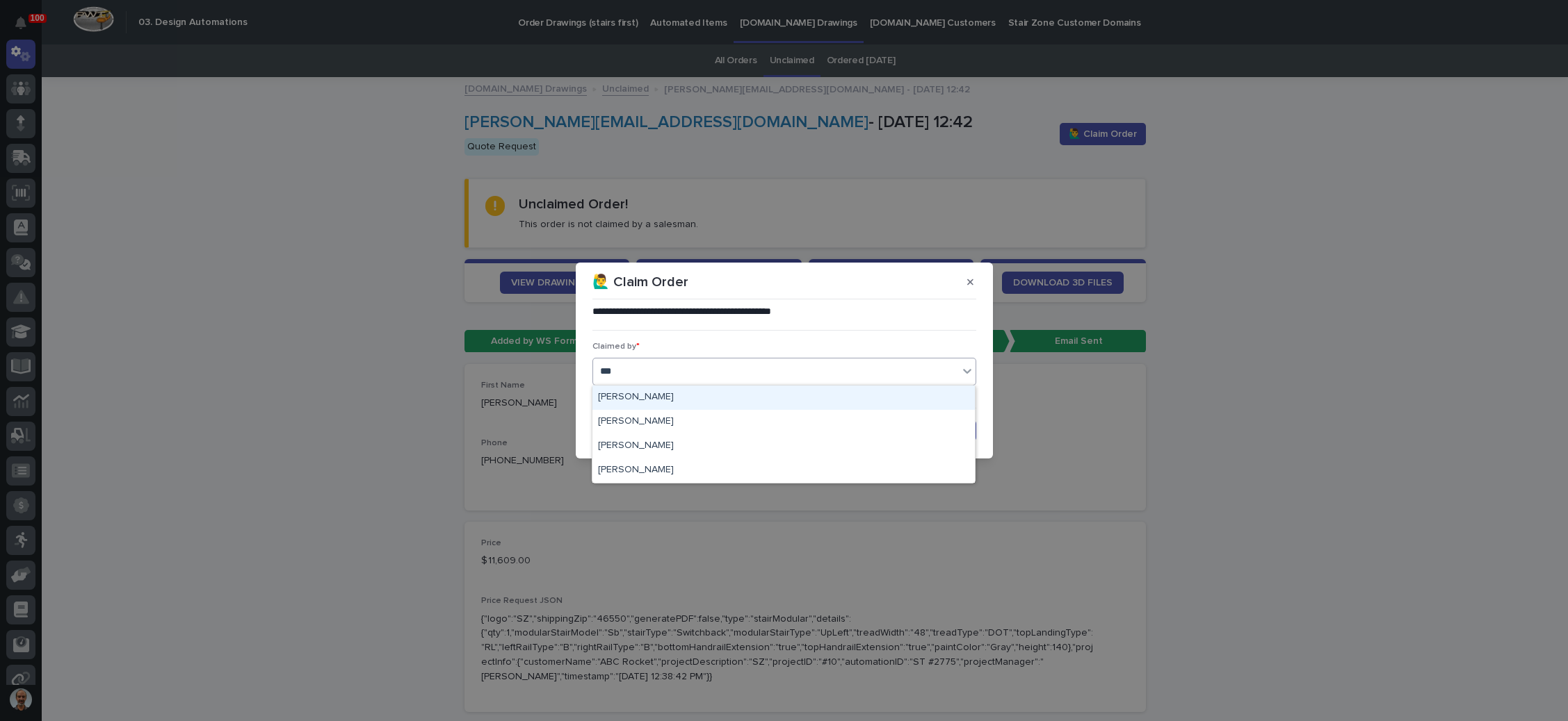
click at [694, 396] on div "[PERSON_NAME]" at bounding box center [783, 398] width 382 height 25
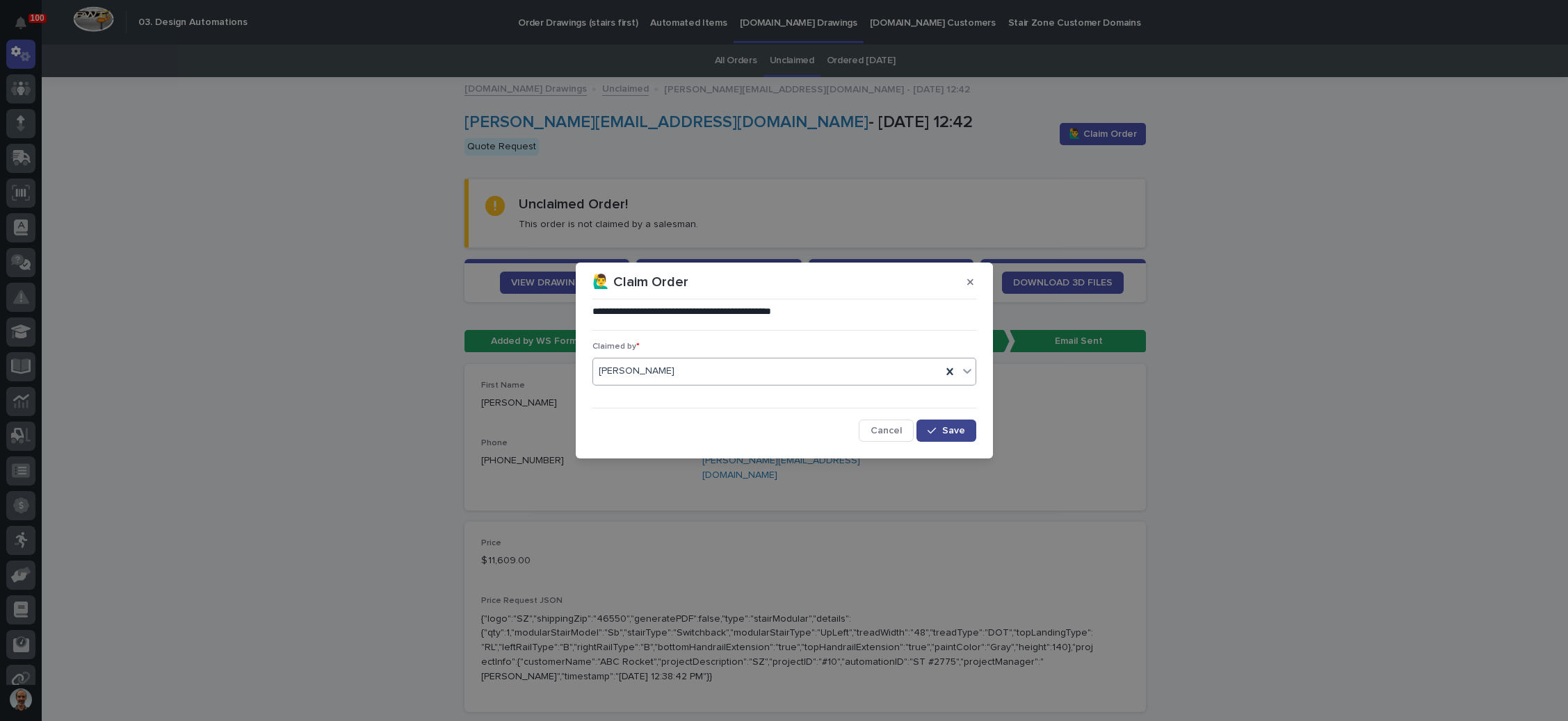
click at [951, 434] on span "Save" at bounding box center [953, 431] width 23 height 10
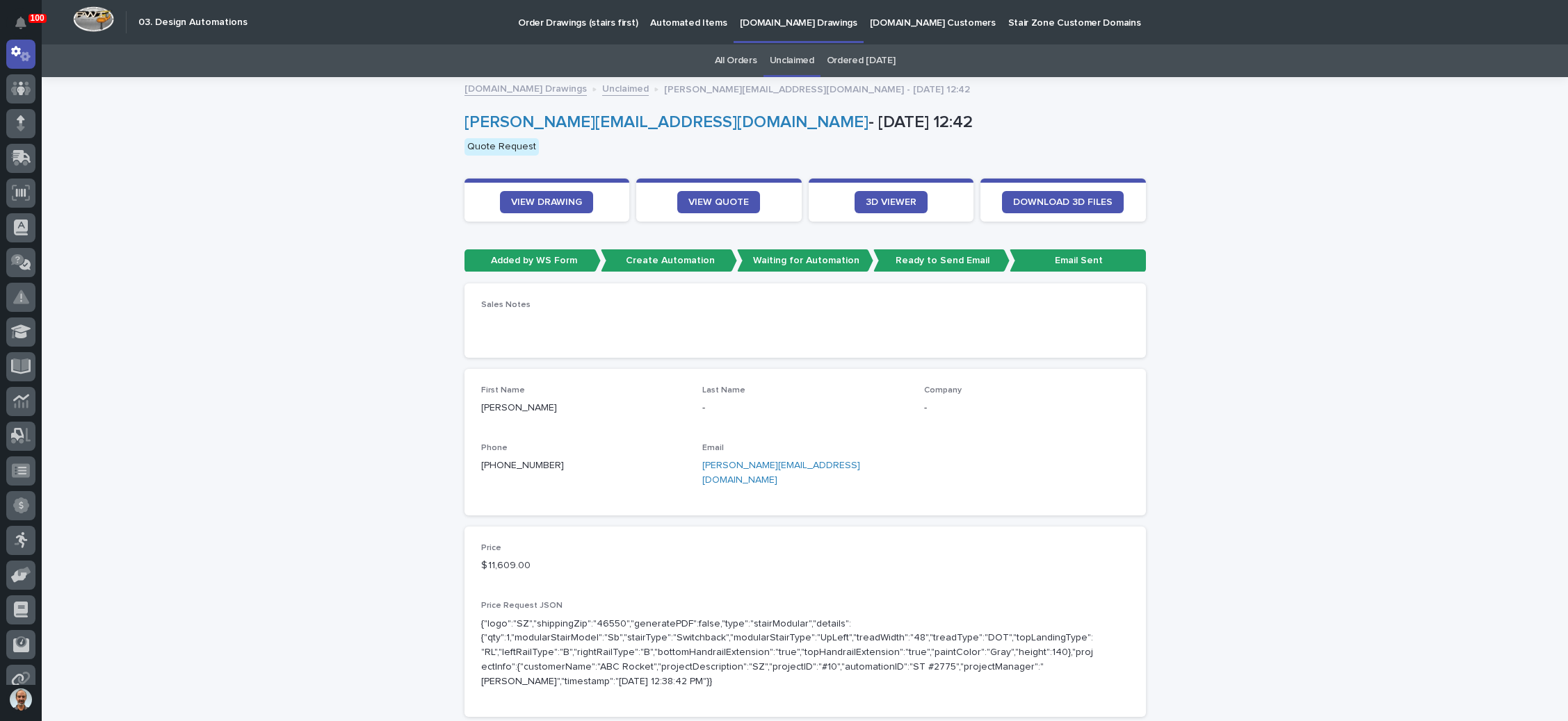
click at [750, 466] on link "chris.sbsnc@gmail.com" at bounding box center [780, 472] width 158 height 25
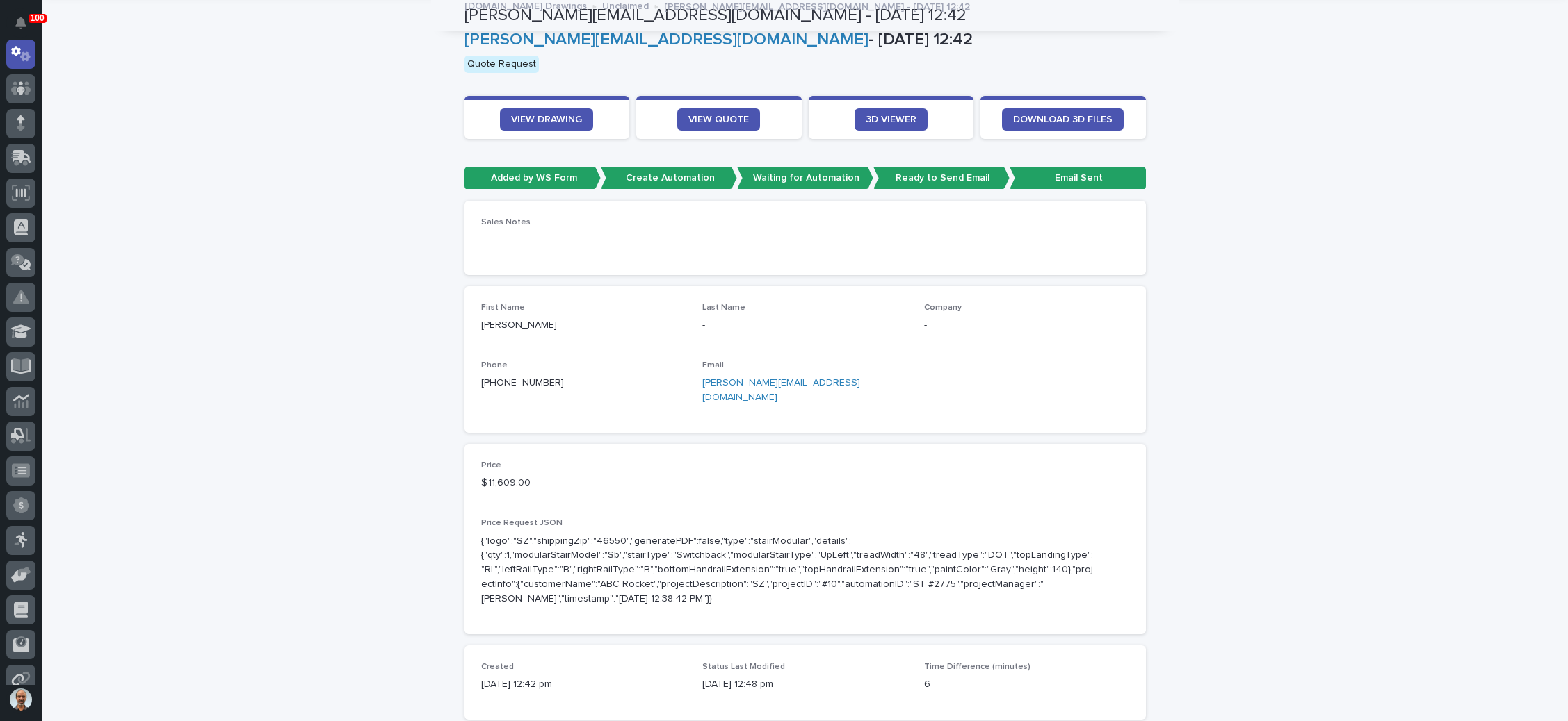
scroll to position [0, 0]
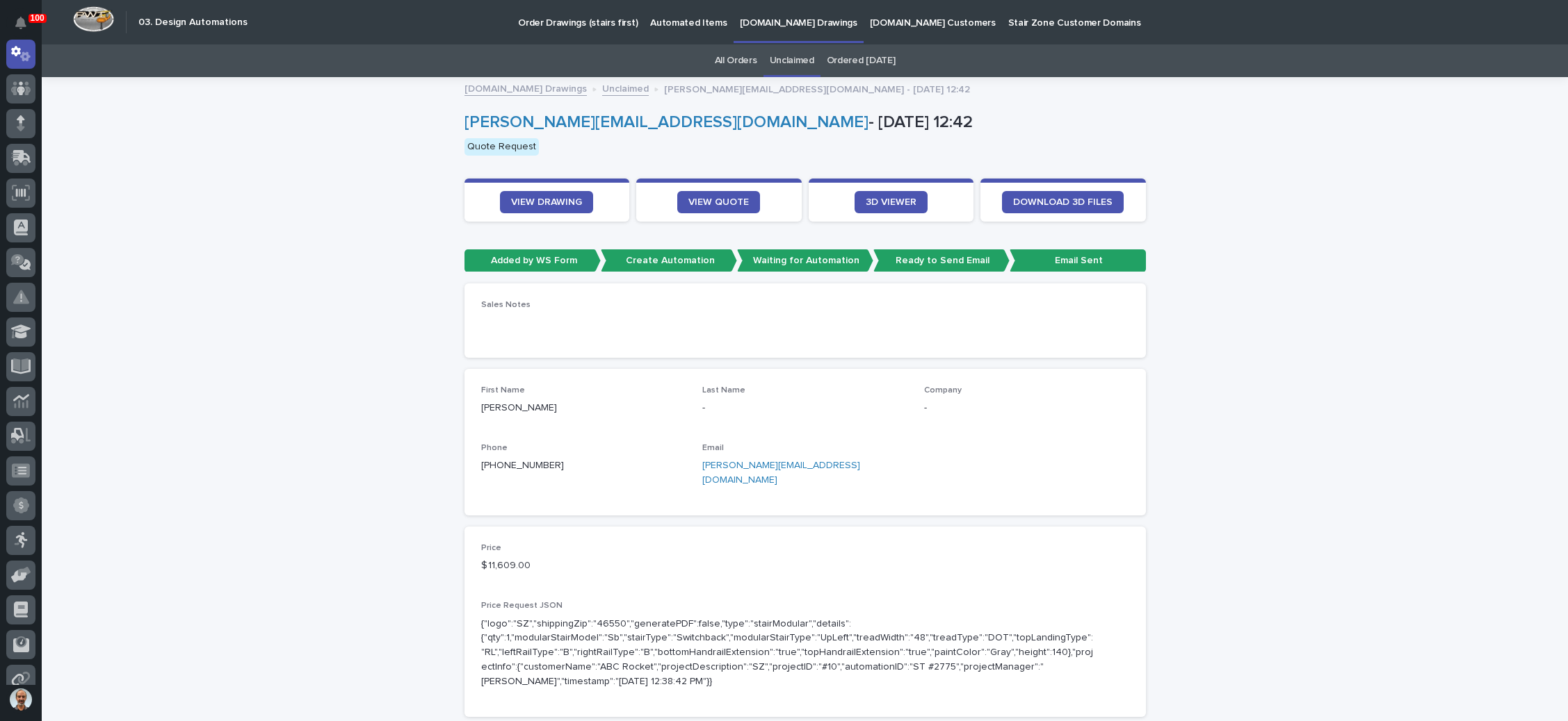
click at [602, 86] on link "Unclaimed" at bounding box center [625, 87] width 46 height 16
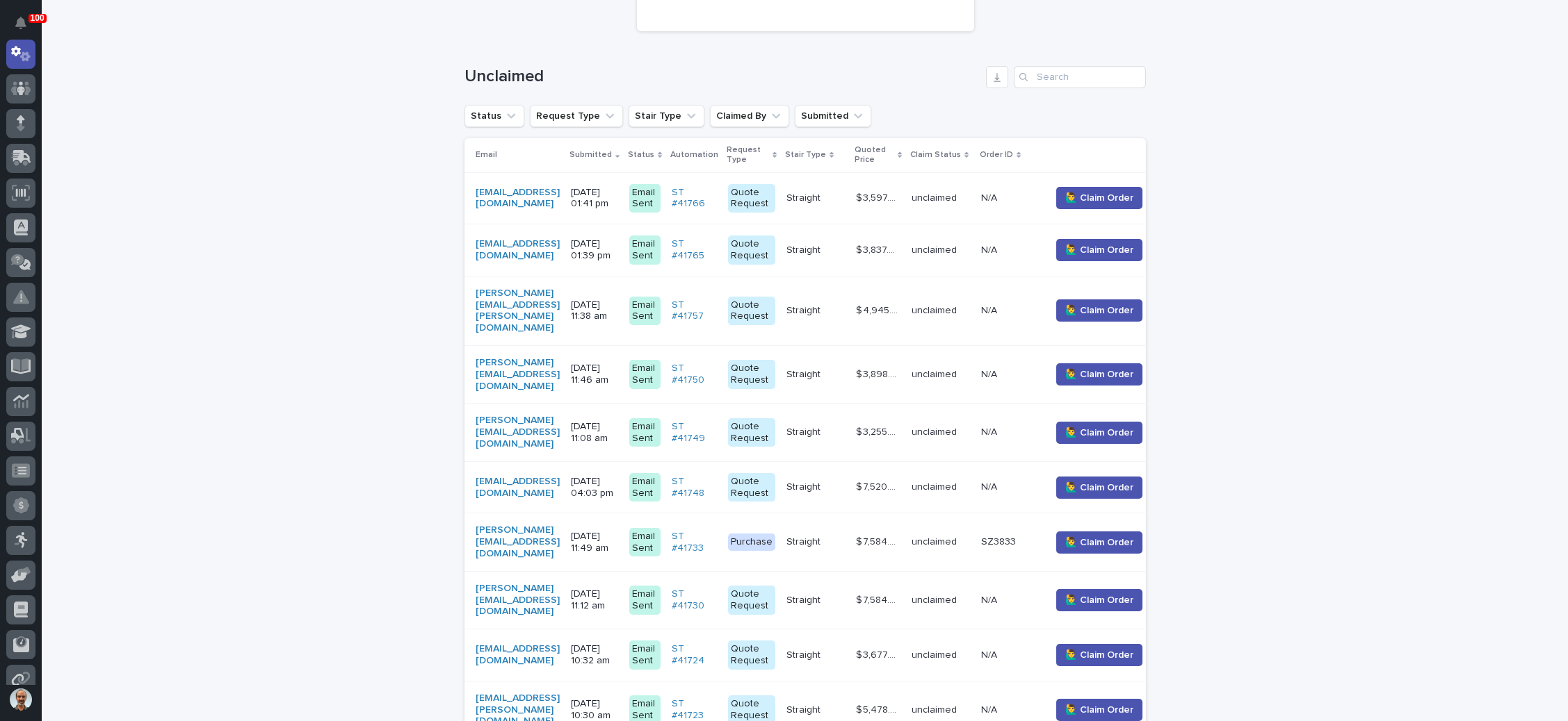
scroll to position [357, 0]
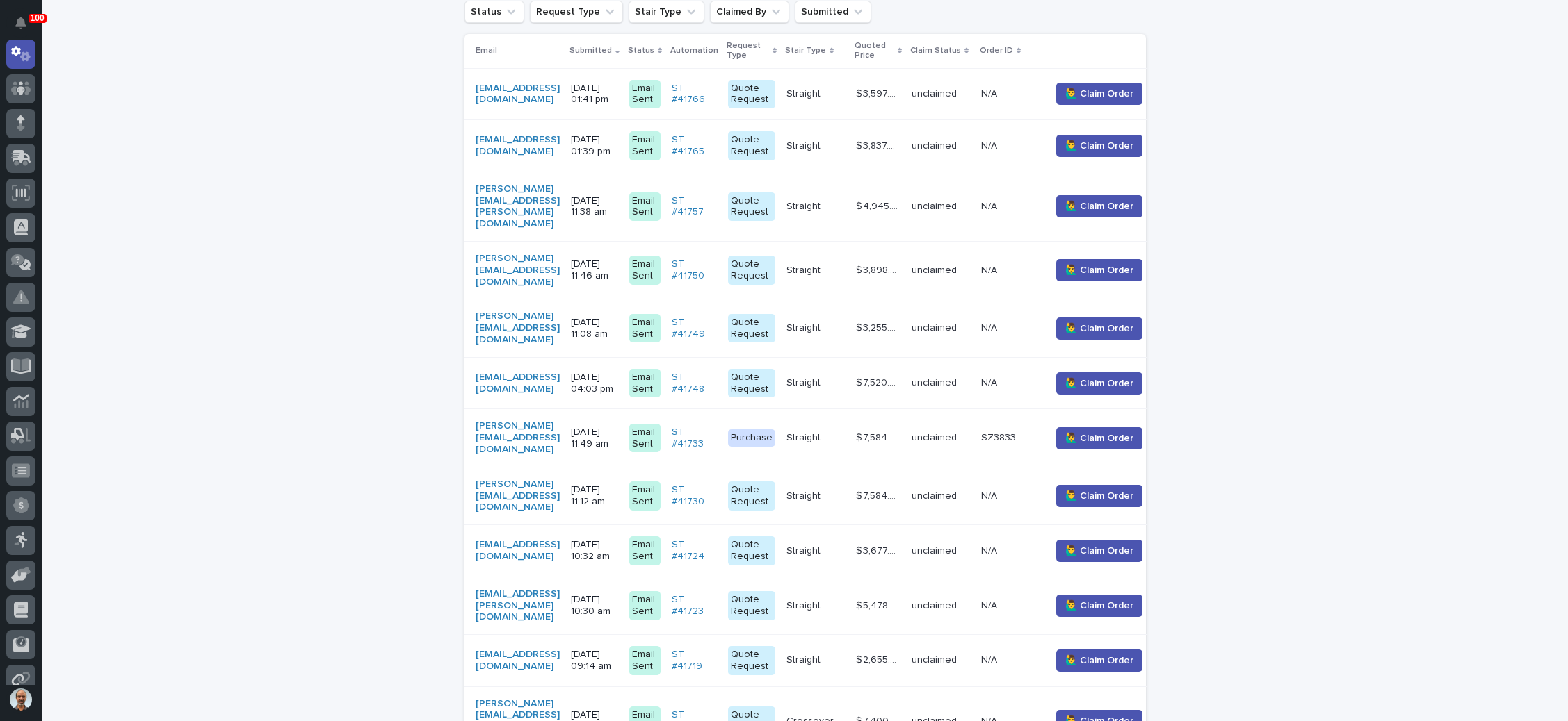
click at [970, 201] on p "unclaimed" at bounding box center [941, 207] width 58 height 12
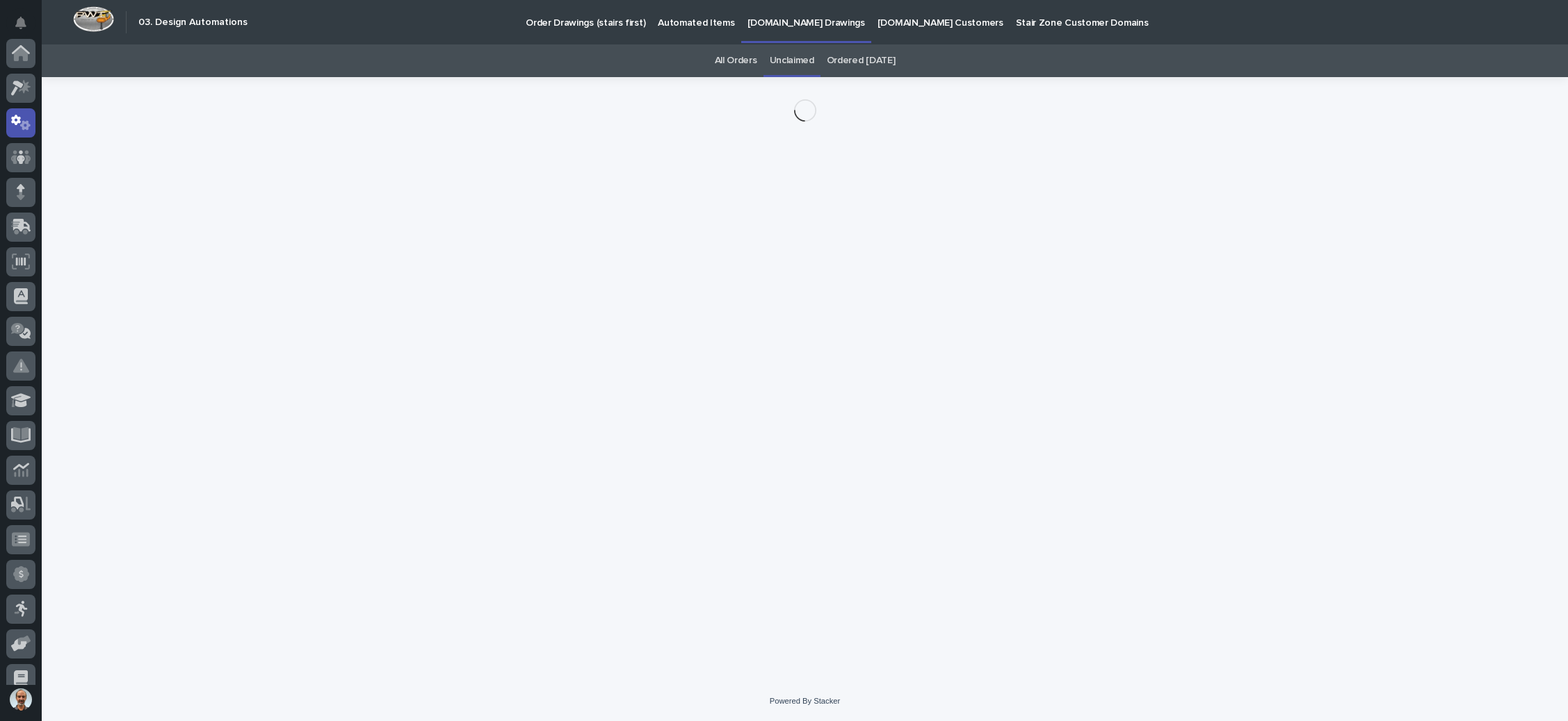
scroll to position [69, 0]
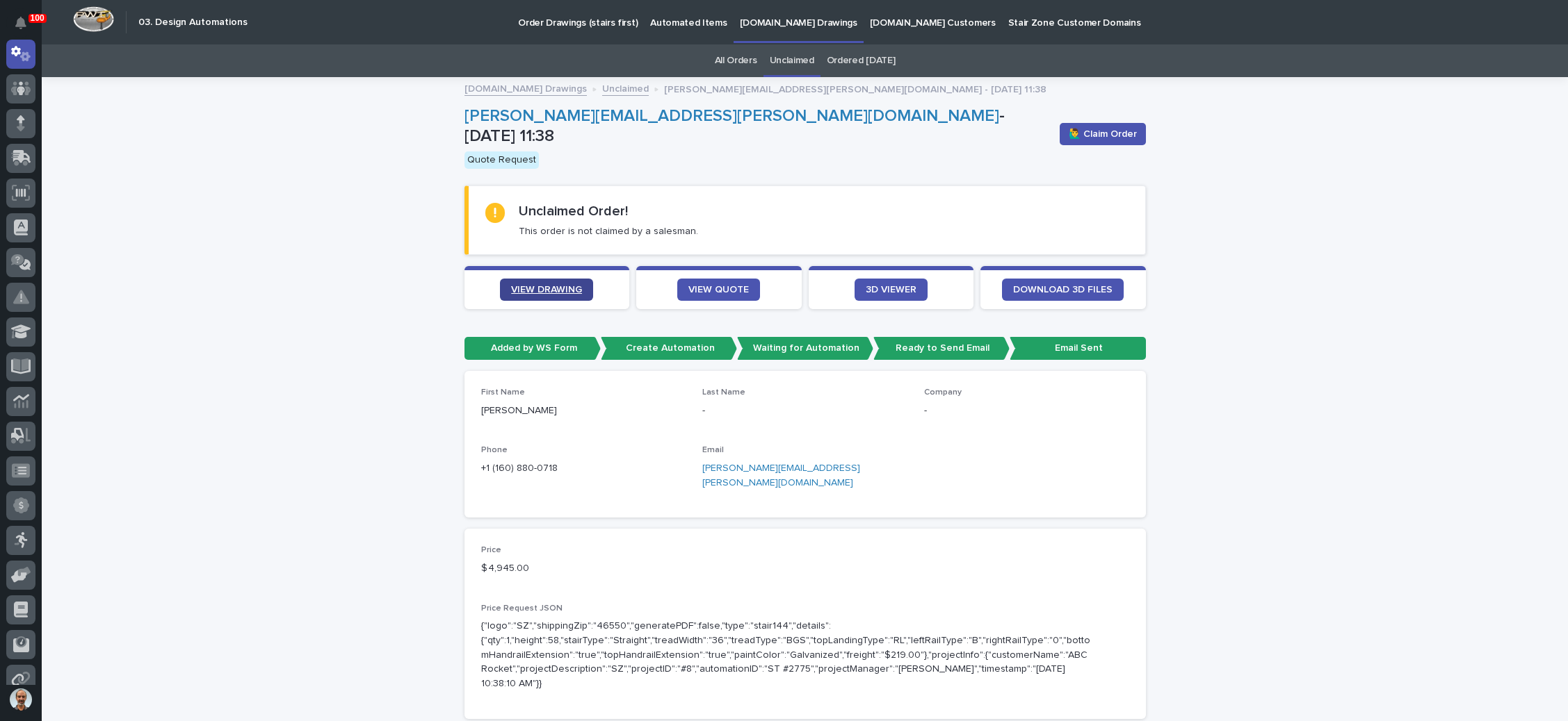
click at [555, 285] on span "VIEW DRAWING" at bounding box center [546, 290] width 71 height 10
click at [692, 278] on link "VIEW QUOTE" at bounding box center [718, 290] width 83 height 22
click at [1084, 127] on span "🙋‍♂️ Claim Order" at bounding box center [1102, 134] width 68 height 14
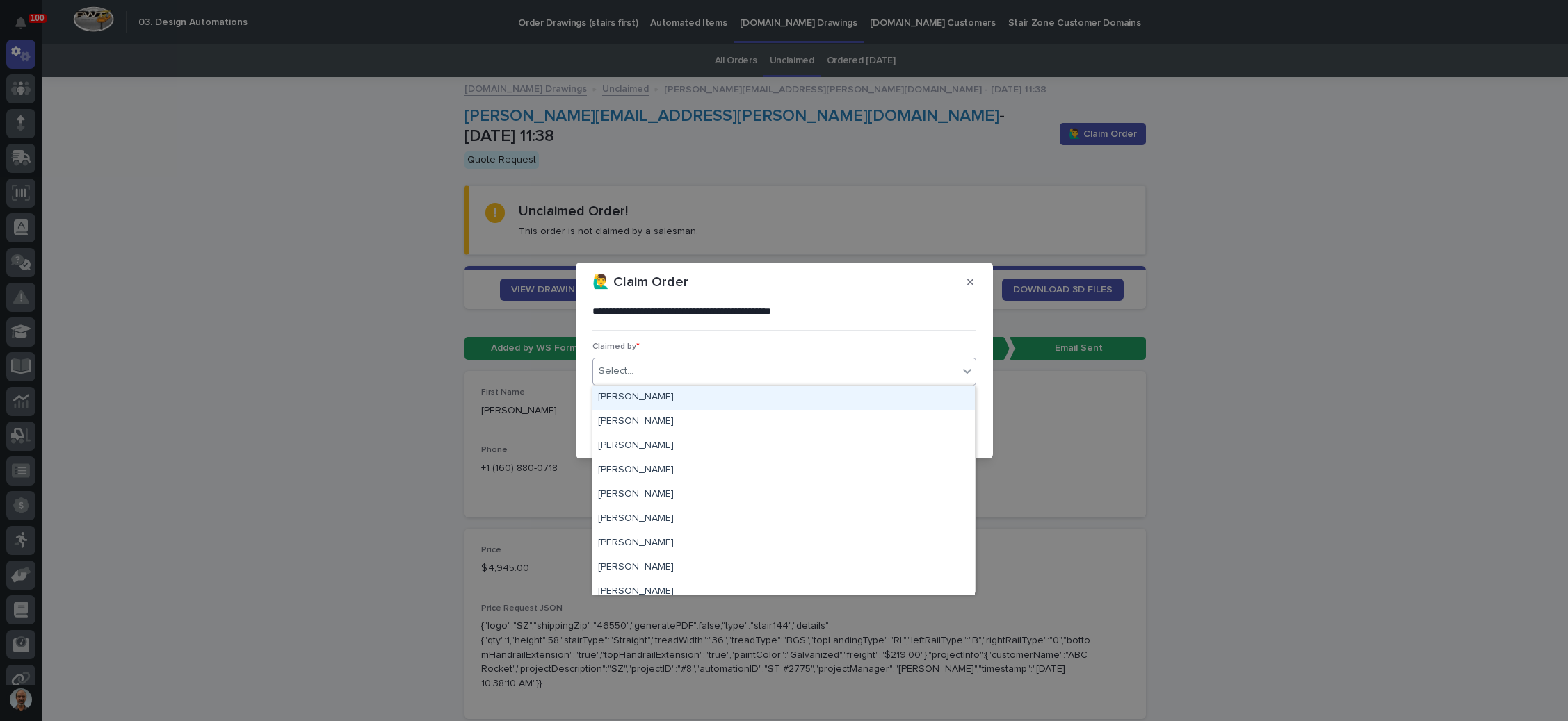
click at [740, 364] on div "Select..." at bounding box center [775, 371] width 365 height 23
type input "**"
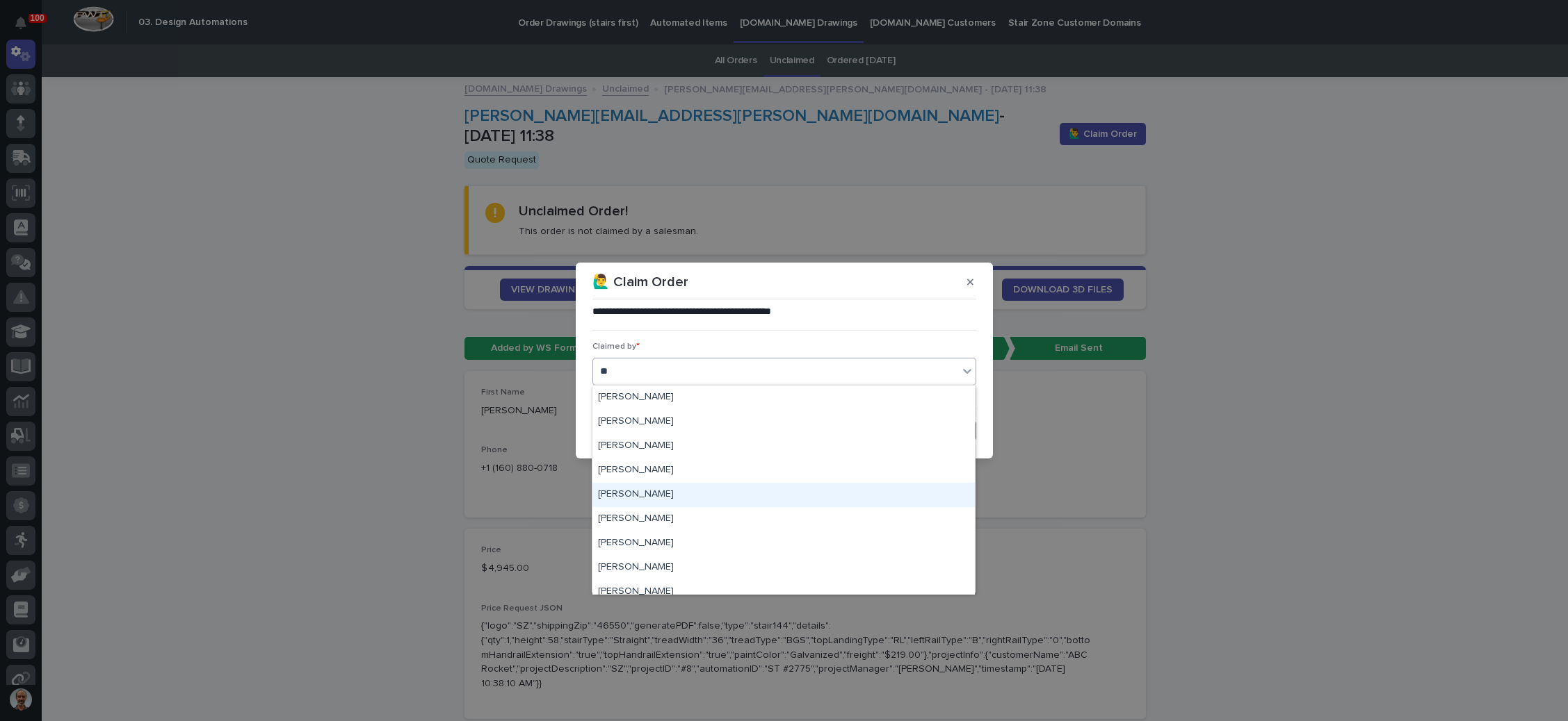
click at [663, 491] on div "[PERSON_NAME]" at bounding box center [783, 495] width 382 height 25
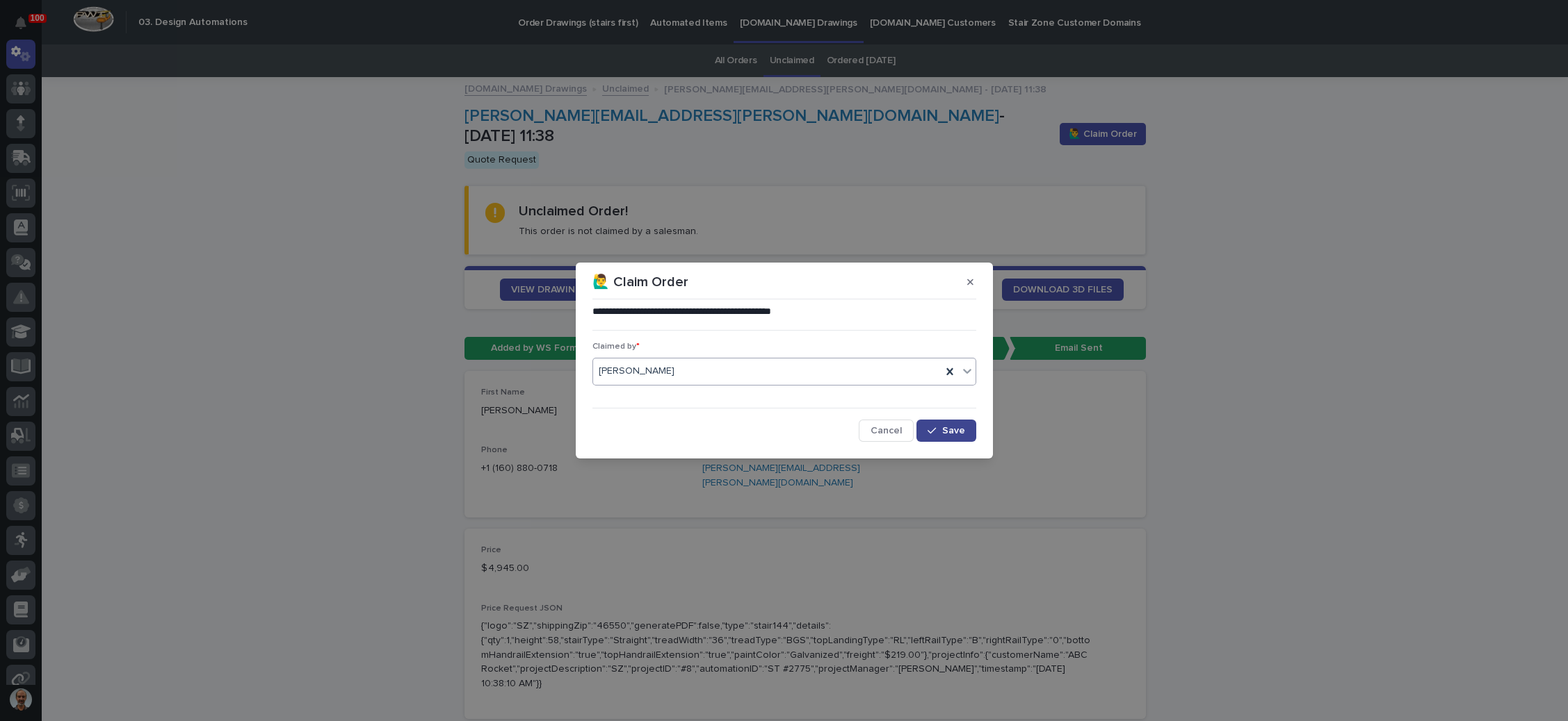
click at [939, 423] on button "Save" at bounding box center [945, 431] width 59 height 22
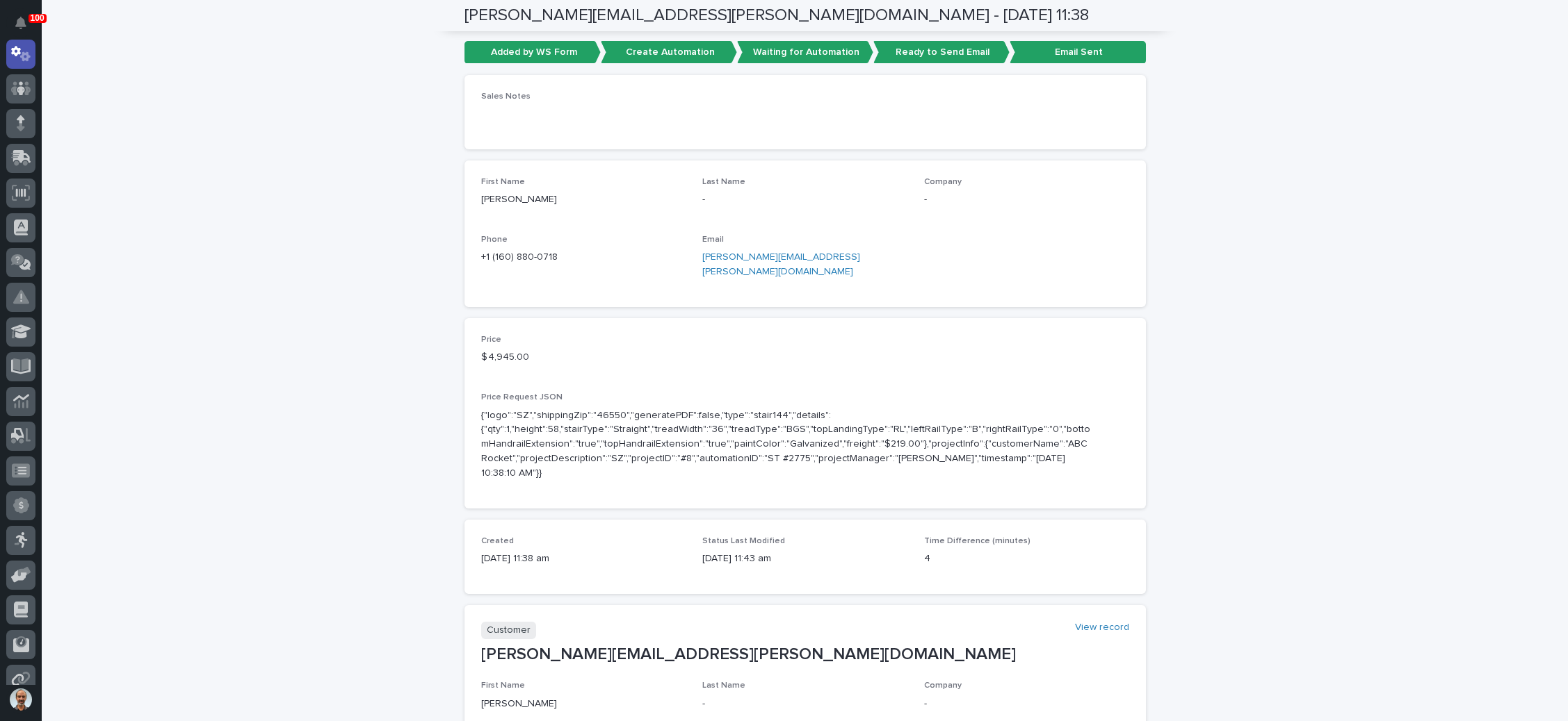
scroll to position [104, 0]
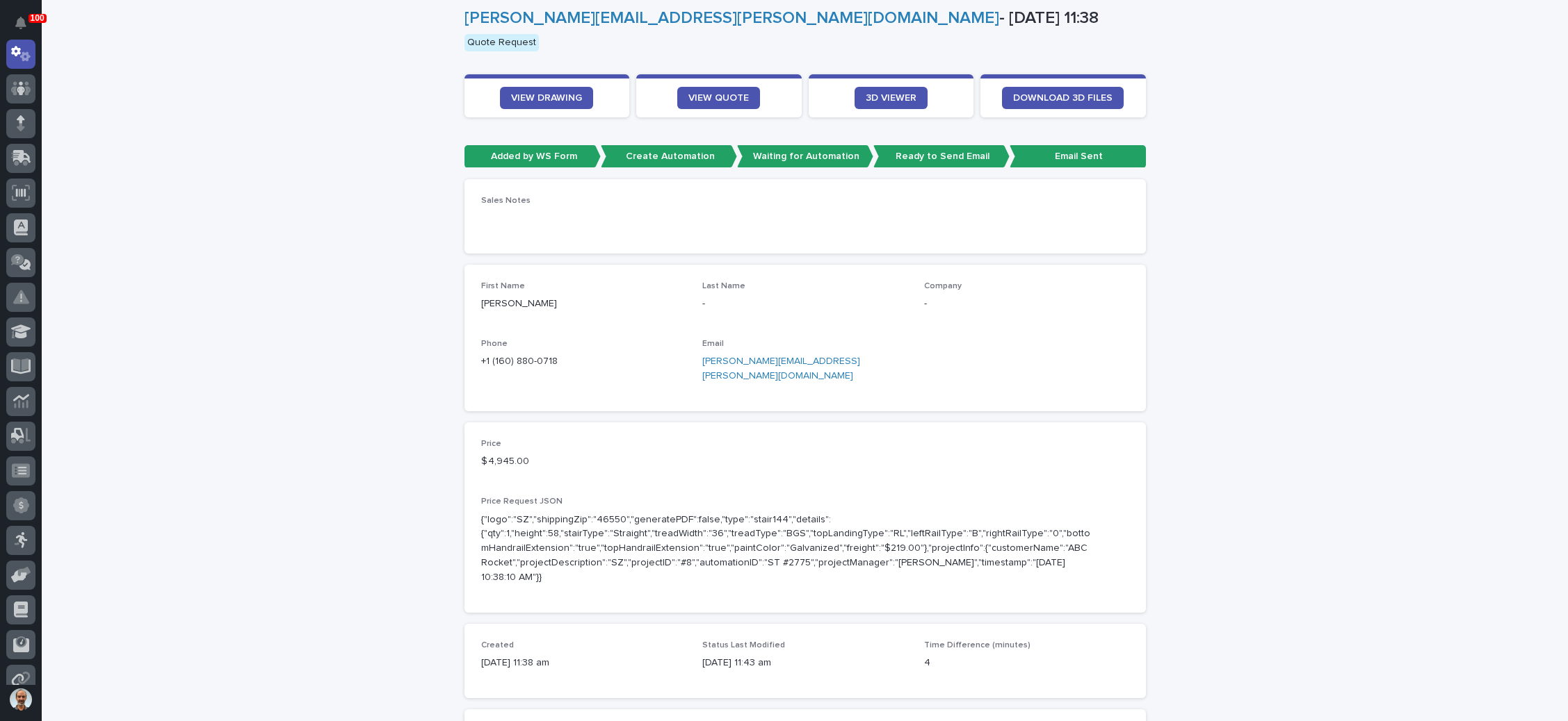
click at [760, 360] on link "mike.zywicki@brcusa.com" at bounding box center [780, 369] width 158 height 25
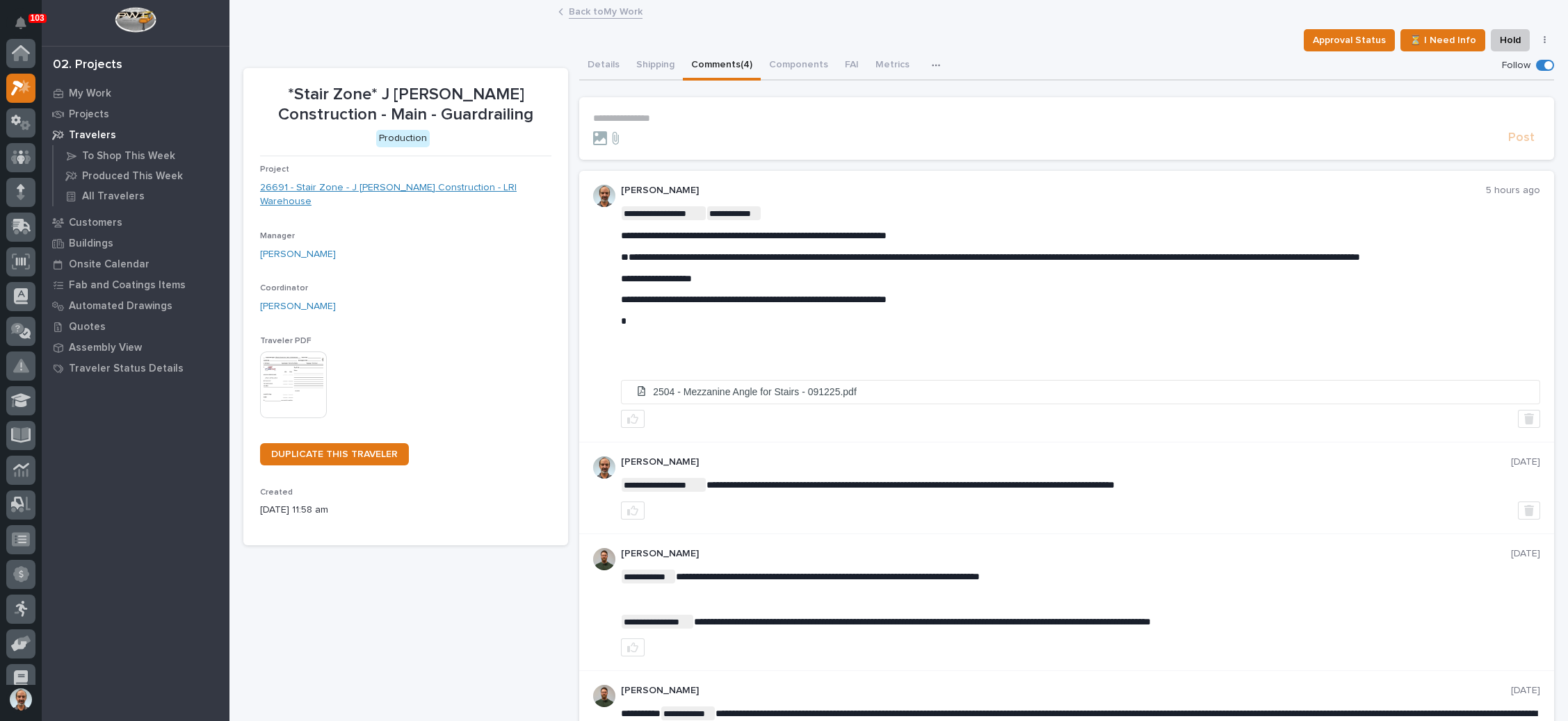
scroll to position [34, 0]
